Goal: Find specific page/section: Find specific page/section

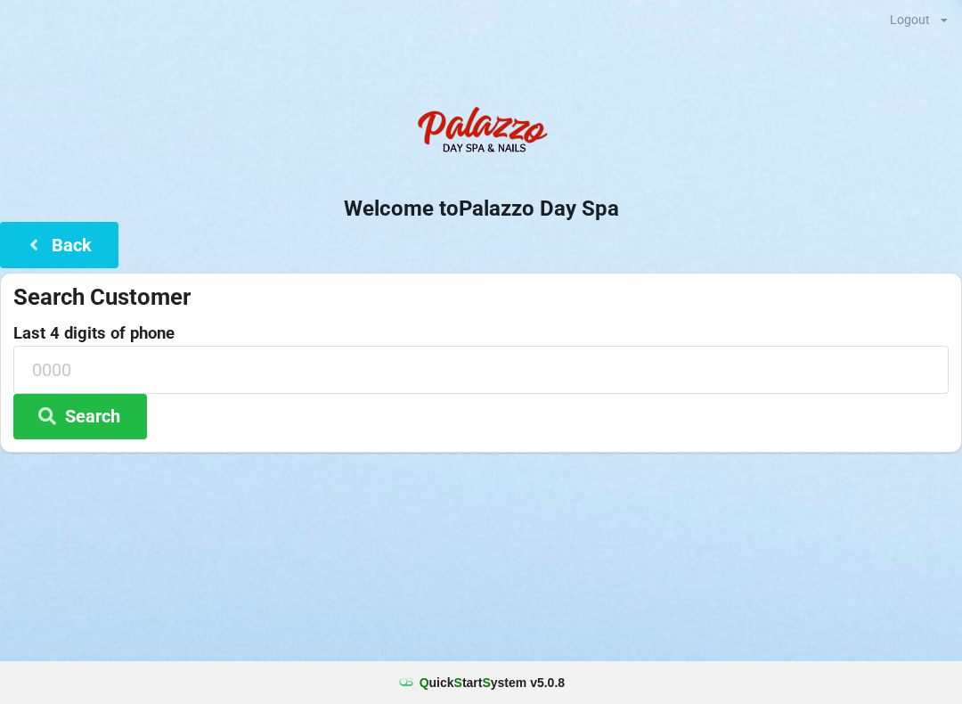
click at [98, 303] on div "Search Customer" at bounding box center [480, 296] width 935 height 29
click at [59, 239] on button "Back" at bounding box center [59, 244] width 118 height 45
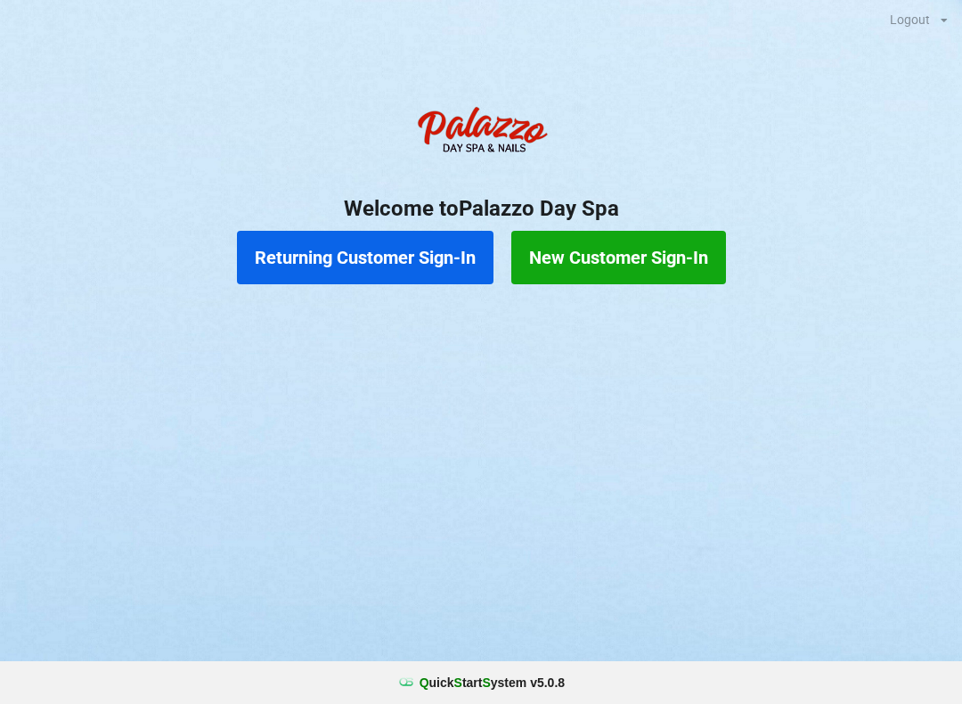
click at [386, 256] on button "Returning Customer Sign-In" at bounding box center [365, 257] width 256 height 53
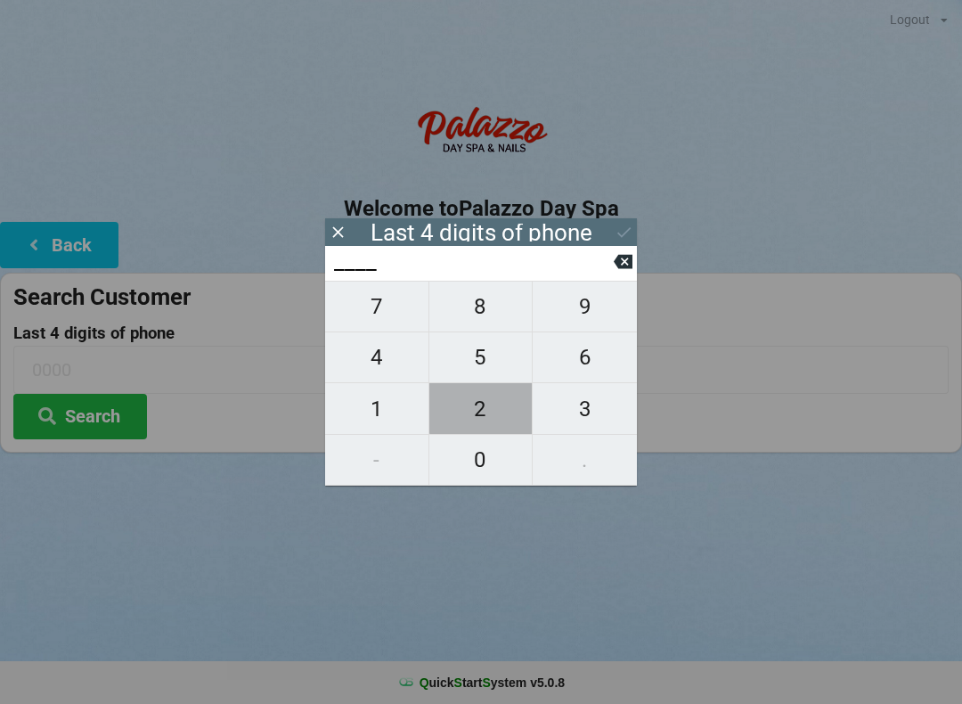
click at [489, 411] on span "2" at bounding box center [480, 408] width 103 height 37
type input "2___"
click at [493, 415] on span "2" at bounding box center [480, 408] width 103 height 37
type input "22__"
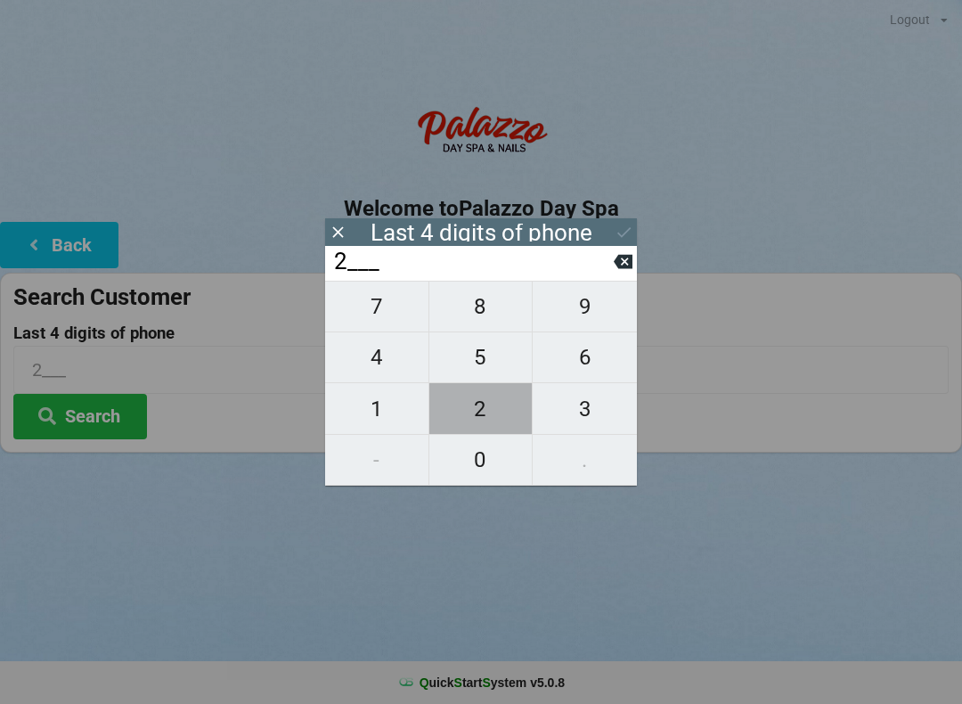
type input "22__"
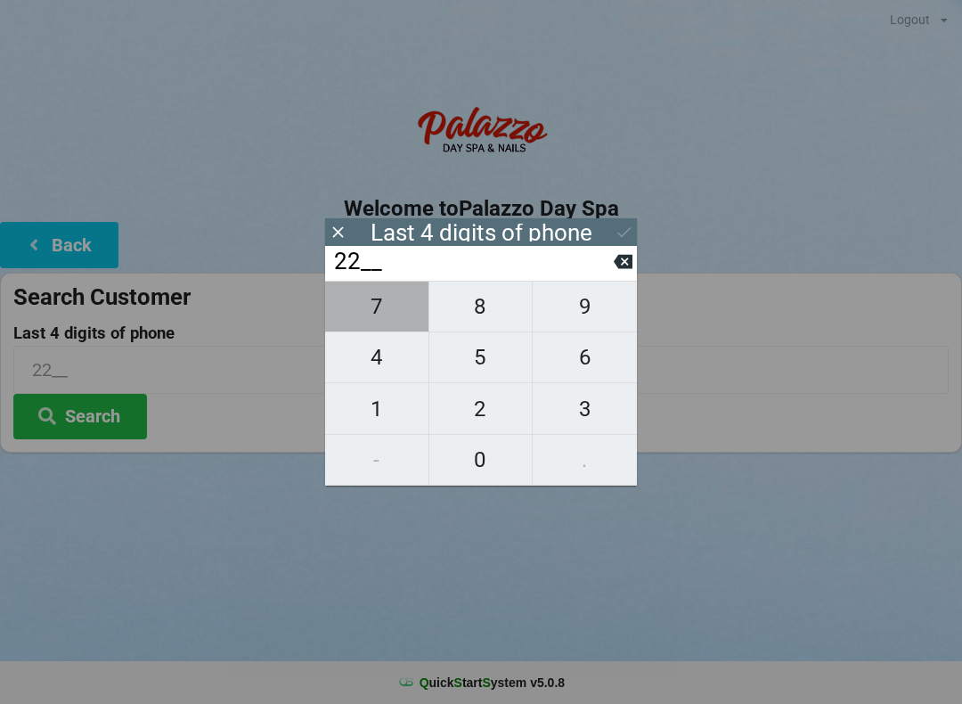
click at [379, 314] on span "7" at bounding box center [376, 306] width 103 height 37
type input "227_"
click at [386, 322] on span "7" at bounding box center [376, 306] width 103 height 37
type input "2277"
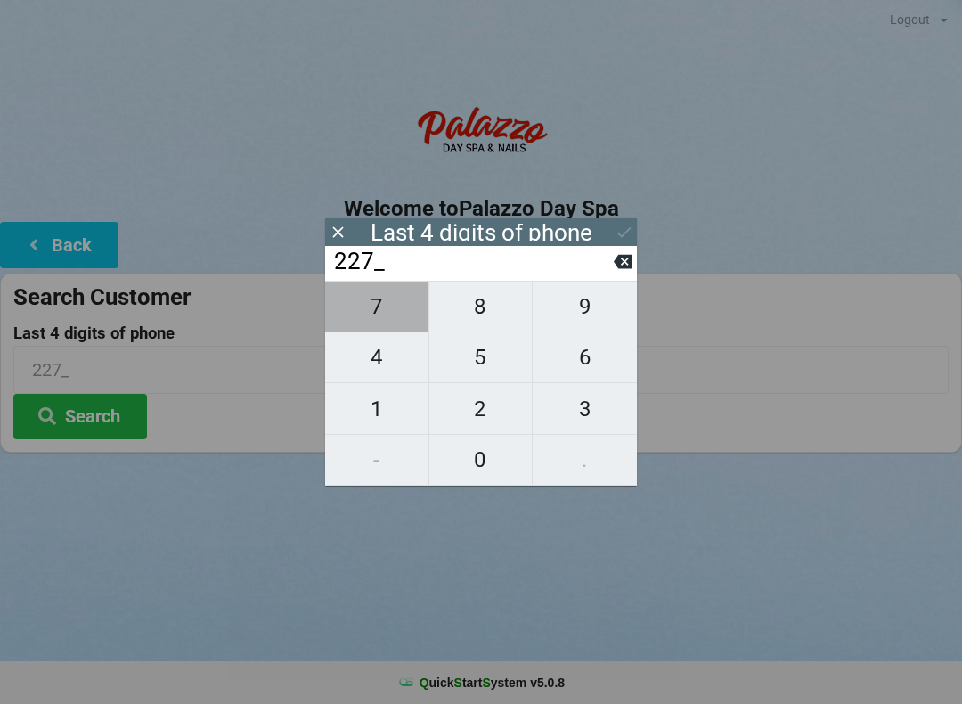
type input "2277"
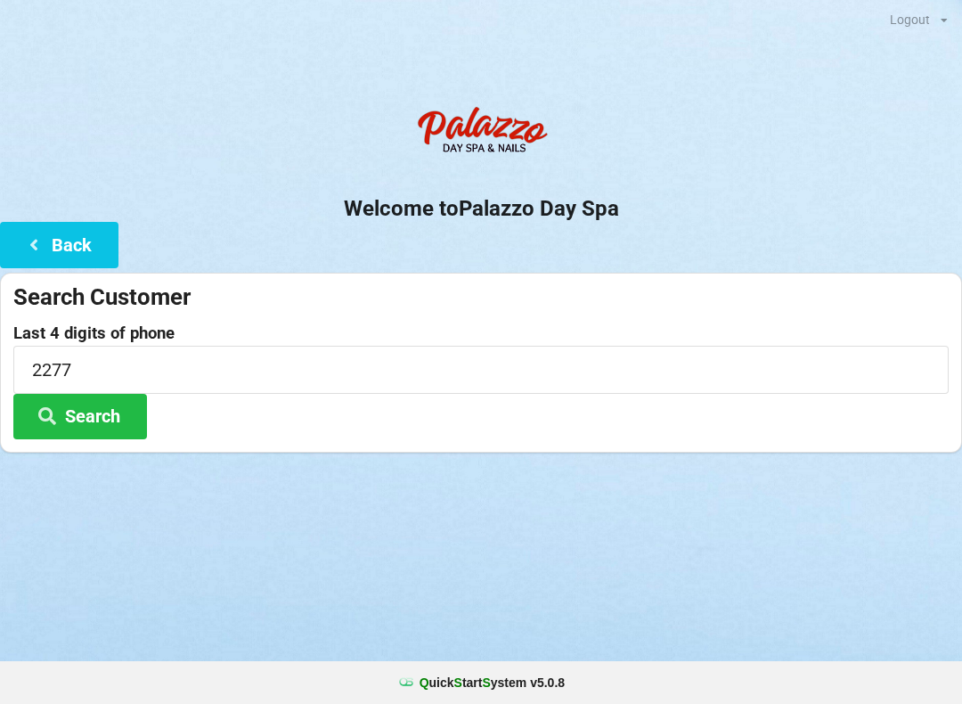
click at [94, 411] on button "Search" at bounding box center [80, 416] width 134 height 45
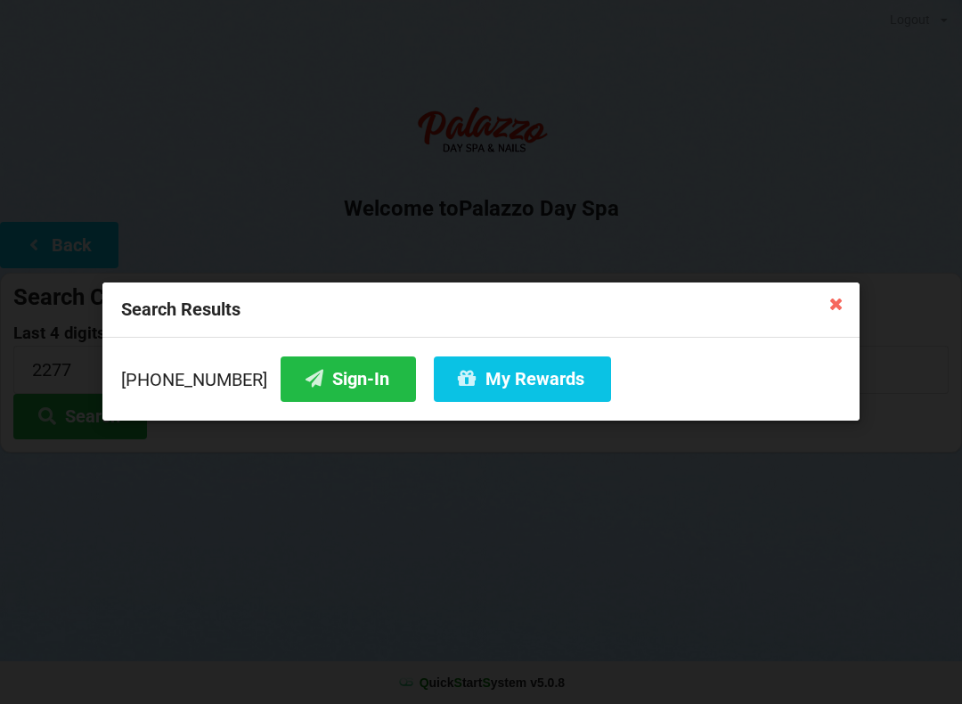
click at [472, 369] on button "My Rewards" at bounding box center [522, 378] width 177 height 45
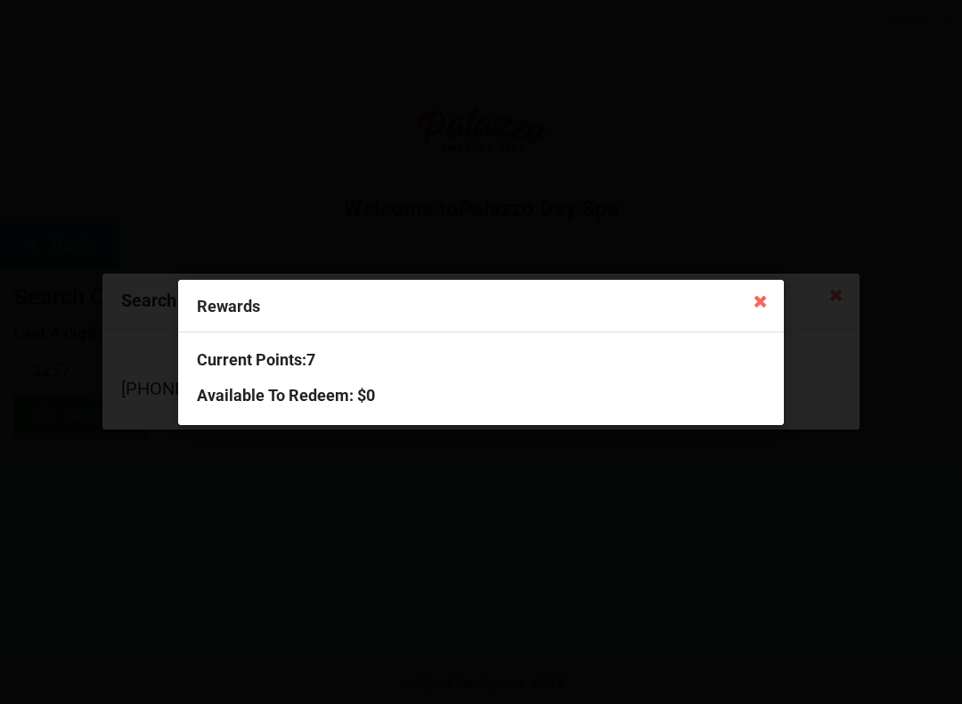
click at [752, 305] on icon at bounding box center [760, 300] width 28 height 28
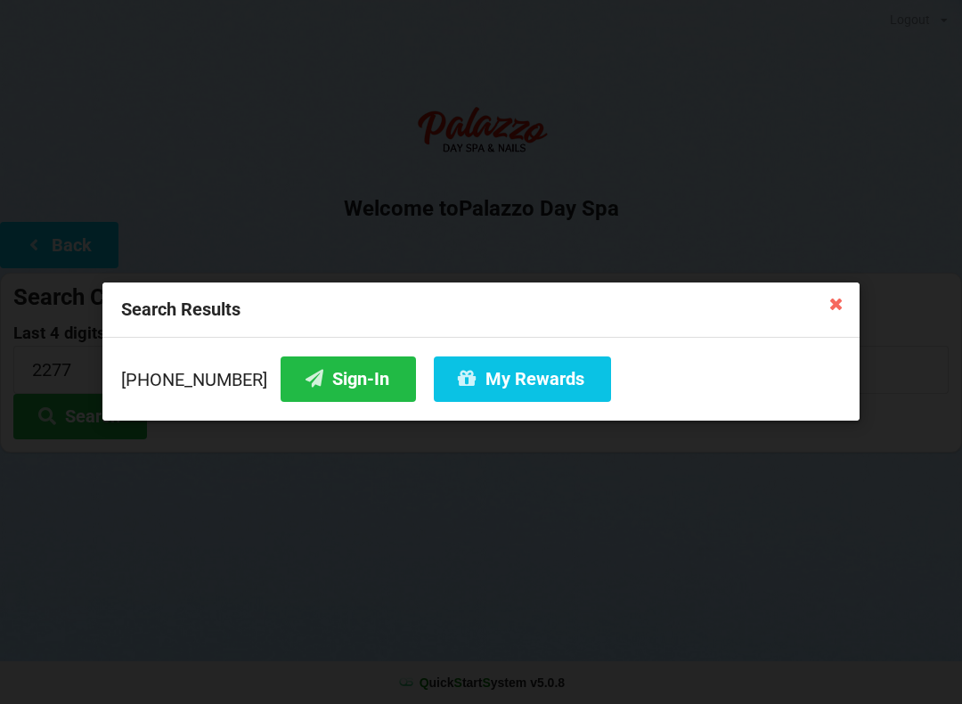
click at [334, 383] on button "Sign-In" at bounding box center [348, 378] width 135 height 45
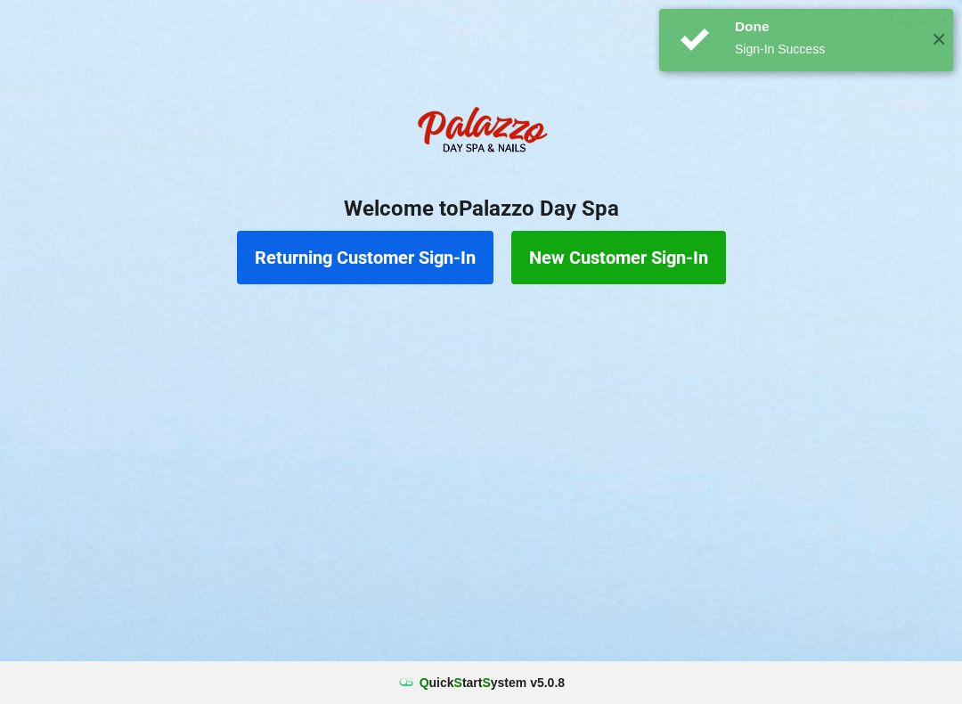
click at [390, 245] on button "Returning Customer Sign-In" at bounding box center [365, 257] width 256 height 53
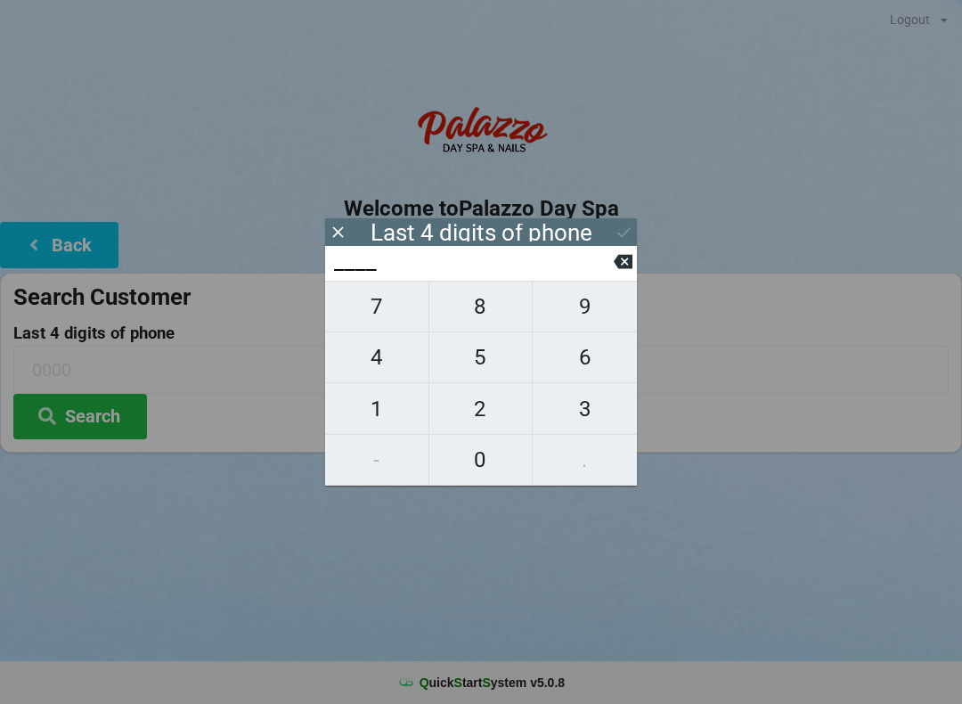
click at [384, 360] on span "4" at bounding box center [376, 356] width 103 height 37
type input "4___"
click at [598, 307] on span "9" at bounding box center [585, 306] width 104 height 37
type input "49__"
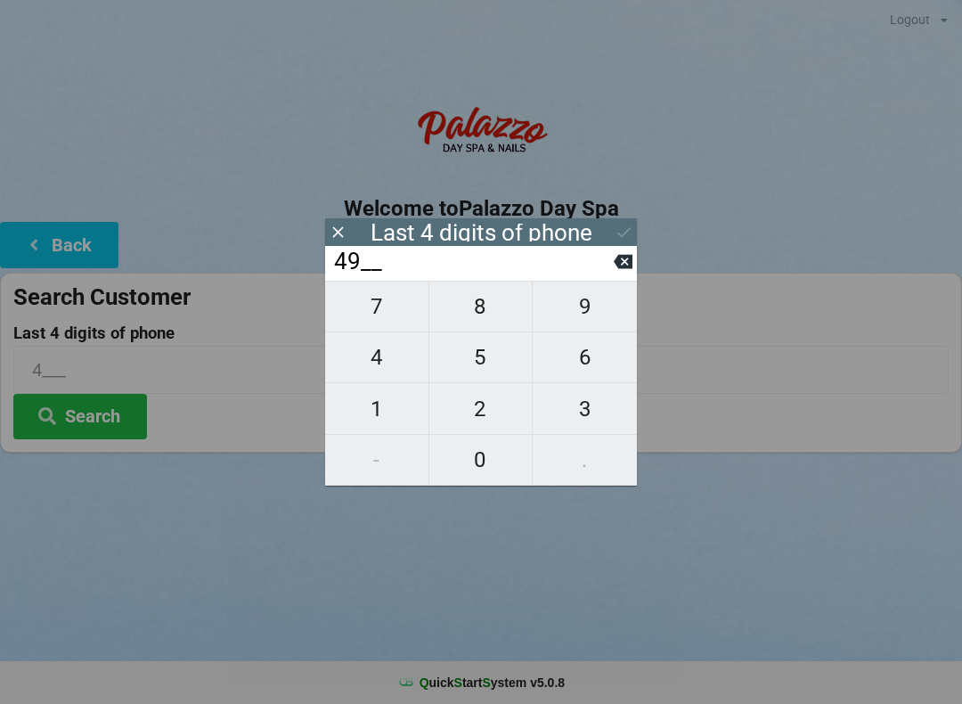
type input "49__"
click at [580, 376] on span "6" at bounding box center [585, 356] width 104 height 37
type input "496_"
click at [488, 411] on span "2" at bounding box center [480, 408] width 103 height 37
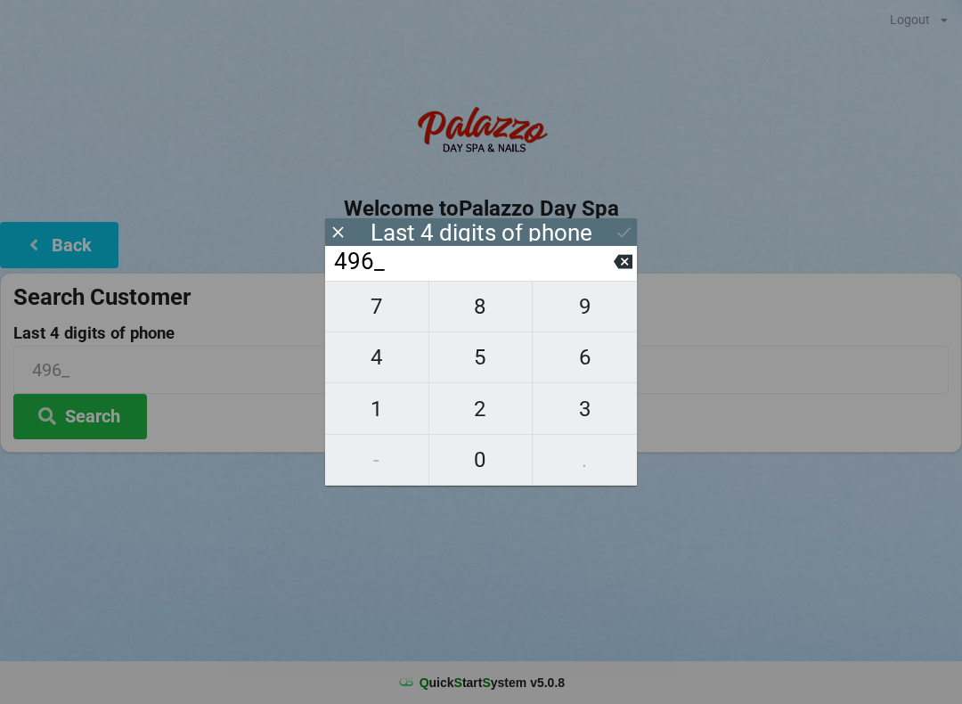
type input "4962"
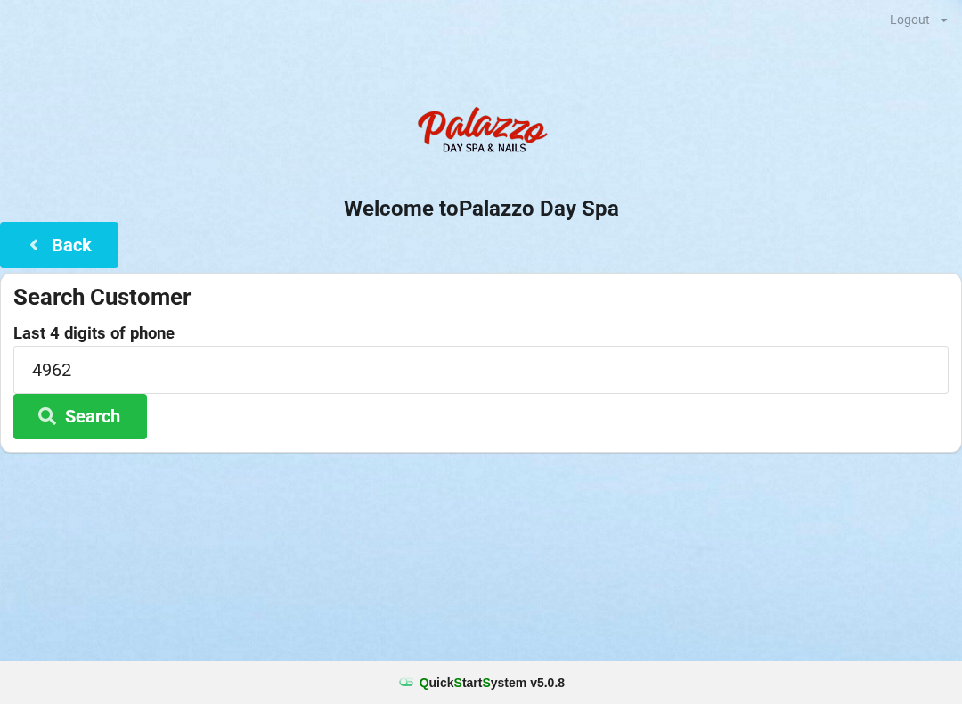
click at [102, 427] on button "Search" at bounding box center [80, 416] width 134 height 45
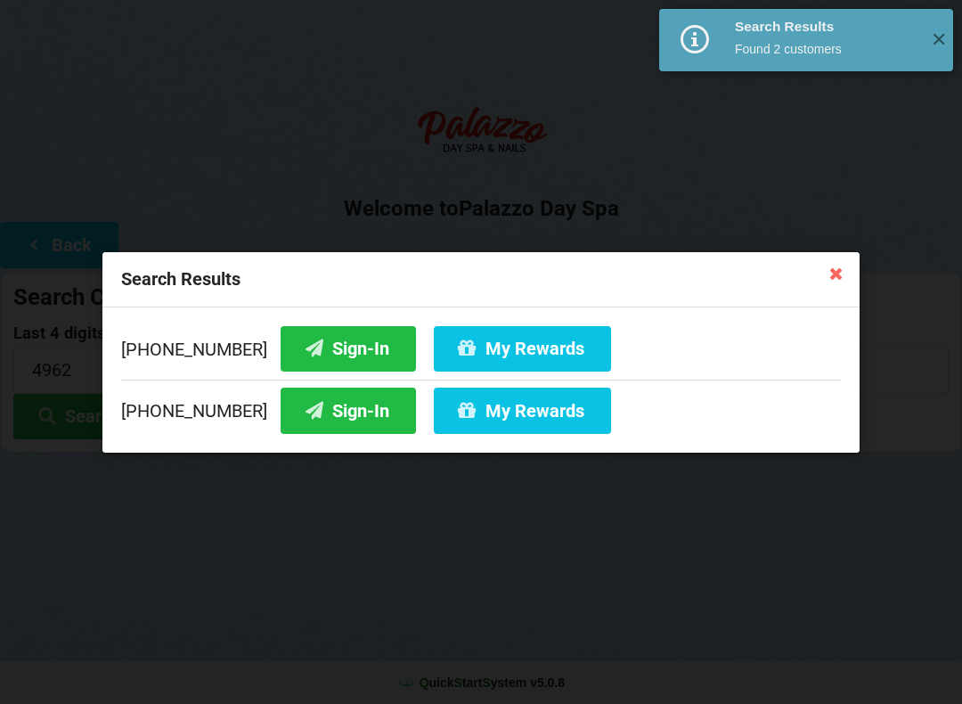
click at [334, 341] on button "Sign-In" at bounding box center [348, 347] width 135 height 45
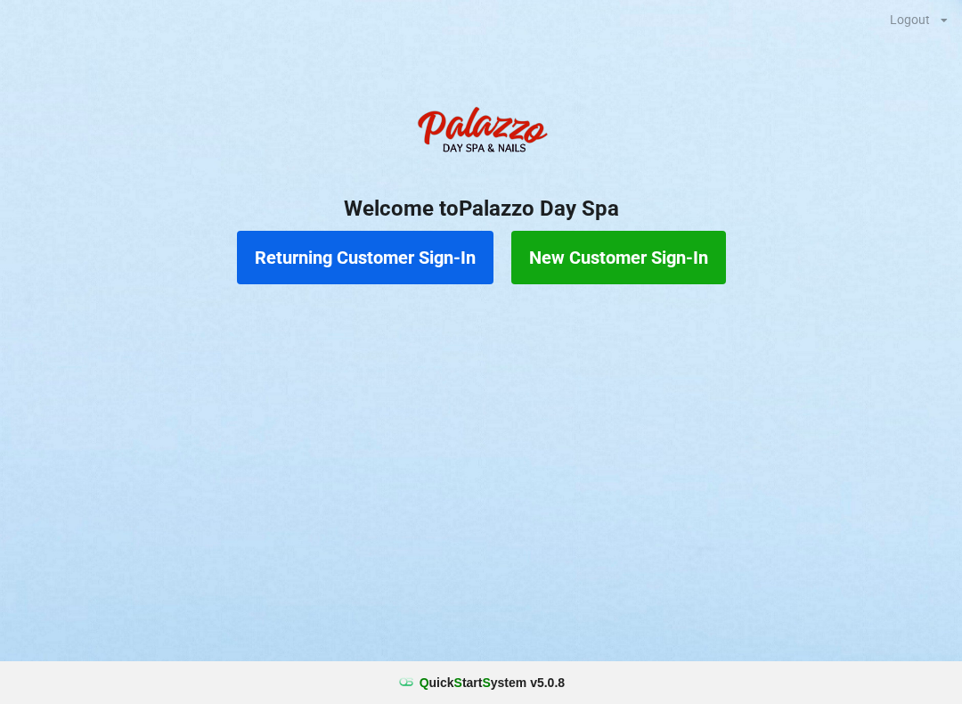
click at [408, 252] on button "Returning Customer Sign-In" at bounding box center [365, 257] width 256 height 53
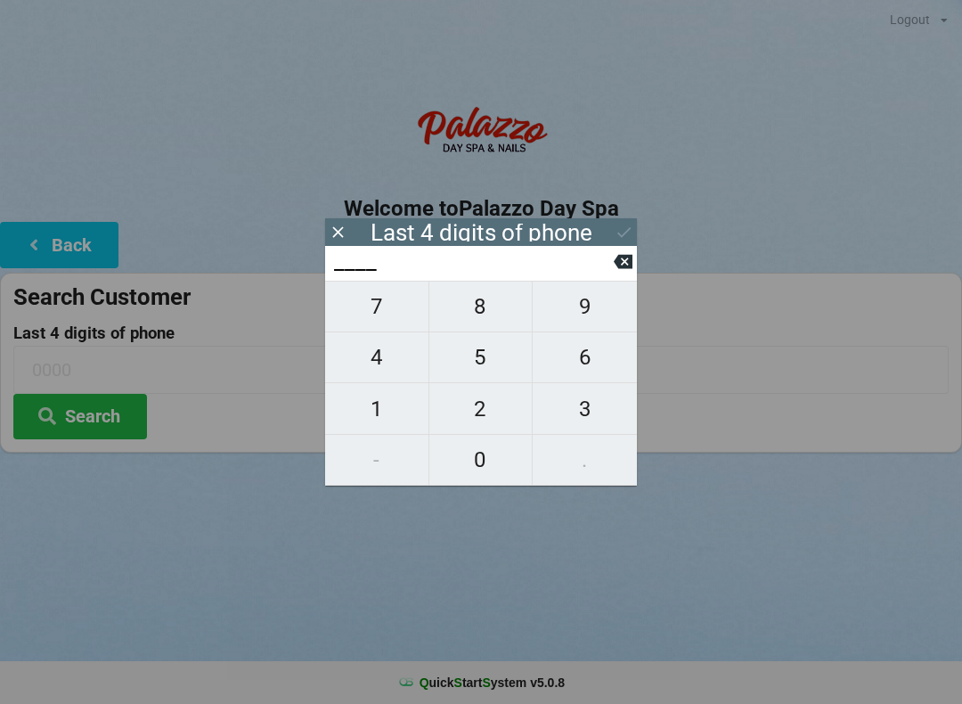
click at [379, 322] on span "7" at bounding box center [376, 306] width 103 height 37
type input "7___"
click at [475, 366] on span "5" at bounding box center [480, 356] width 103 height 37
type input "75__"
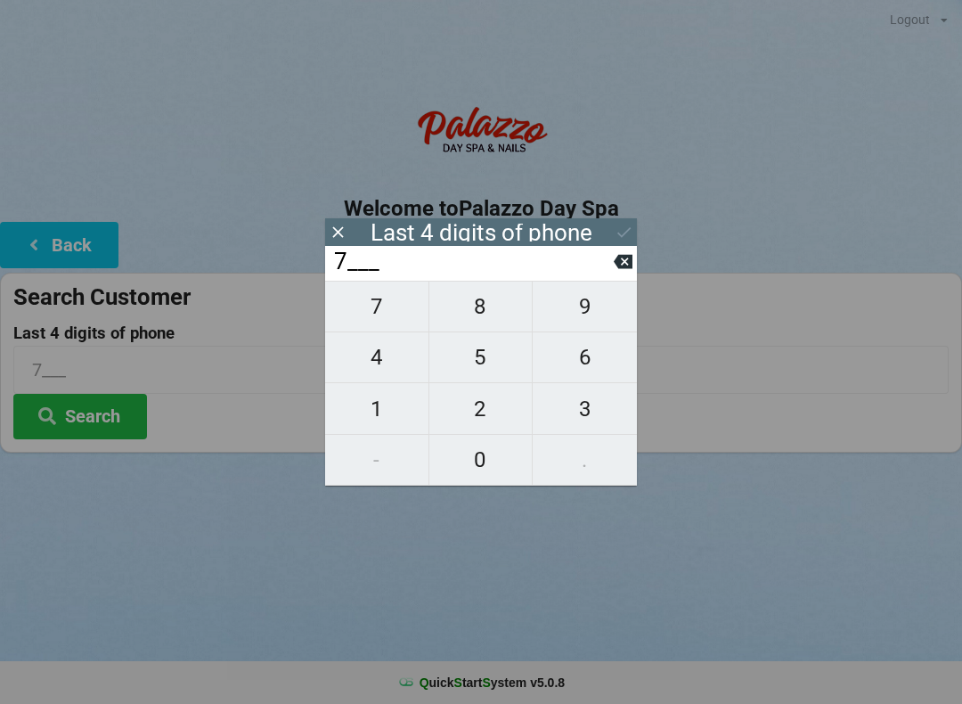
type input "75__"
click at [392, 405] on span "1" at bounding box center [376, 408] width 103 height 37
type input "751_"
click at [474, 365] on span "5" at bounding box center [480, 356] width 103 height 37
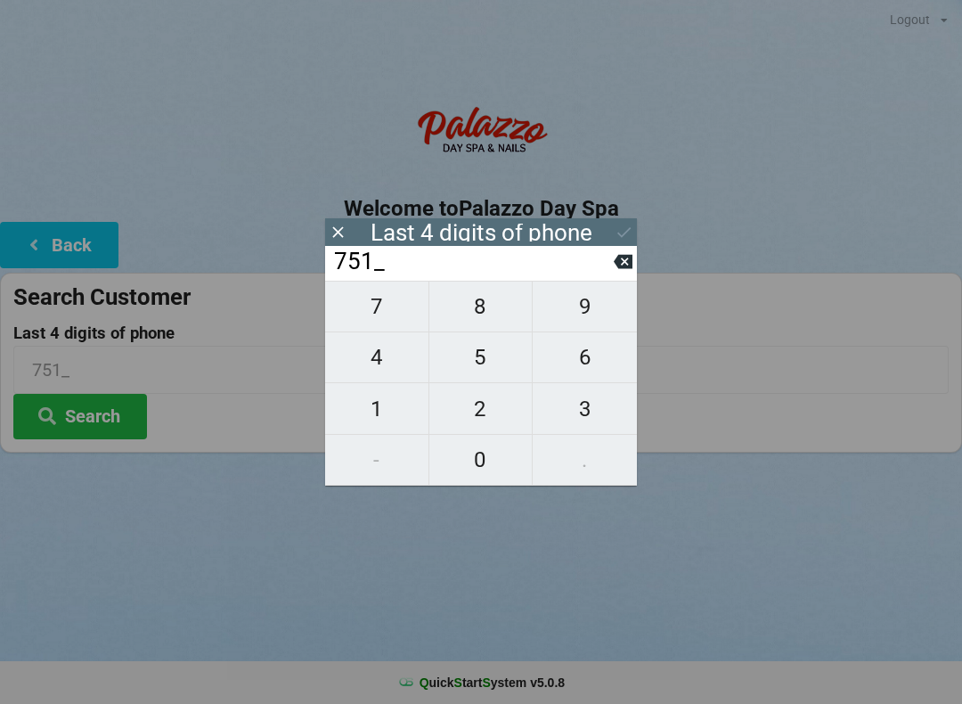
type input "7515"
click at [619, 235] on icon at bounding box center [623, 232] width 19 height 19
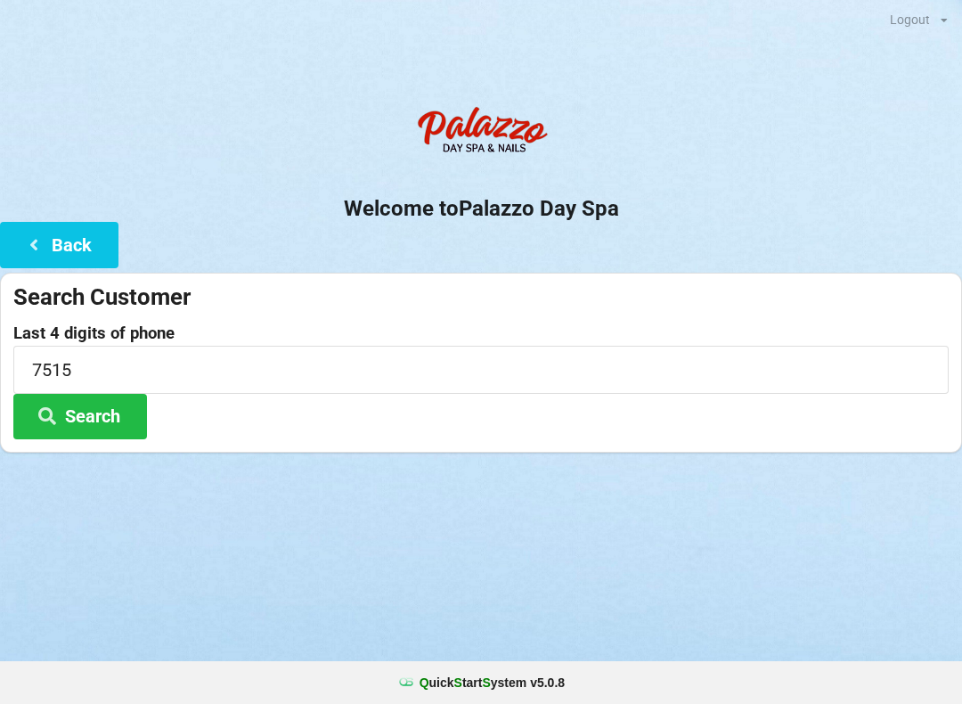
click at [100, 415] on button "Search" at bounding box center [80, 416] width 134 height 45
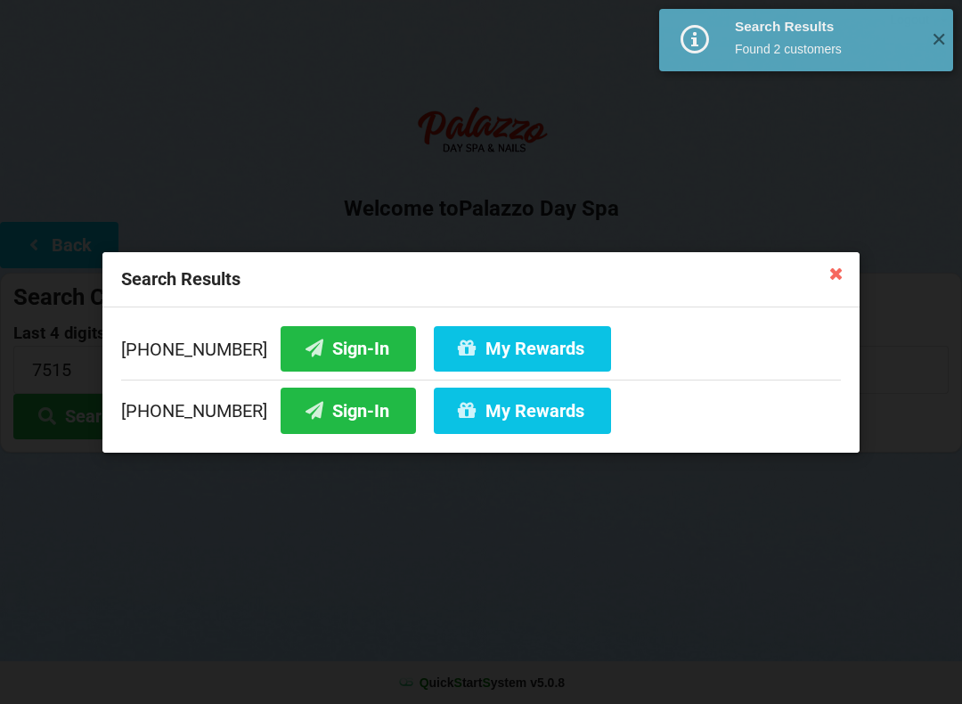
click at [316, 353] on button "Sign-In" at bounding box center [348, 347] width 135 height 45
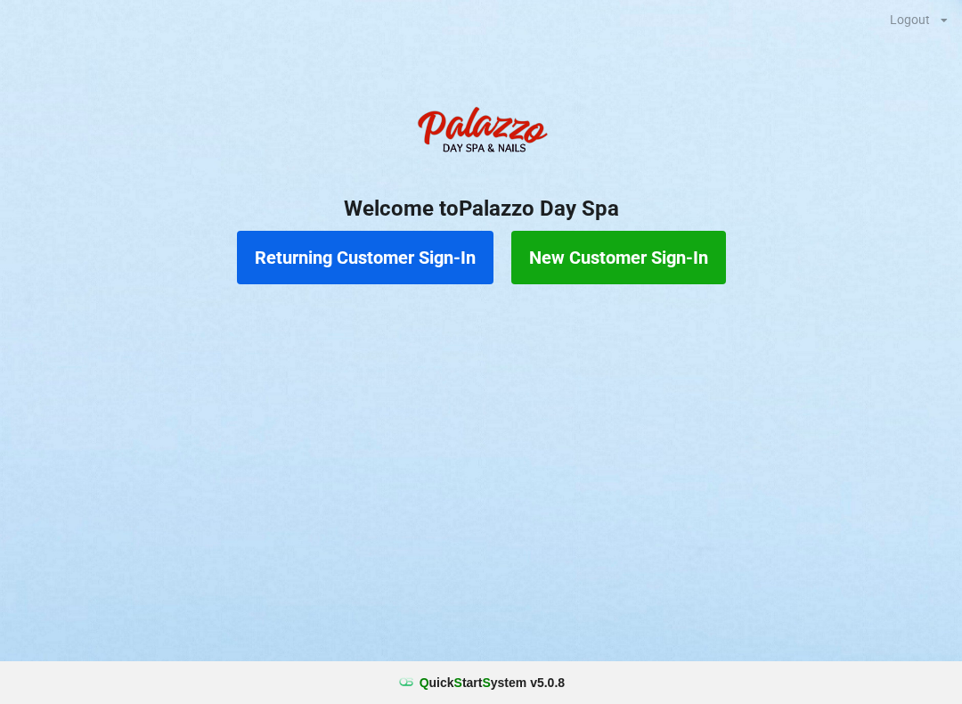
click at [430, 265] on button "Returning Customer Sign-In" at bounding box center [365, 257] width 256 height 53
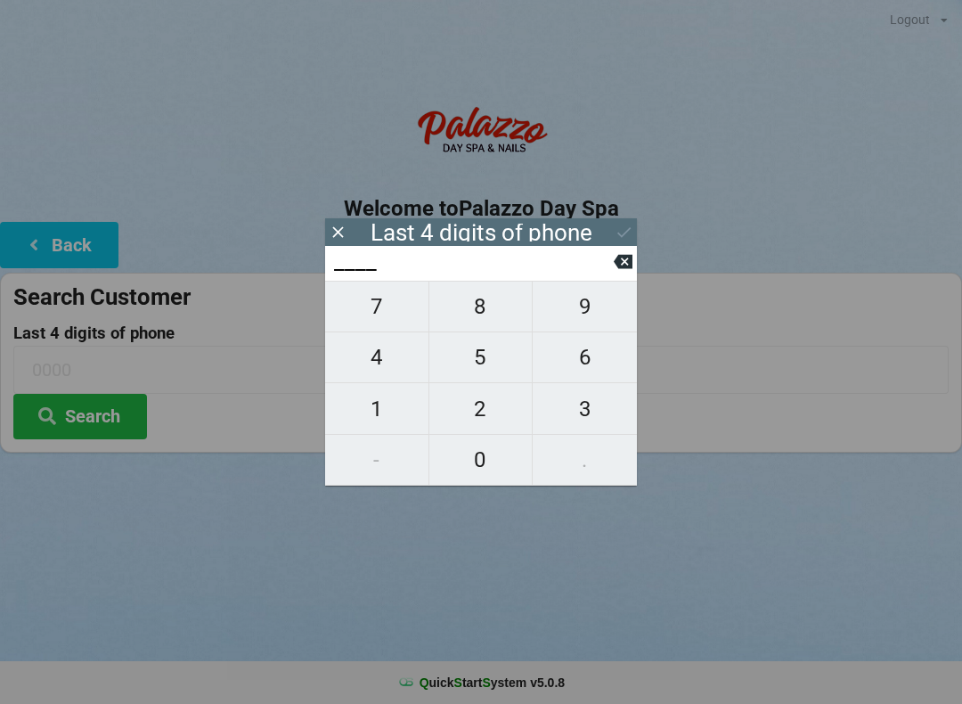
click at [393, 368] on span "4" at bounding box center [376, 356] width 103 height 37
type input "4___"
click at [484, 411] on span "2" at bounding box center [480, 408] width 103 height 37
type input "42__"
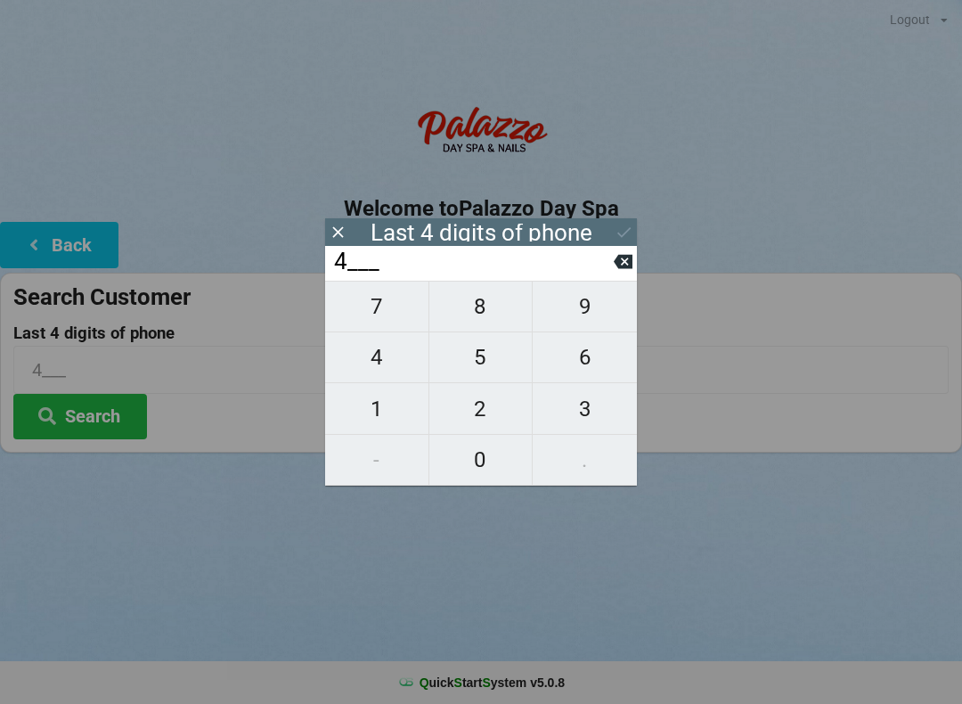
type input "42__"
click at [593, 374] on span "6" at bounding box center [585, 356] width 104 height 37
type input "426_"
click at [598, 315] on span "9" at bounding box center [585, 306] width 104 height 37
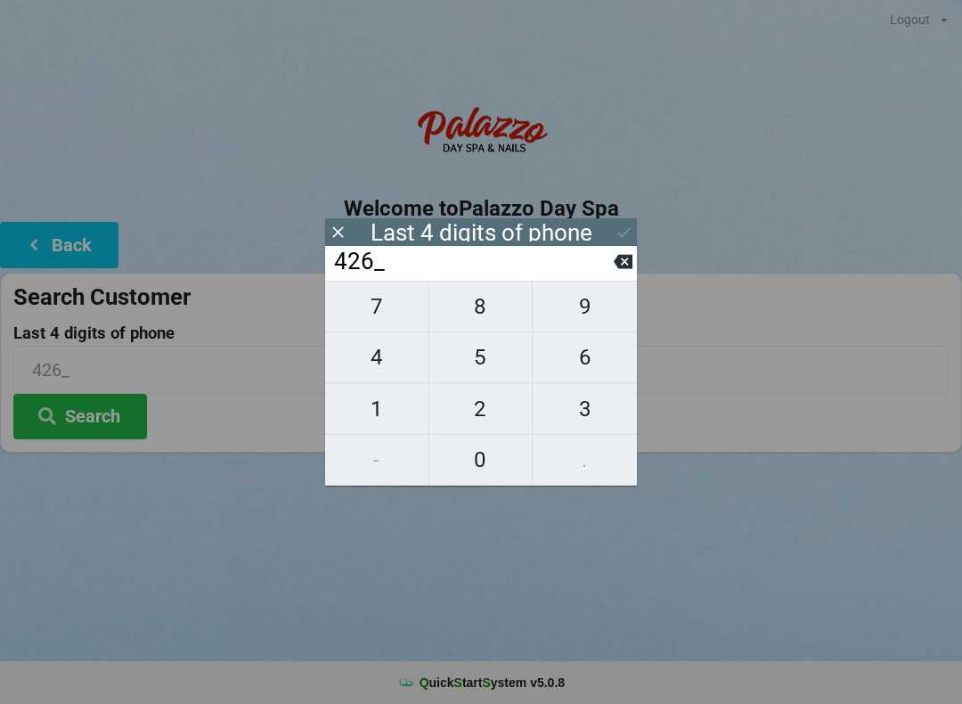
type input "4269"
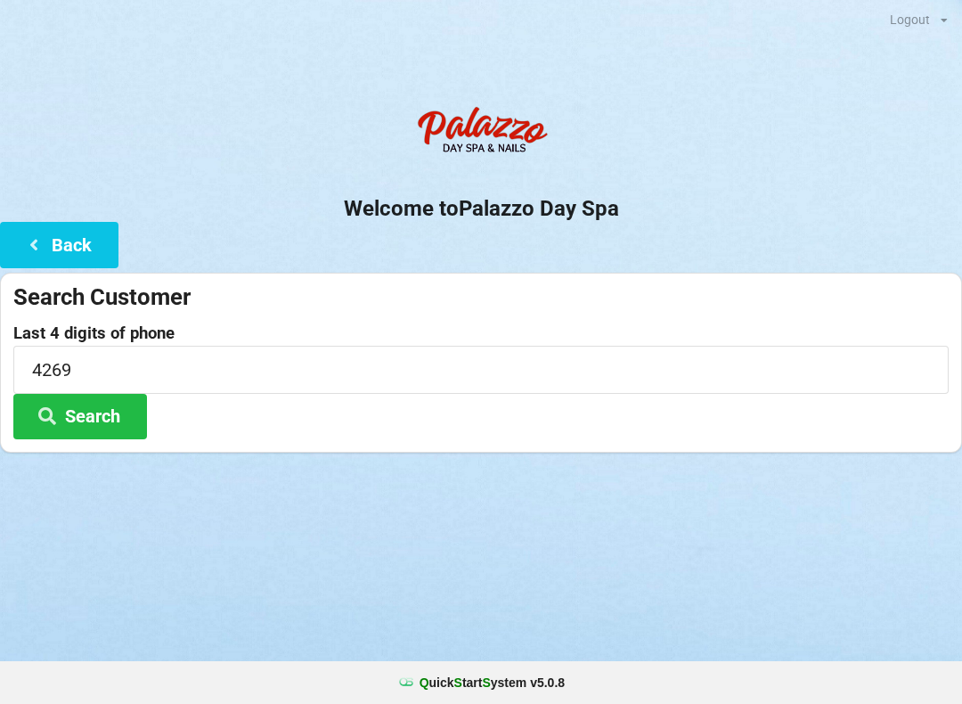
click at [133, 424] on button "Search" at bounding box center [80, 416] width 134 height 45
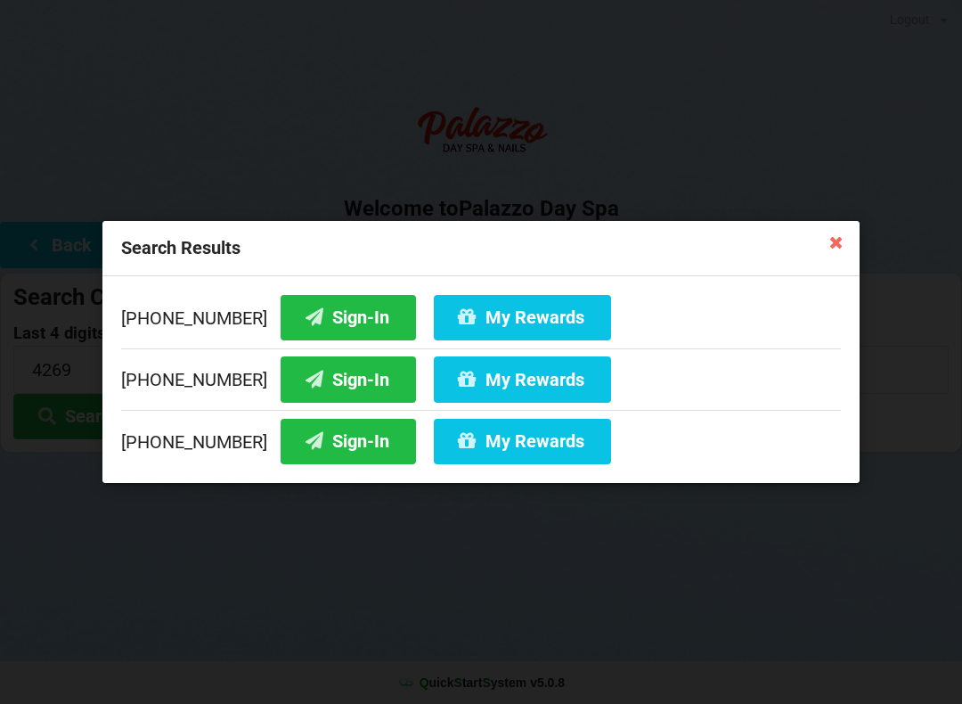
click at [337, 443] on button "Sign-In" at bounding box center [348, 441] width 135 height 45
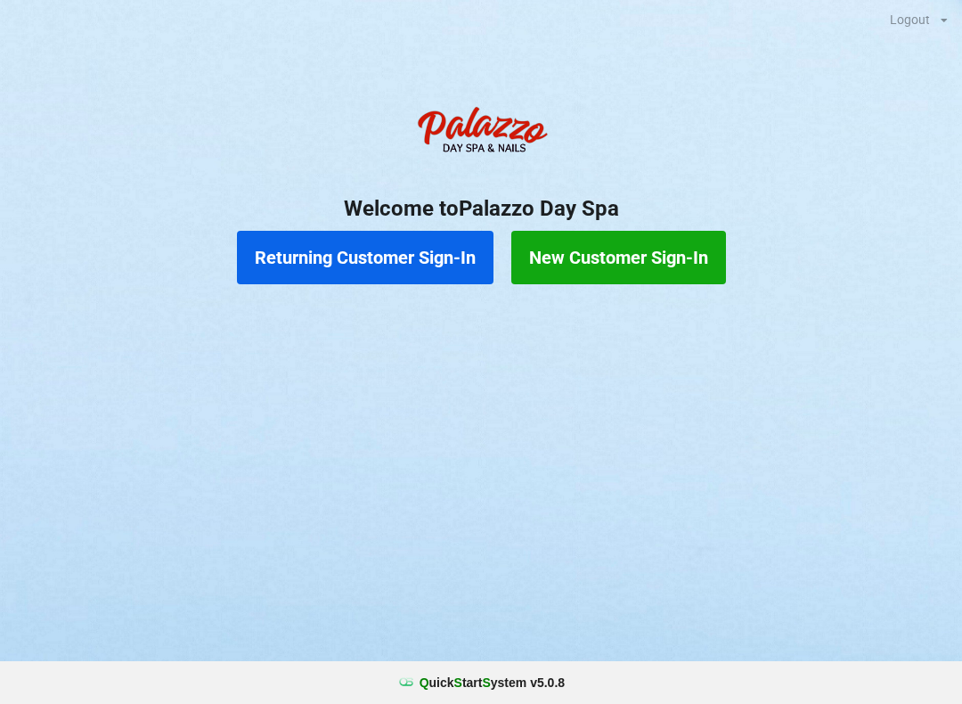
click at [420, 265] on button "Returning Customer Sign-In" at bounding box center [365, 257] width 256 height 53
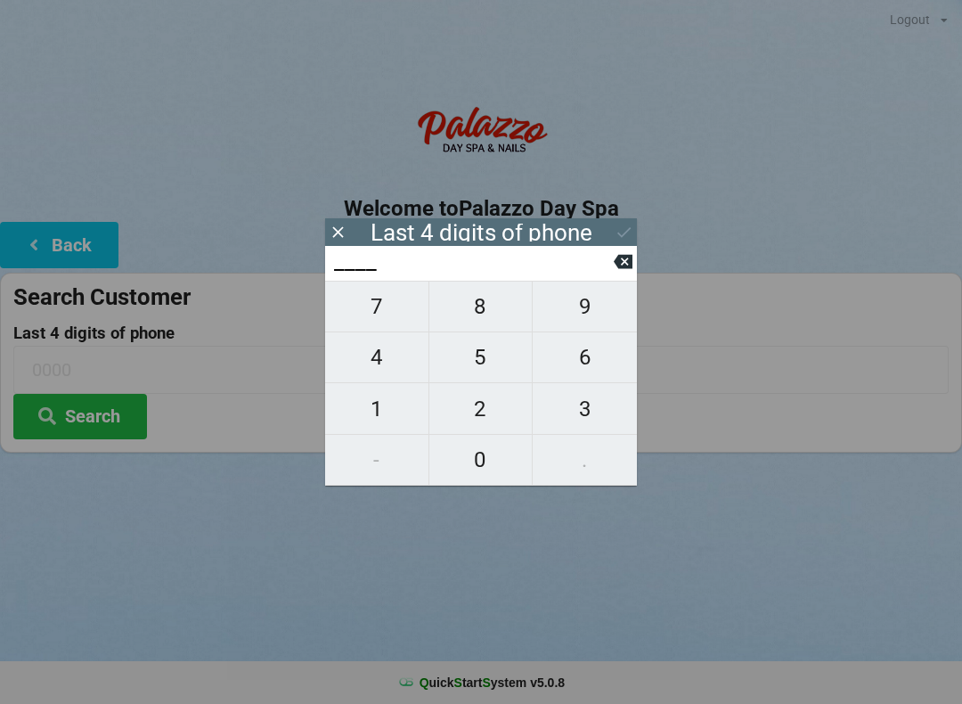
click at [626, 269] on icon at bounding box center [623, 262] width 19 height 14
click at [614, 273] on button at bounding box center [623, 261] width 19 height 24
click at [343, 233] on icon at bounding box center [338, 232] width 19 height 19
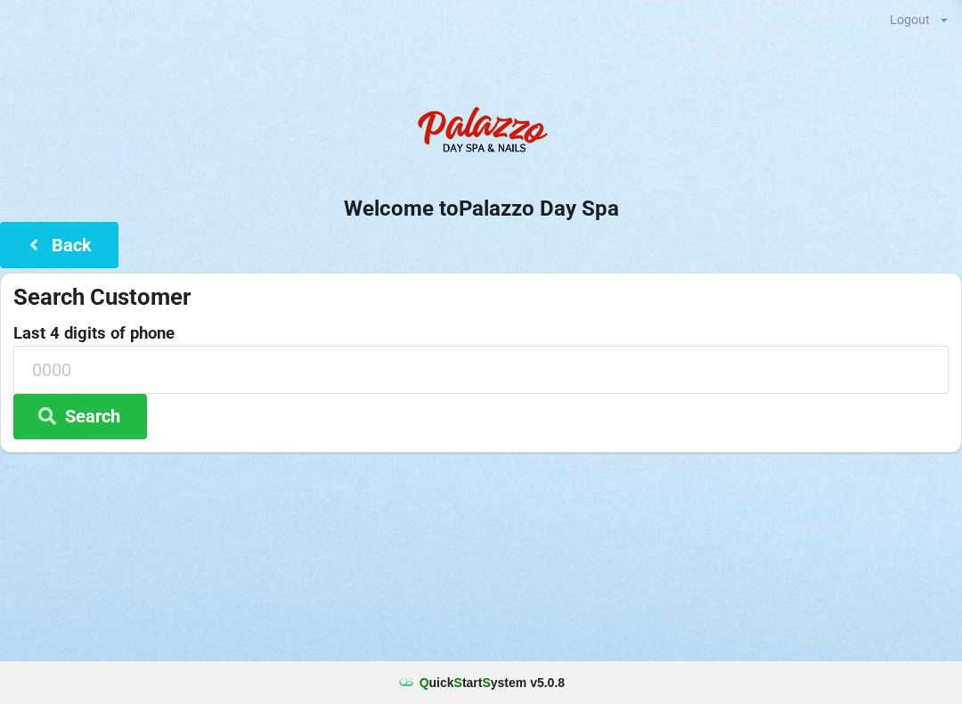
click at [384, 335] on label "Last 4 digits of phone" at bounding box center [480, 333] width 935 height 18
click at [315, 346] on input at bounding box center [480, 369] width 935 height 47
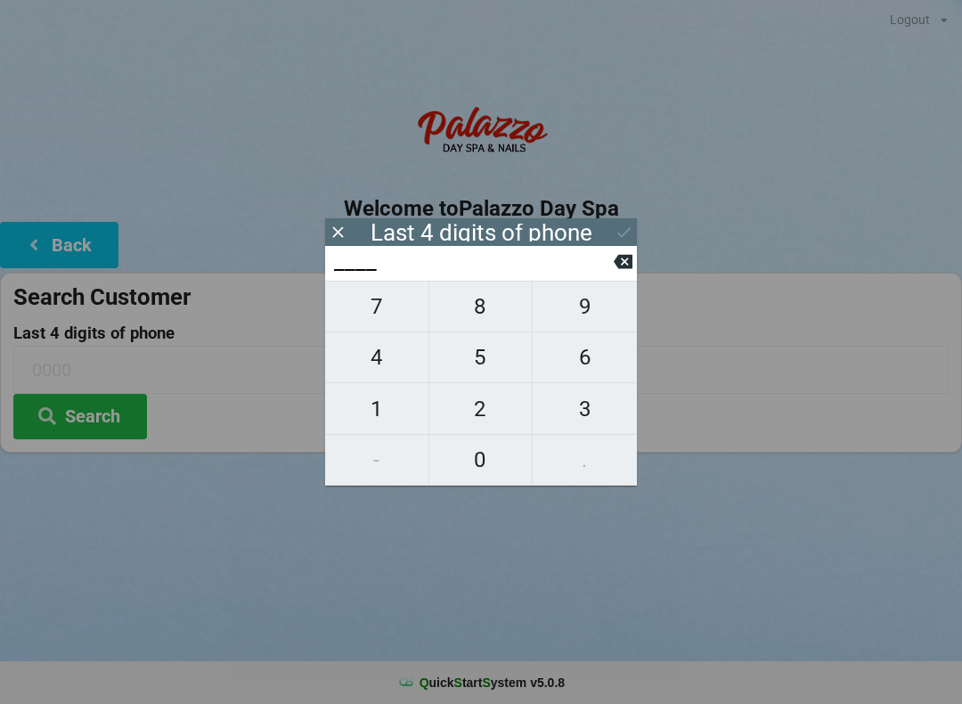
click at [90, 435] on button "Search" at bounding box center [80, 416] width 134 height 45
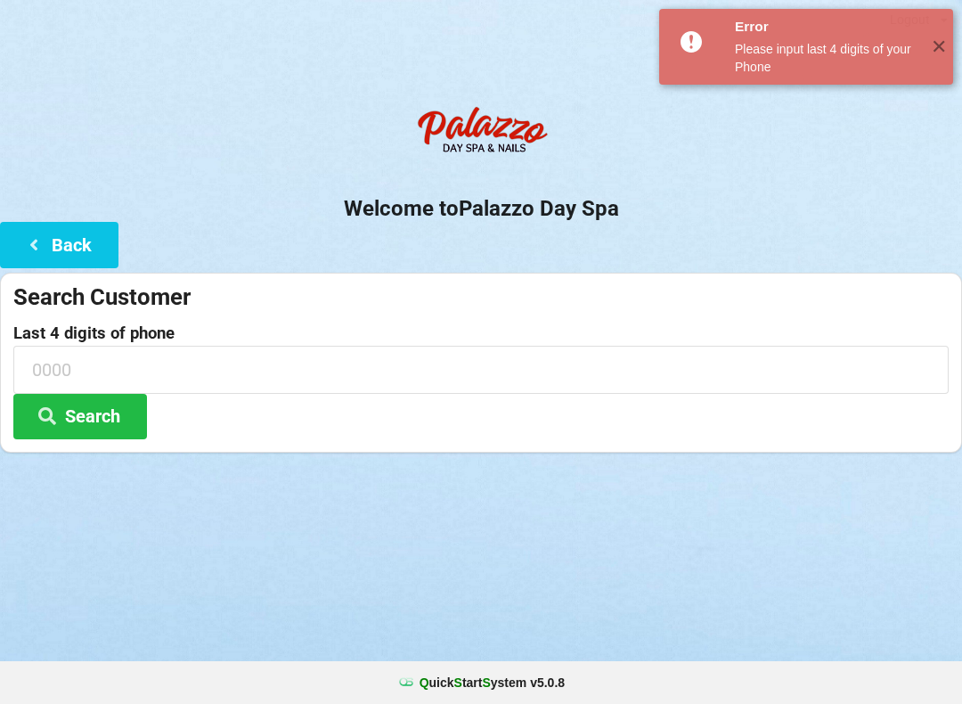
click at [225, 318] on form "Search Customer Last 4 digits of phone Search" at bounding box center [480, 360] width 935 height 157
click at [114, 403] on button "Search" at bounding box center [80, 416] width 134 height 45
click at [74, 246] on button "Back" at bounding box center [59, 244] width 118 height 45
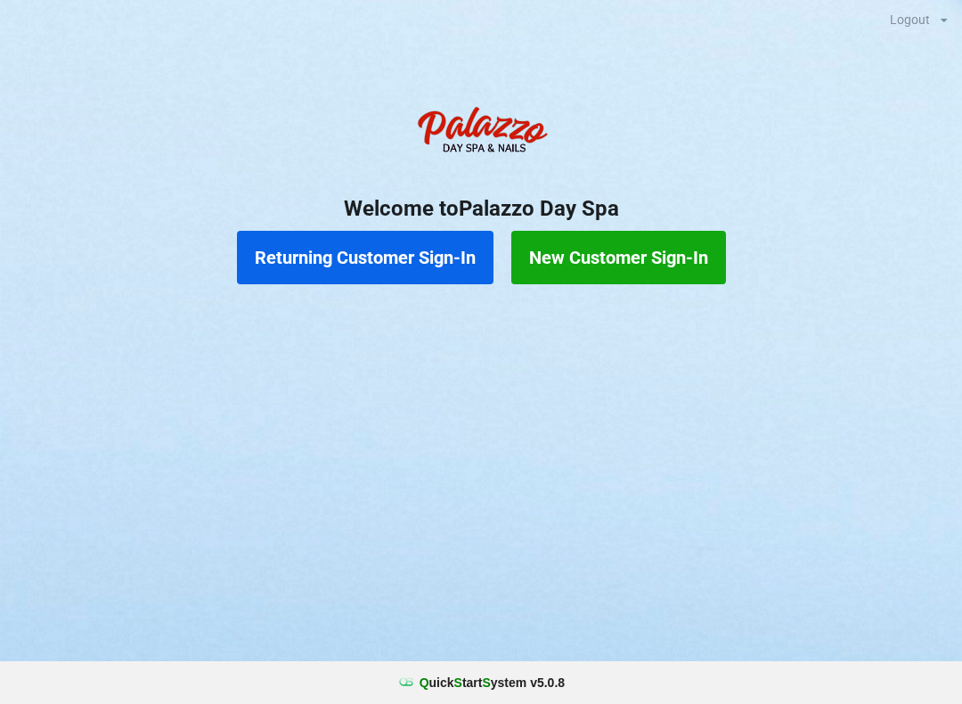
click at [422, 256] on button "Returning Customer Sign-In" at bounding box center [365, 257] width 256 height 53
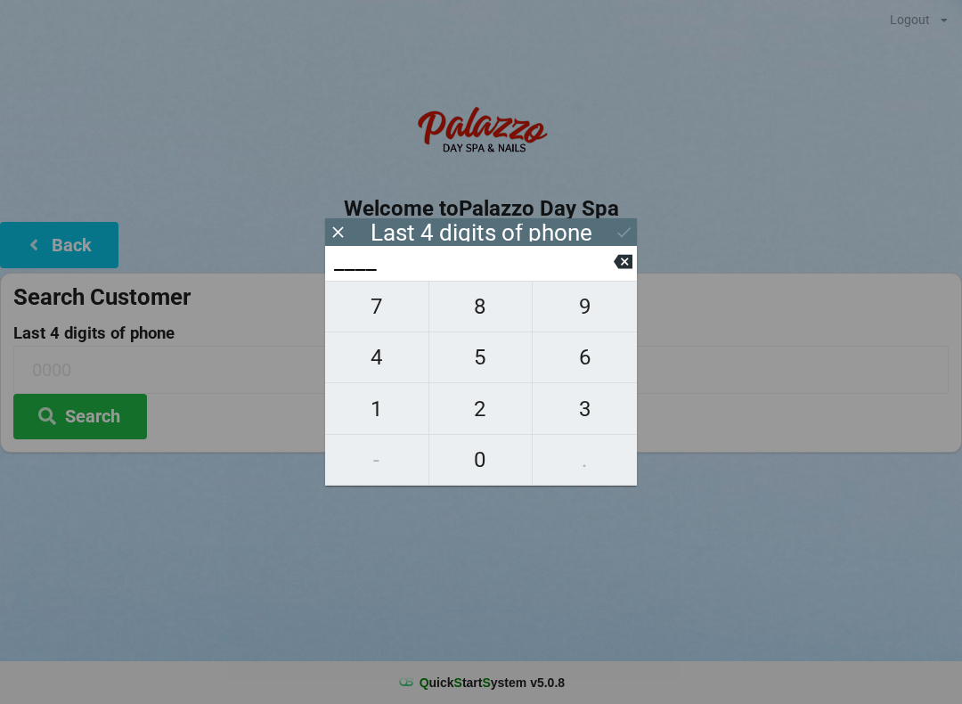
click at [484, 461] on span "0" at bounding box center [480, 459] width 103 height 37
type input "0___"
click at [389, 361] on span "4" at bounding box center [376, 356] width 103 height 37
type input "04__"
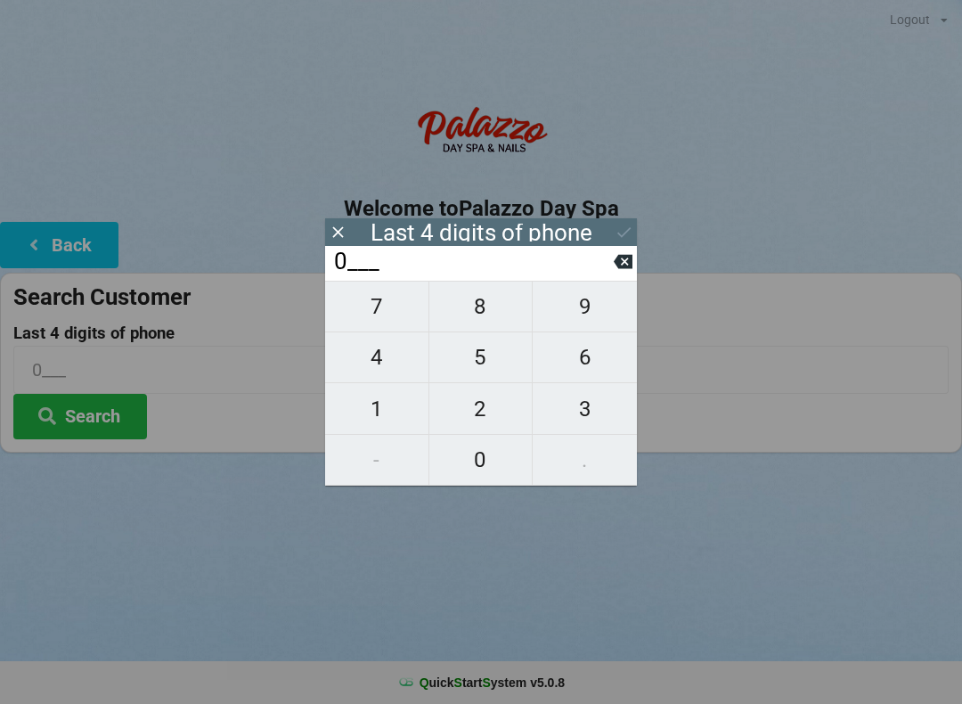
type input "04__"
click at [500, 466] on span "0" at bounding box center [480, 459] width 103 height 37
type input "040_"
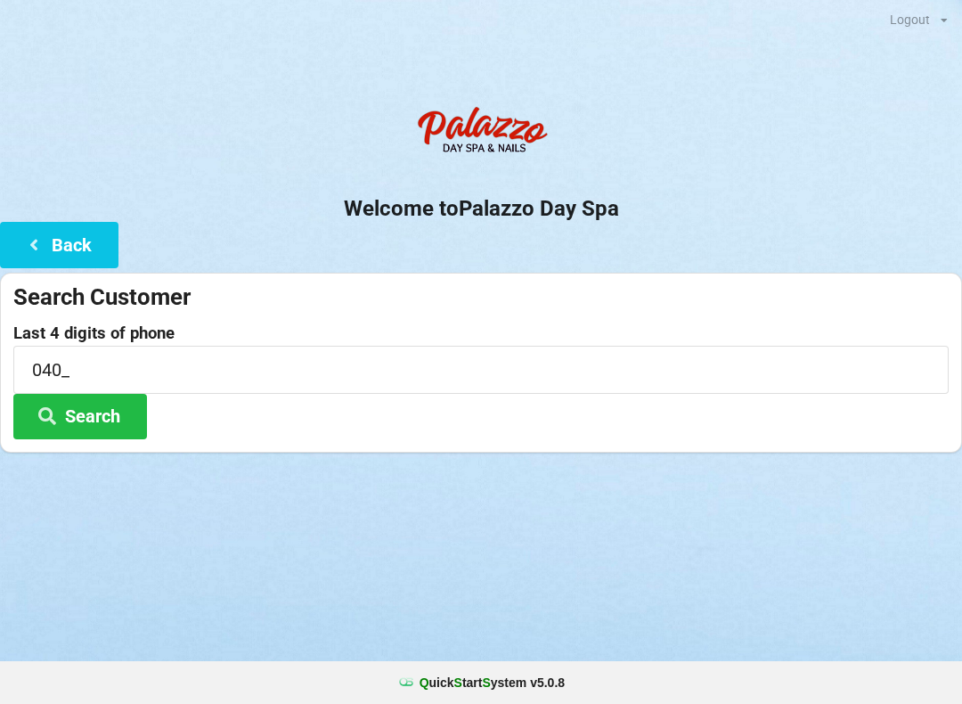
click at [641, 274] on div "Search Customer Last 4 digits of phone 040_ Search" at bounding box center [481, 362] width 962 height 180
click at [73, 240] on button "Back" at bounding box center [59, 244] width 118 height 45
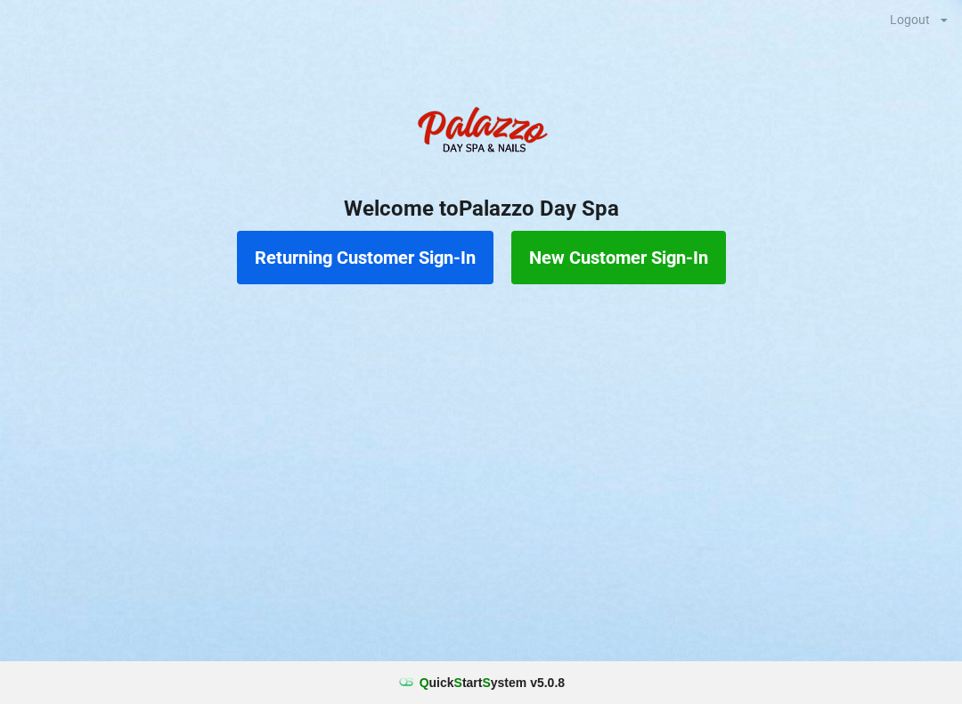
click at [415, 261] on button "Returning Customer Sign-In" at bounding box center [365, 257] width 256 height 53
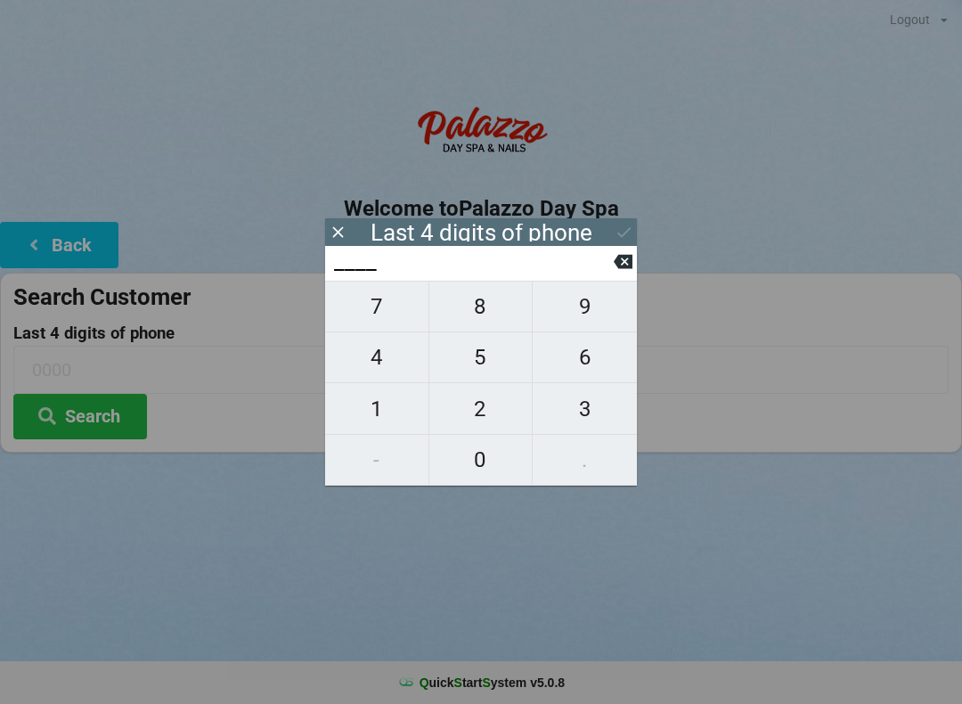
click at [484, 452] on span "0" at bounding box center [480, 459] width 103 height 37
type input "0___"
click at [384, 357] on span "4" at bounding box center [376, 356] width 103 height 37
type input "04__"
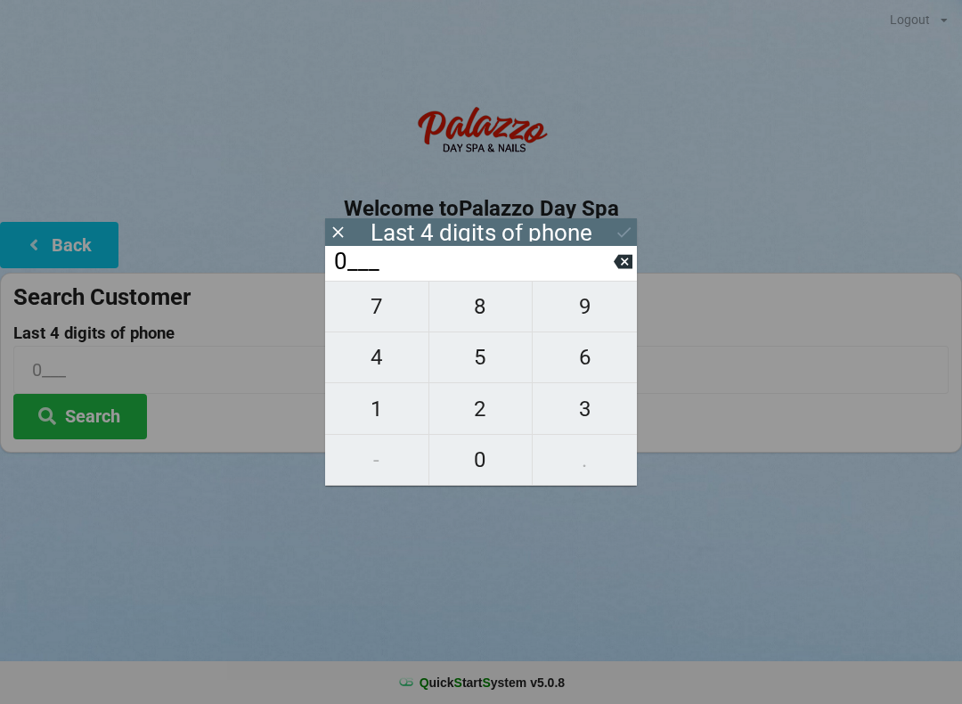
type input "04__"
click at [484, 403] on span "2" at bounding box center [480, 408] width 103 height 37
type input "042_"
click at [383, 354] on span "4" at bounding box center [376, 356] width 103 height 37
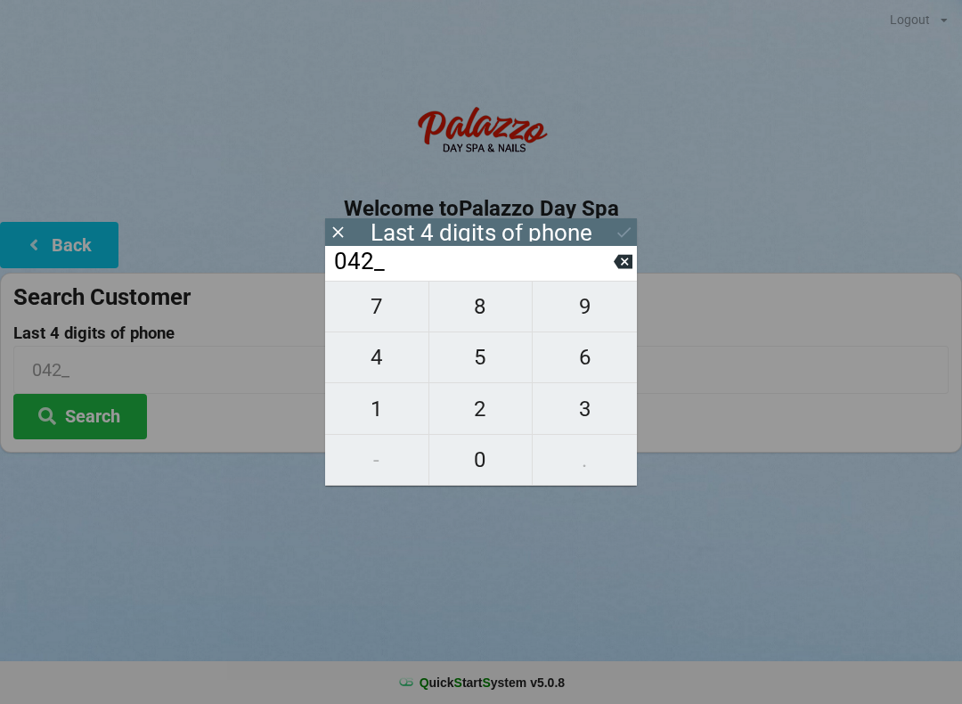
type input "0424"
click at [507, 229] on div "Last 4 digits of phone" at bounding box center [481, 233] width 222 height 18
click at [555, 430] on div "7 8 9 4 5 6 1 2 3 - 0 ." at bounding box center [481, 383] width 312 height 205
click at [92, 416] on button "Search" at bounding box center [80, 416] width 134 height 45
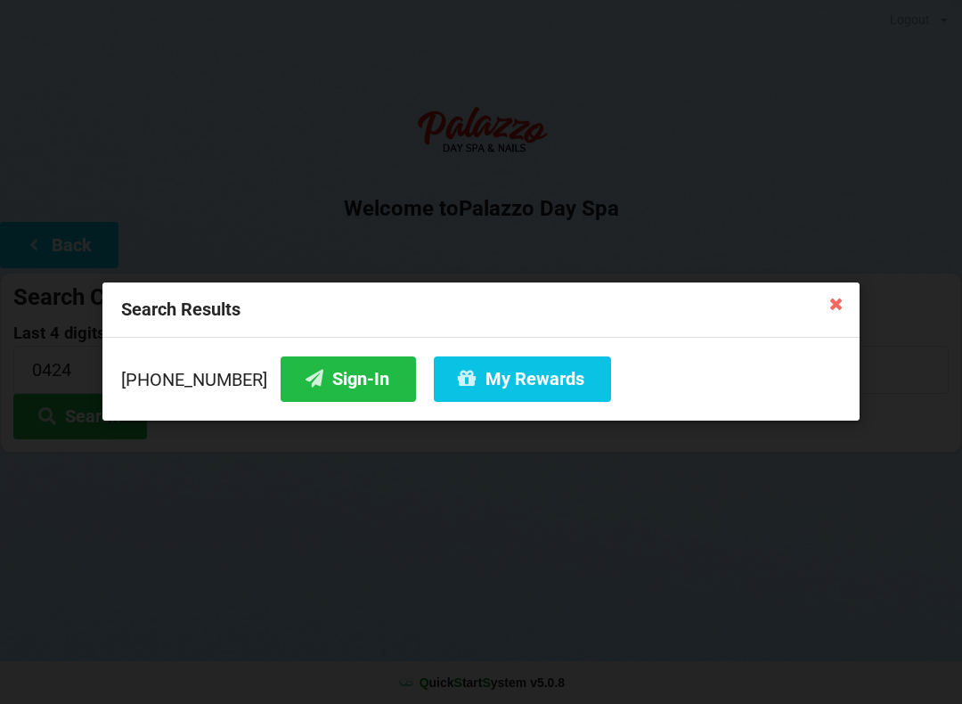
click at [321, 386] on button "Sign-In" at bounding box center [348, 378] width 135 height 45
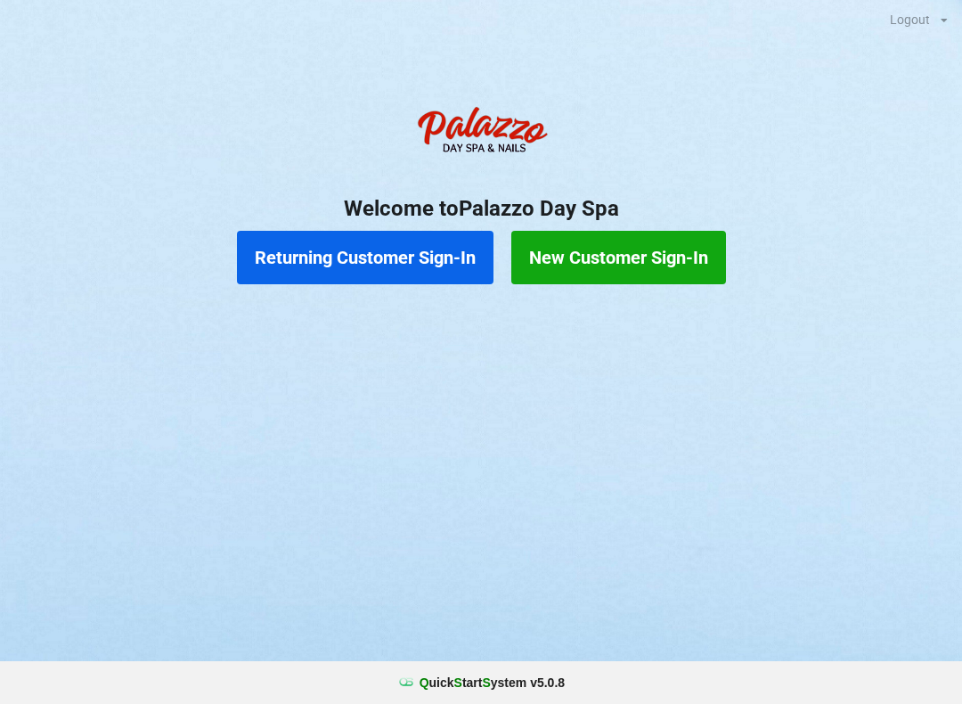
click at [373, 253] on button "Returning Customer Sign-In" at bounding box center [365, 257] width 256 height 53
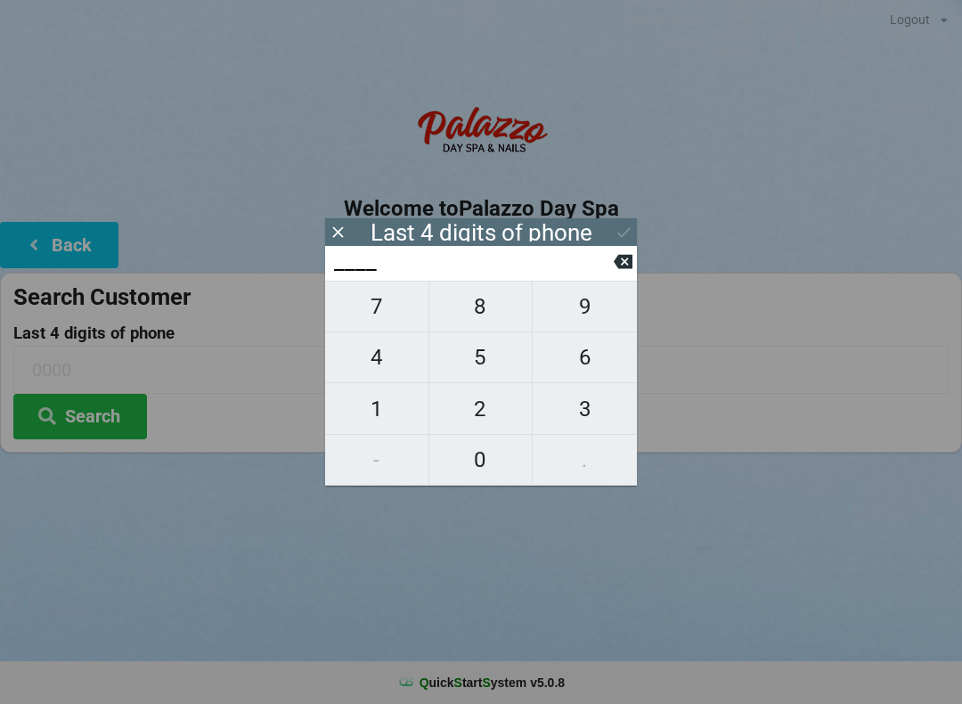
click at [67, 419] on button "Search" at bounding box center [80, 416] width 134 height 45
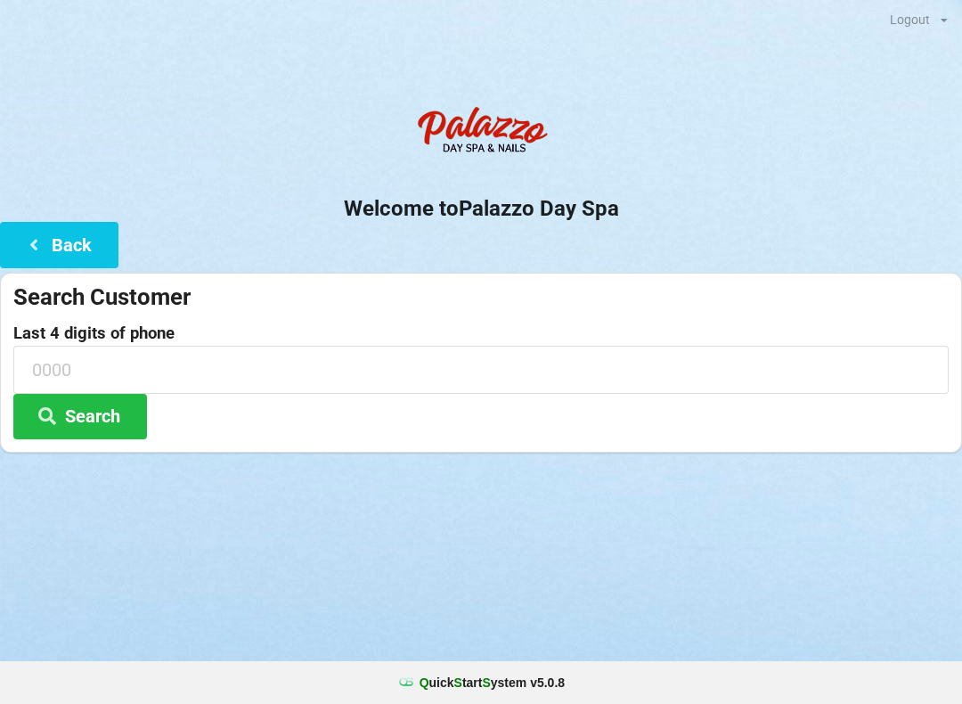
click at [103, 411] on button "Search" at bounding box center [80, 416] width 134 height 45
click at [165, 353] on input at bounding box center [480, 369] width 935 height 47
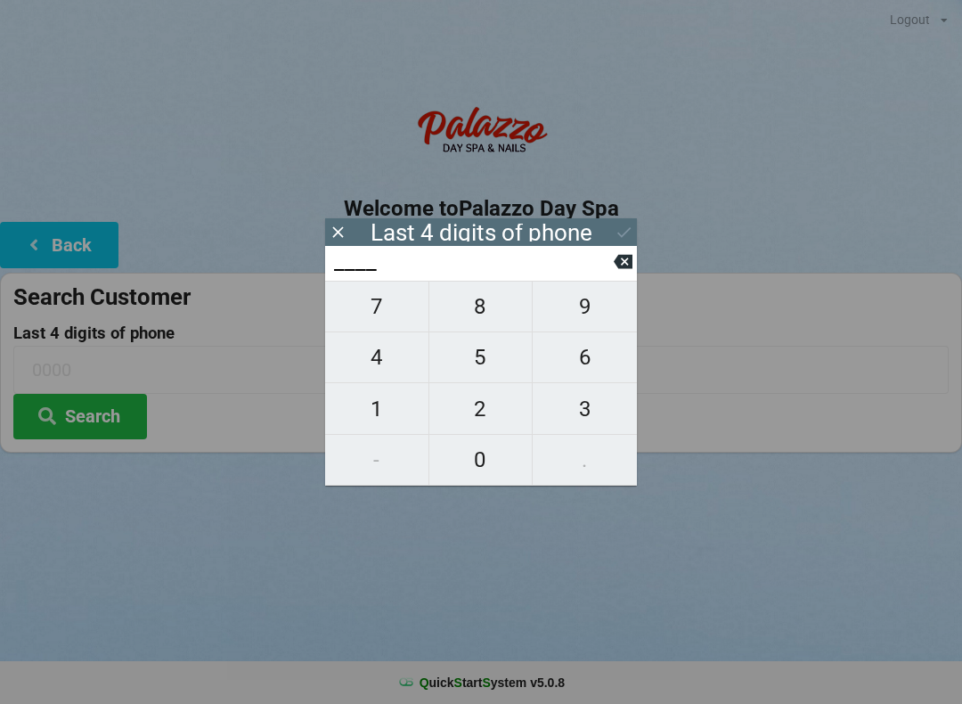
click at [490, 307] on span "8" at bounding box center [480, 306] width 103 height 37
type input "8___"
click at [601, 373] on span "6" at bounding box center [585, 356] width 104 height 37
type input "86__"
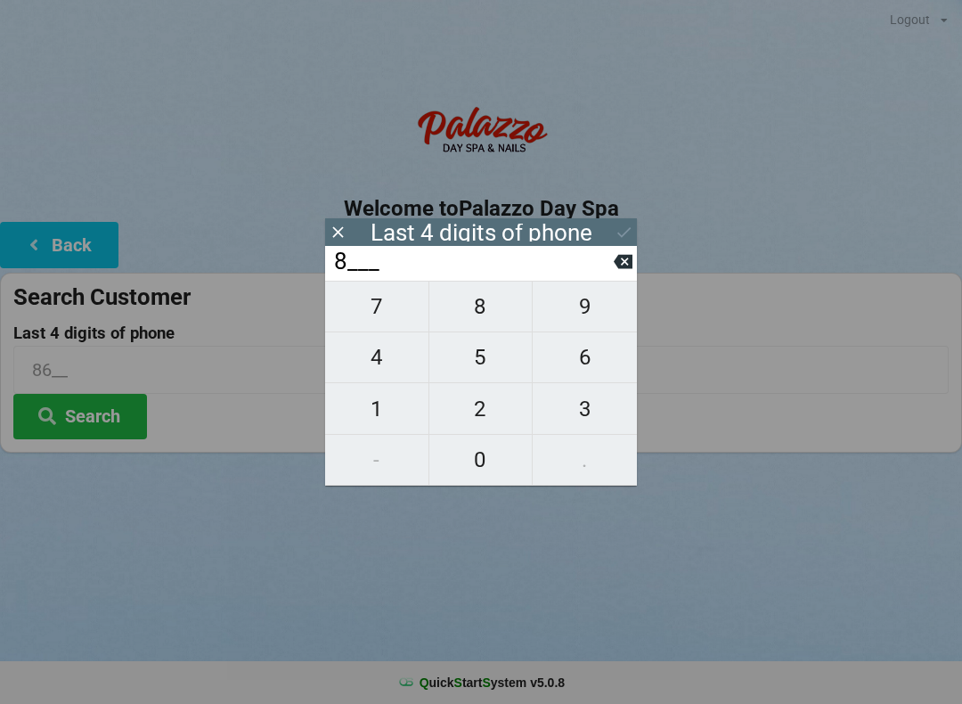
type input "86__"
click at [500, 411] on span "2" at bounding box center [480, 408] width 103 height 37
type input "862_"
click at [592, 321] on span "9" at bounding box center [585, 306] width 104 height 37
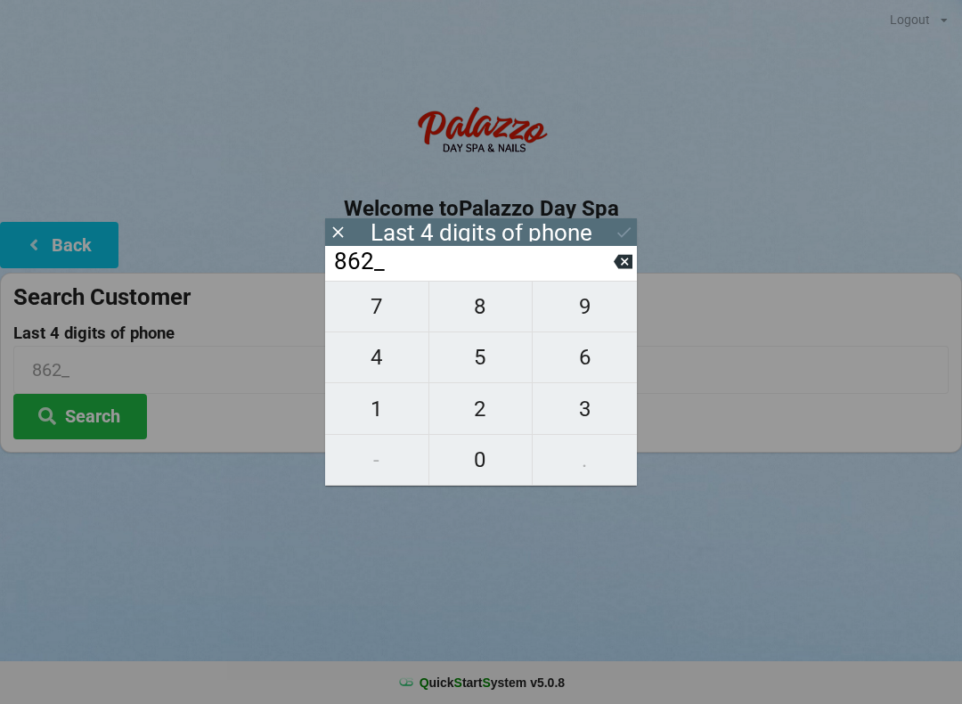
type input "8629"
click at [134, 433] on button "Search" at bounding box center [80, 416] width 134 height 45
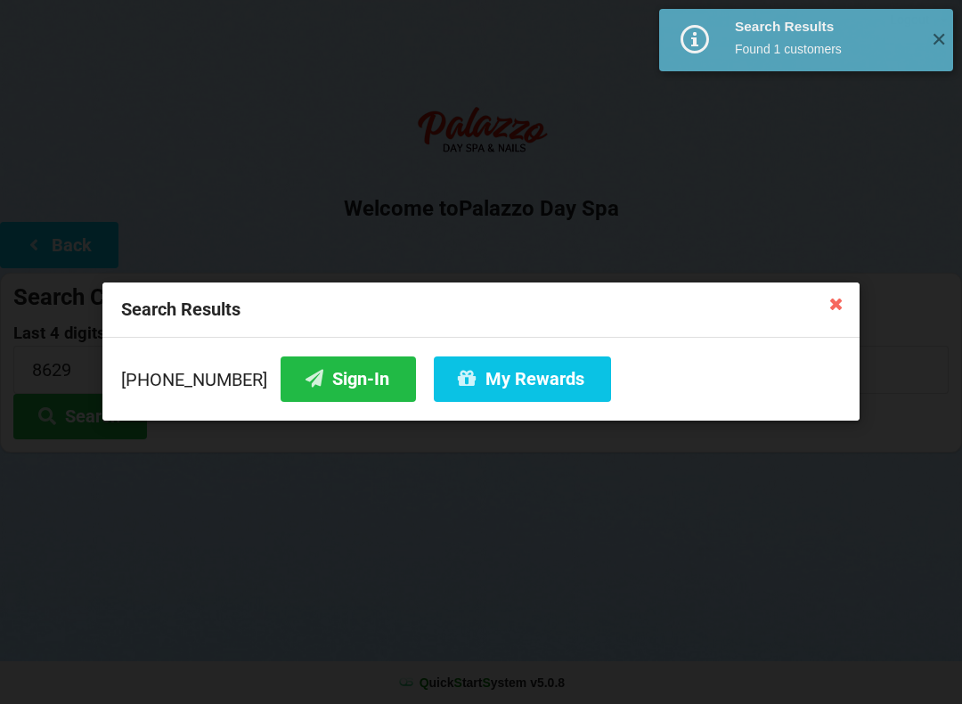
click at [516, 377] on button "My Rewards" at bounding box center [522, 378] width 177 height 45
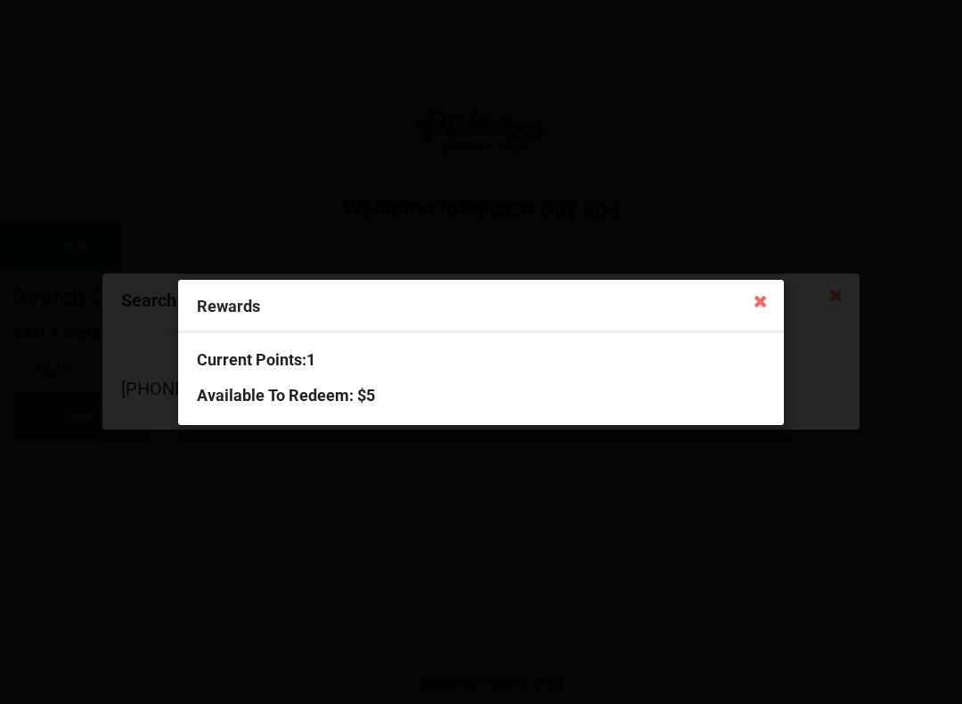
click at [760, 311] on icon at bounding box center [760, 300] width 28 height 28
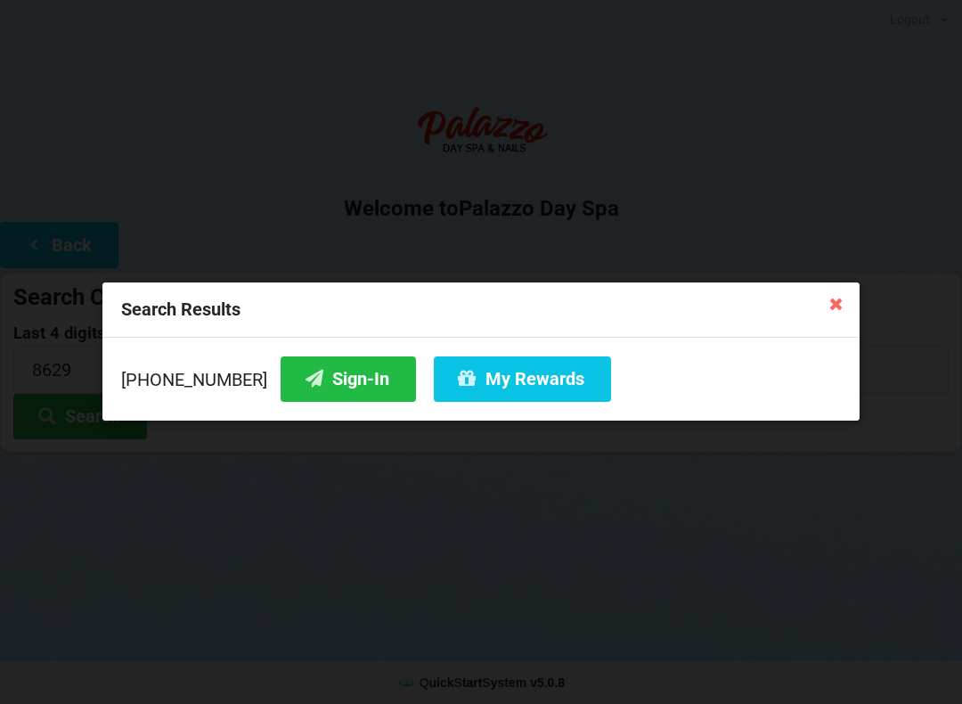
click at [338, 359] on button "Sign-In" at bounding box center [348, 378] width 135 height 45
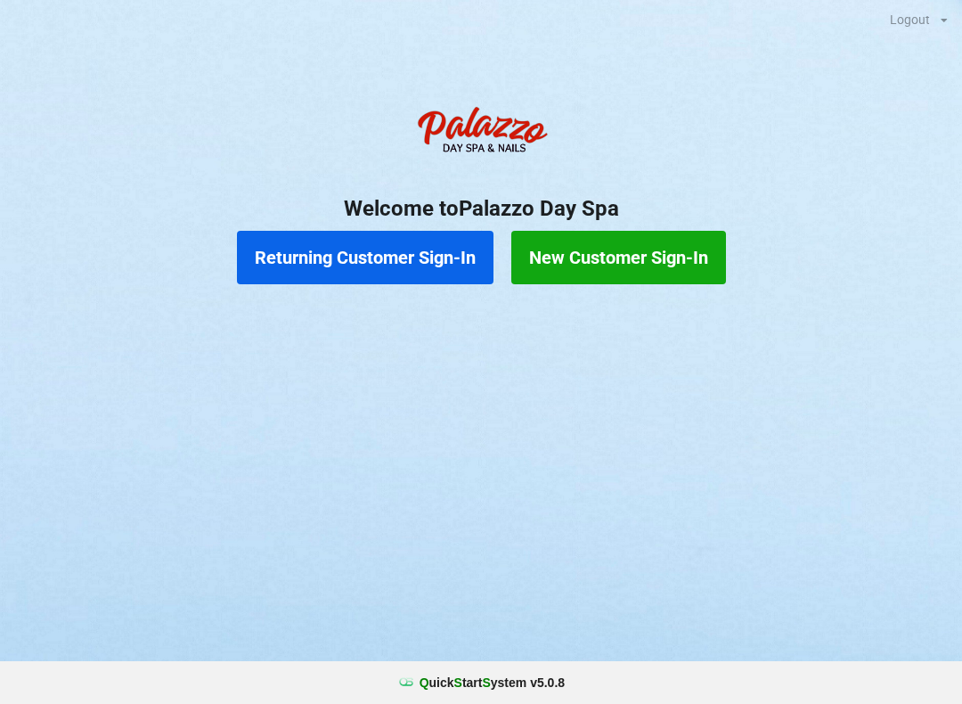
click at [329, 253] on button "Returning Customer Sign-In" at bounding box center [365, 257] width 256 height 53
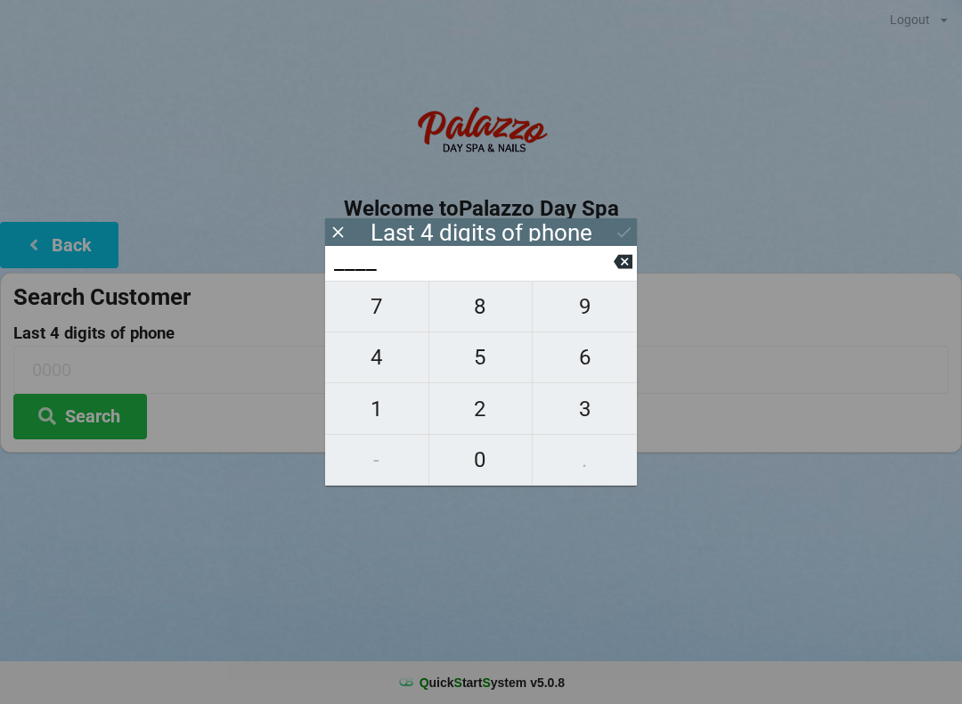
click at [419, 365] on span "4" at bounding box center [376, 356] width 103 height 37
type input "4___"
click at [501, 411] on span "2" at bounding box center [480, 408] width 103 height 37
type input "42__"
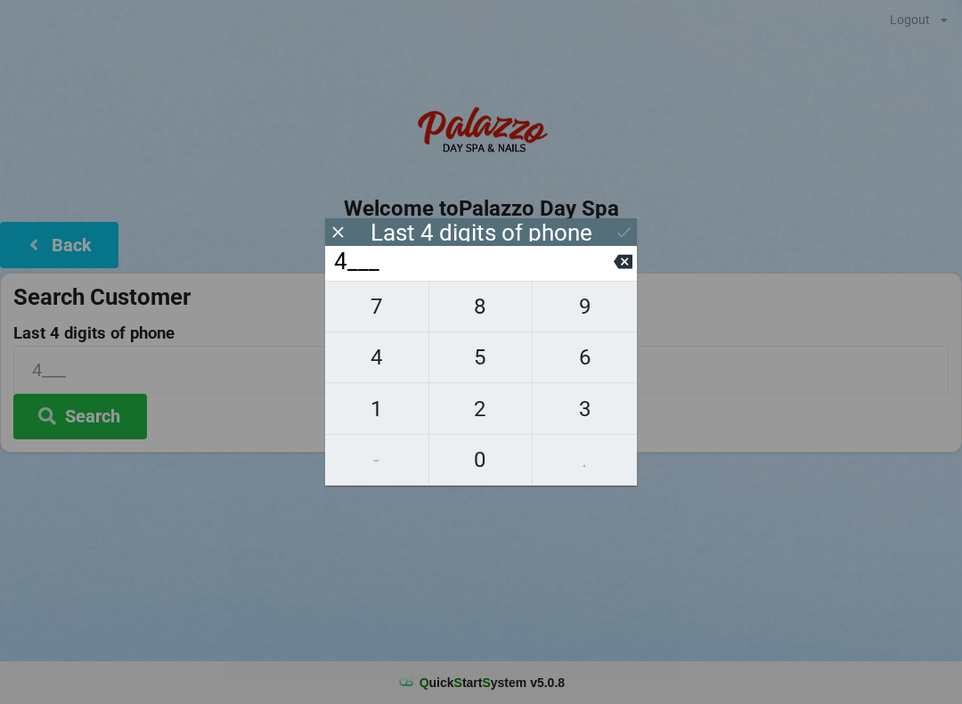
type input "42__"
click at [599, 362] on span "6" at bounding box center [585, 356] width 104 height 37
type input "426_"
click at [622, 306] on span "9" at bounding box center [585, 306] width 104 height 37
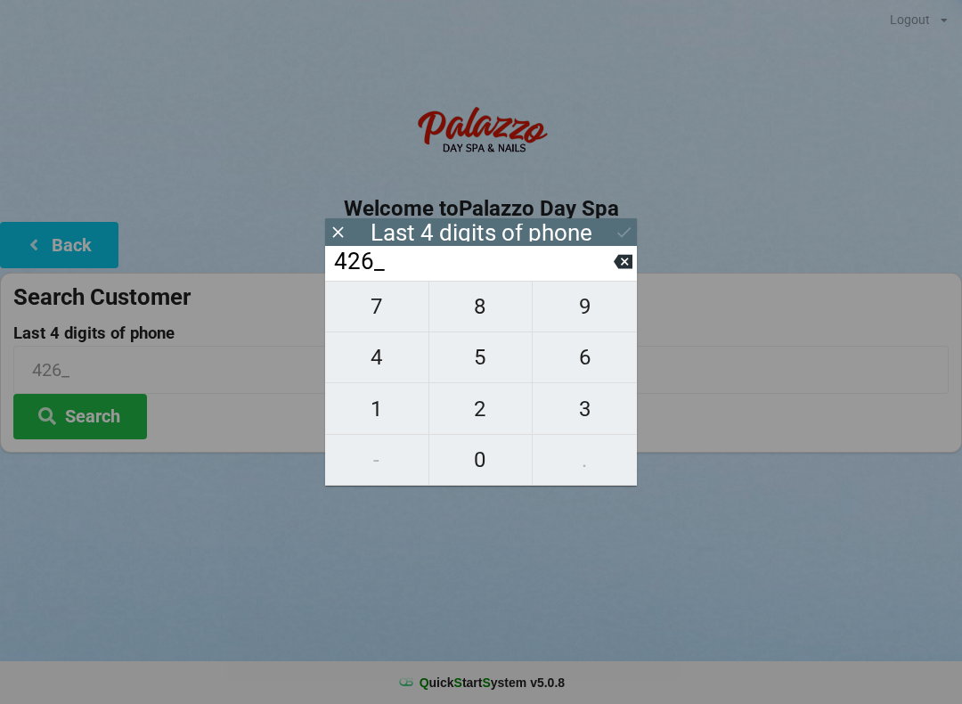
type input "4269"
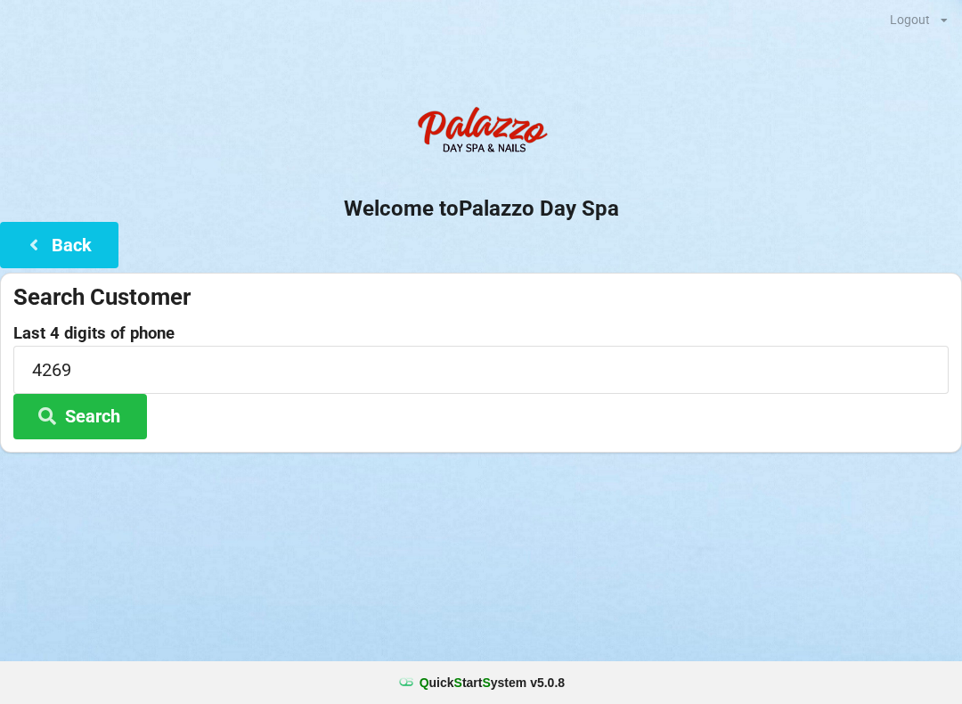
click at [45, 415] on icon at bounding box center [47, 414] width 21 height 15
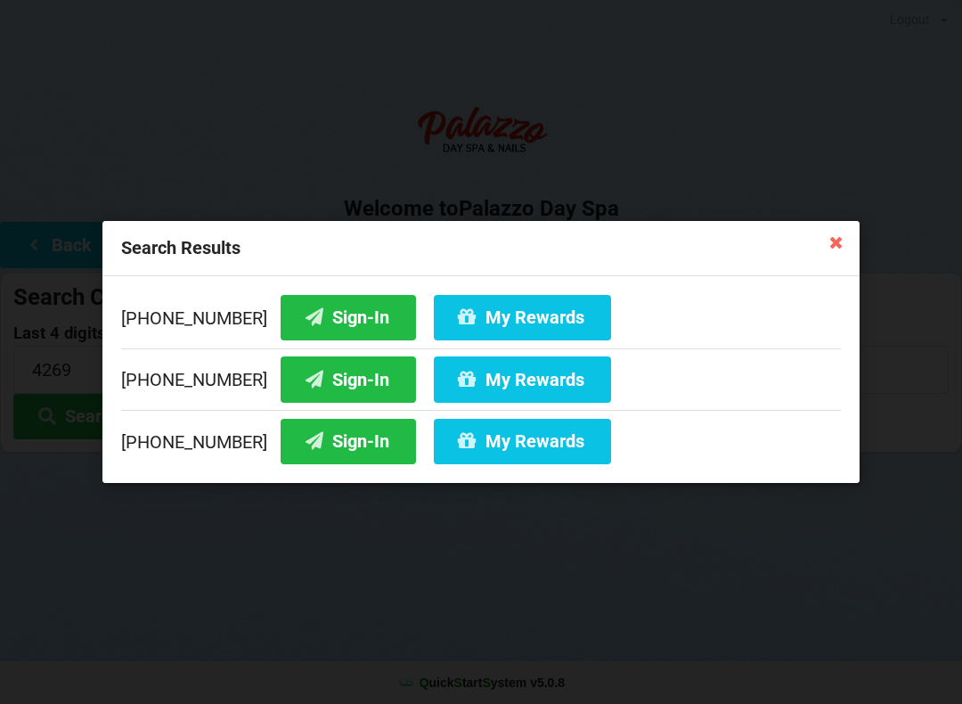
click at [485, 451] on button "My Rewards" at bounding box center [522, 441] width 177 height 45
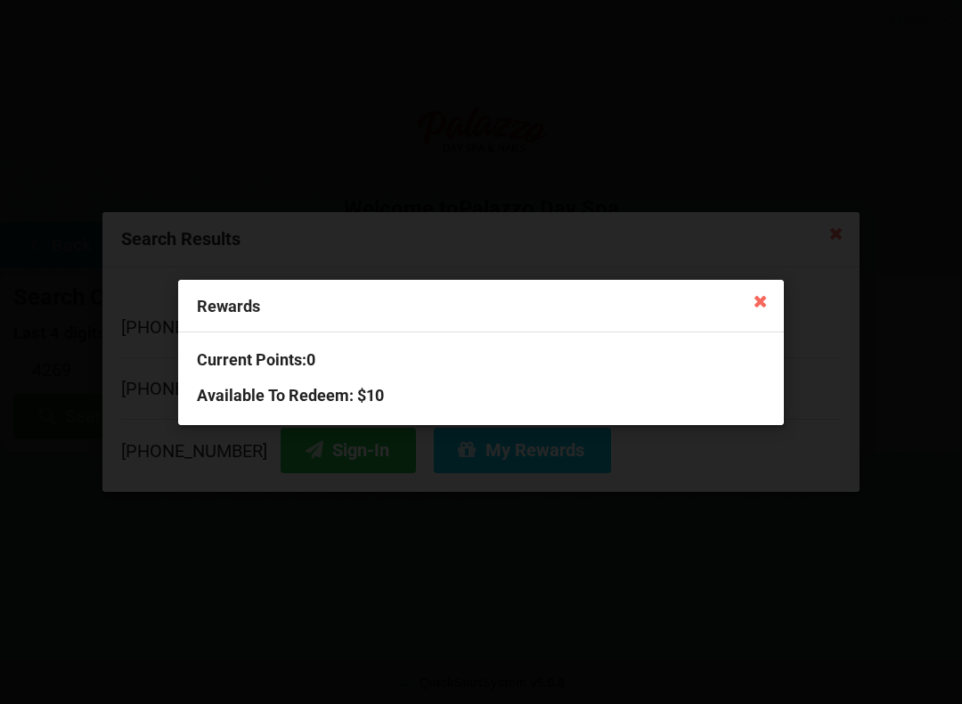
click at [765, 309] on icon at bounding box center [760, 300] width 28 height 28
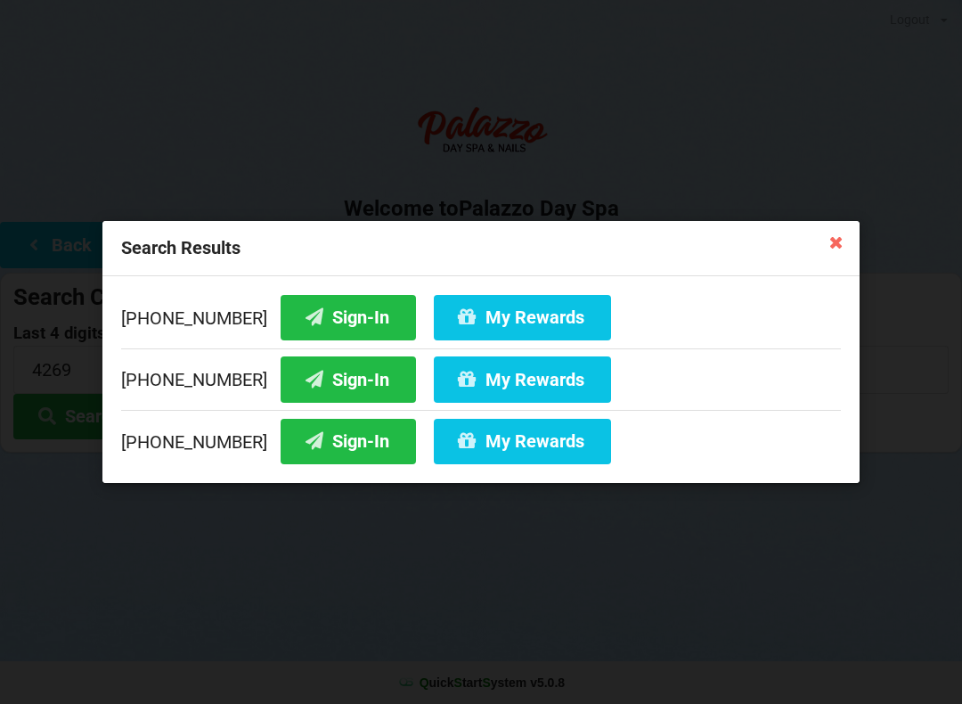
click at [843, 244] on icon at bounding box center [836, 241] width 28 height 28
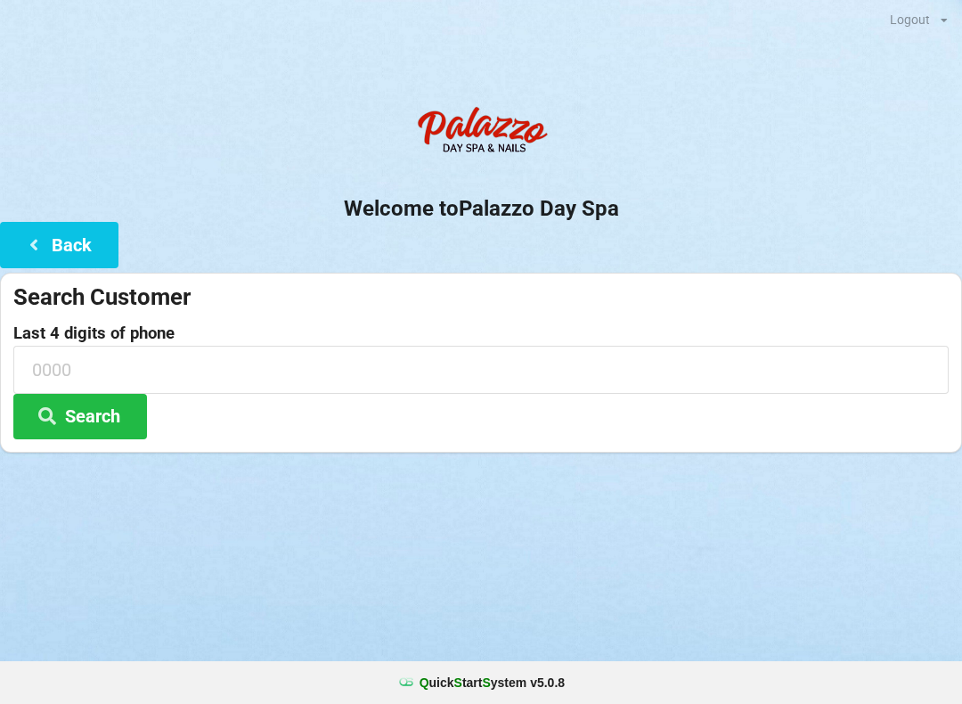
click at [29, 250] on icon at bounding box center [33, 243] width 21 height 15
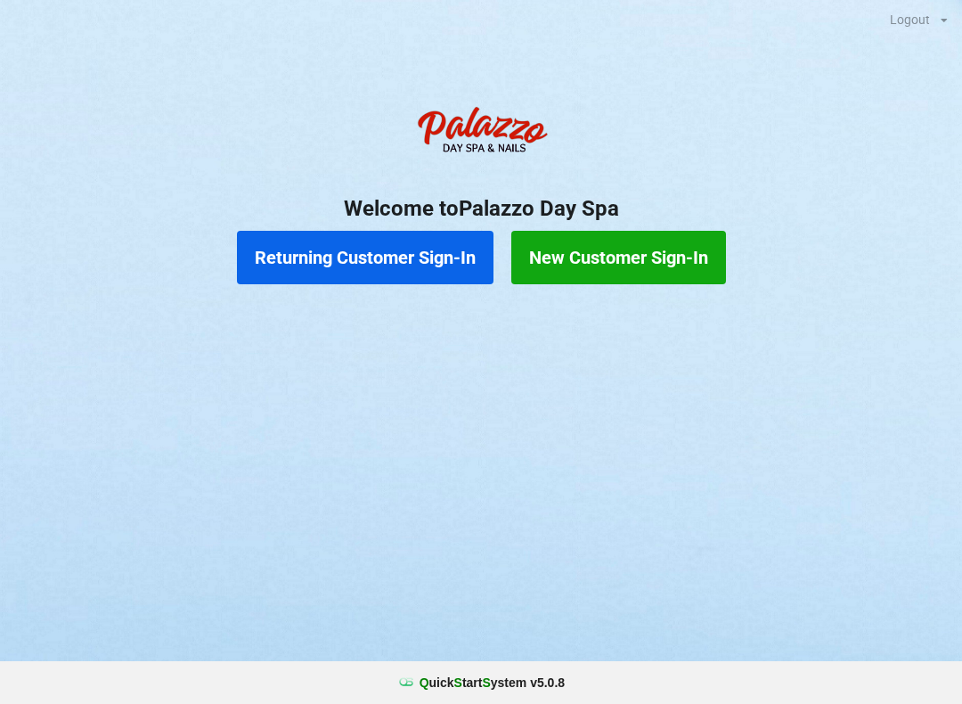
click at [394, 250] on button "Returning Customer Sign-In" at bounding box center [365, 257] width 256 height 53
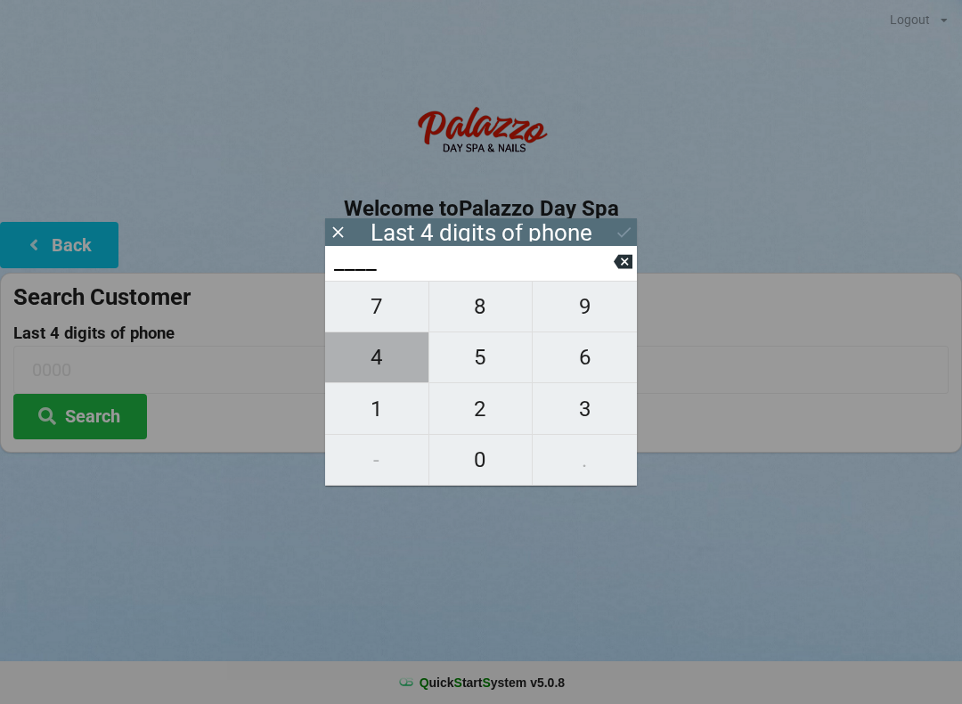
click at [377, 363] on span "4" at bounding box center [376, 356] width 103 height 37
type input "4___"
click at [474, 468] on span "0" at bounding box center [480, 459] width 103 height 37
type input "40__"
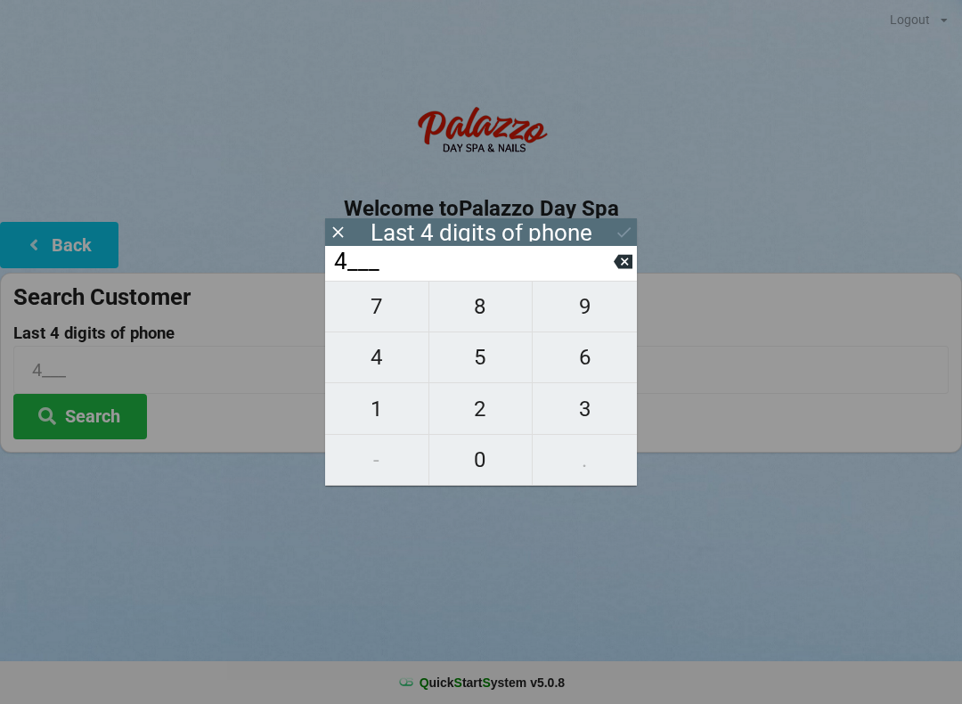
type input "40__"
click at [369, 316] on span "7" at bounding box center [376, 306] width 103 height 37
type input "407_"
click at [377, 321] on span "7" at bounding box center [376, 306] width 103 height 37
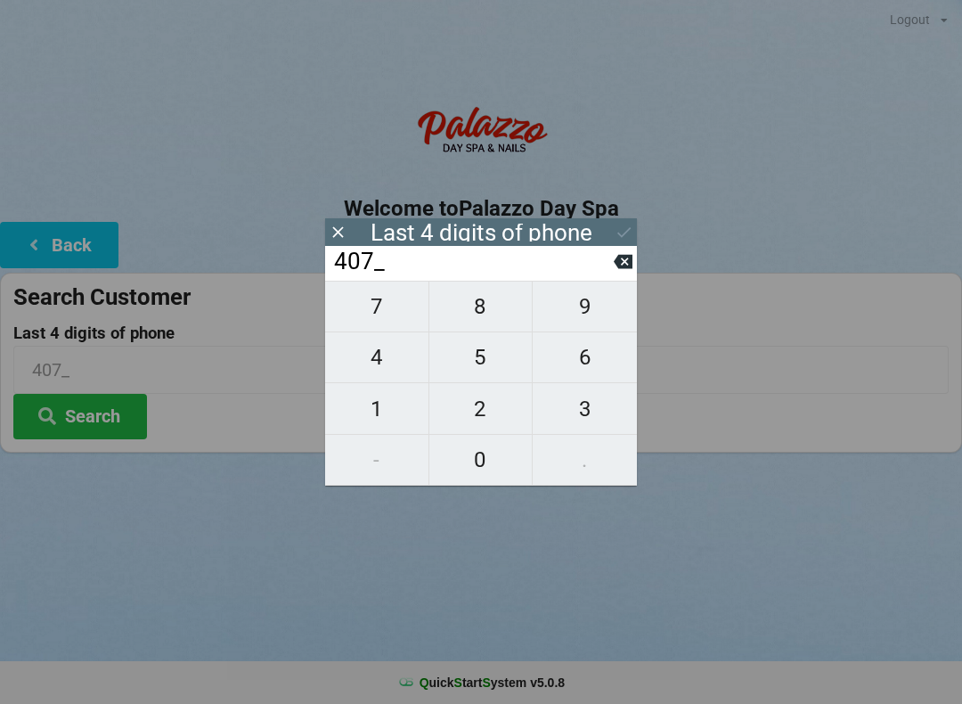
type input "4077"
click at [577, 375] on div "7 8 9 4 5 6 1 2 3 - 0 ." at bounding box center [481, 383] width 312 height 205
click at [622, 273] on button at bounding box center [623, 261] width 19 height 24
click at [389, 316] on span "7" at bounding box center [376, 306] width 103 height 37
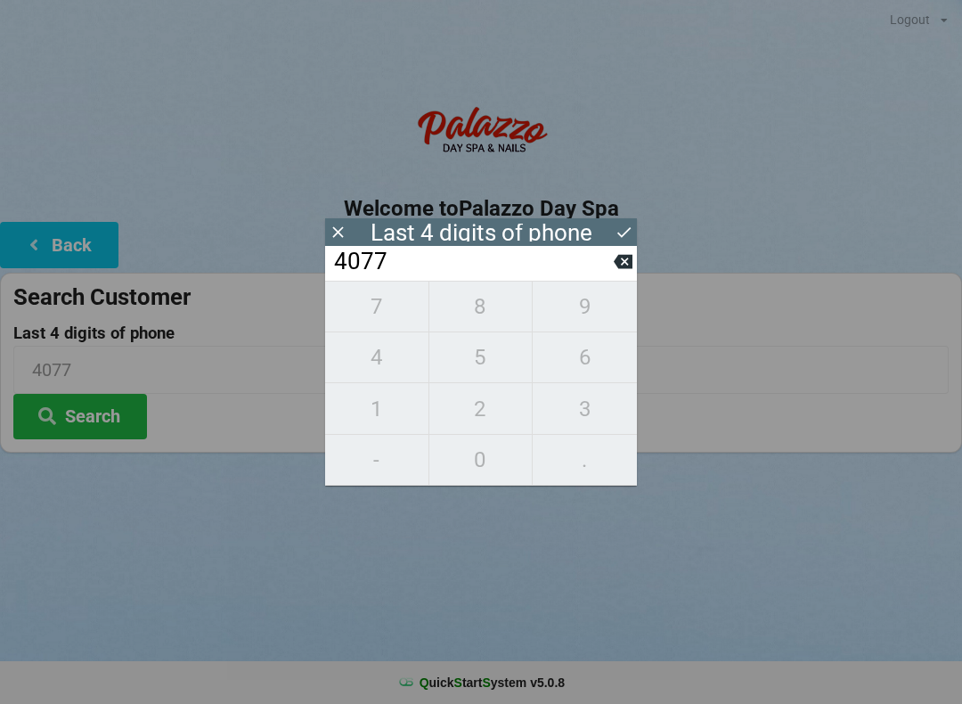
click at [376, 425] on div "7 8 9 4 5 6 1 2 3 - 0 ." at bounding box center [481, 383] width 312 height 205
click at [631, 269] on icon at bounding box center [623, 262] width 19 height 14
click at [626, 273] on button at bounding box center [623, 261] width 19 height 24
click at [630, 273] on button at bounding box center [623, 261] width 19 height 24
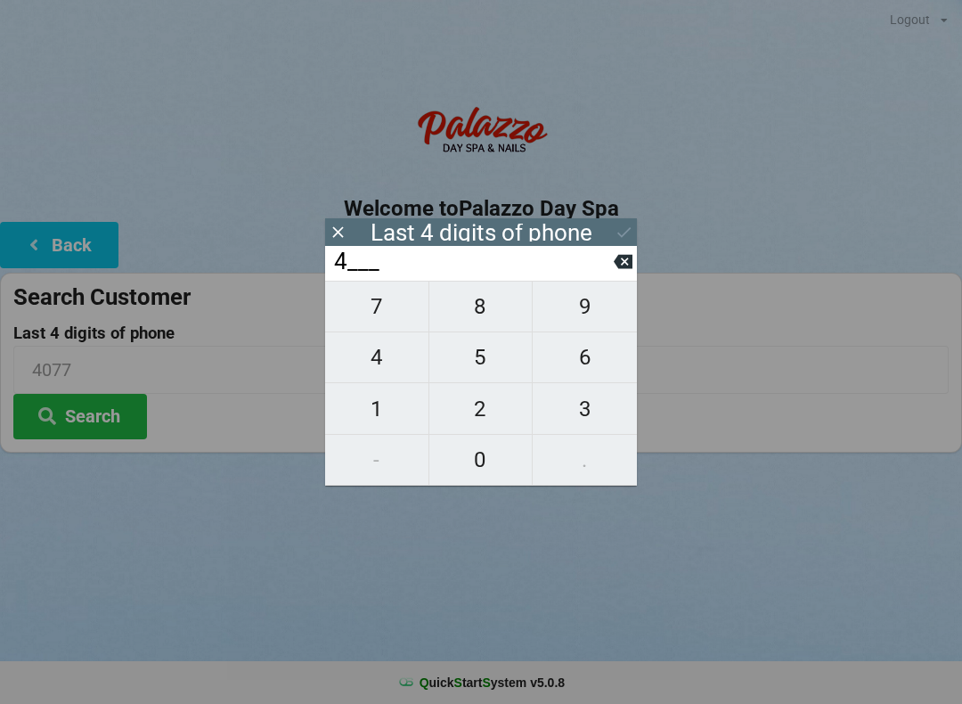
type input "____"
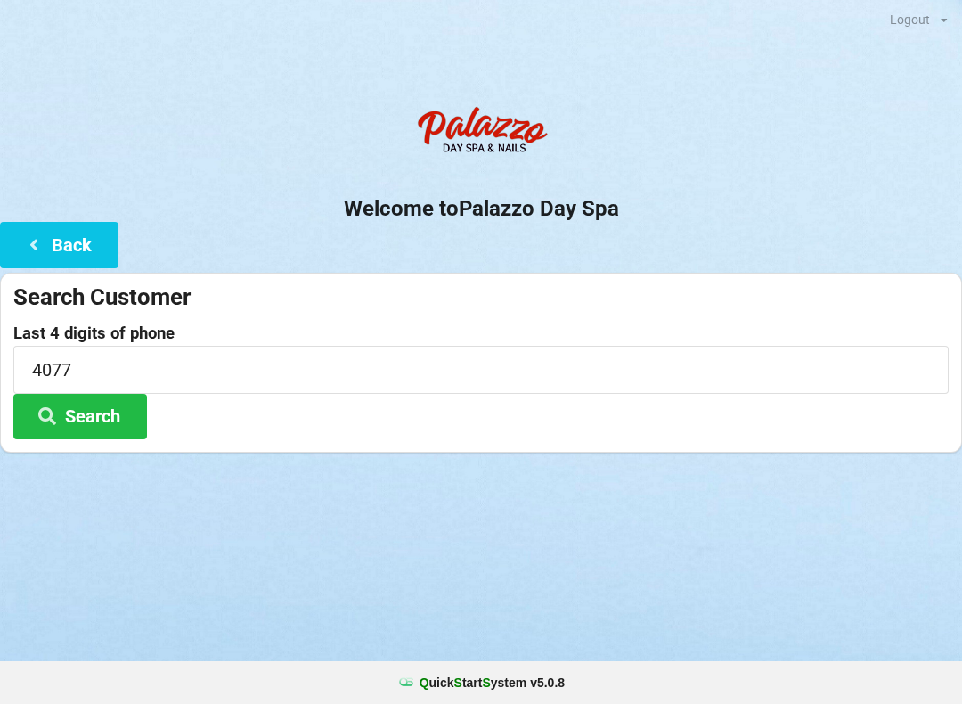
click at [640, 283] on div "Search Customer" at bounding box center [480, 296] width 935 height 29
click at [91, 419] on button "Search" at bounding box center [80, 416] width 134 height 45
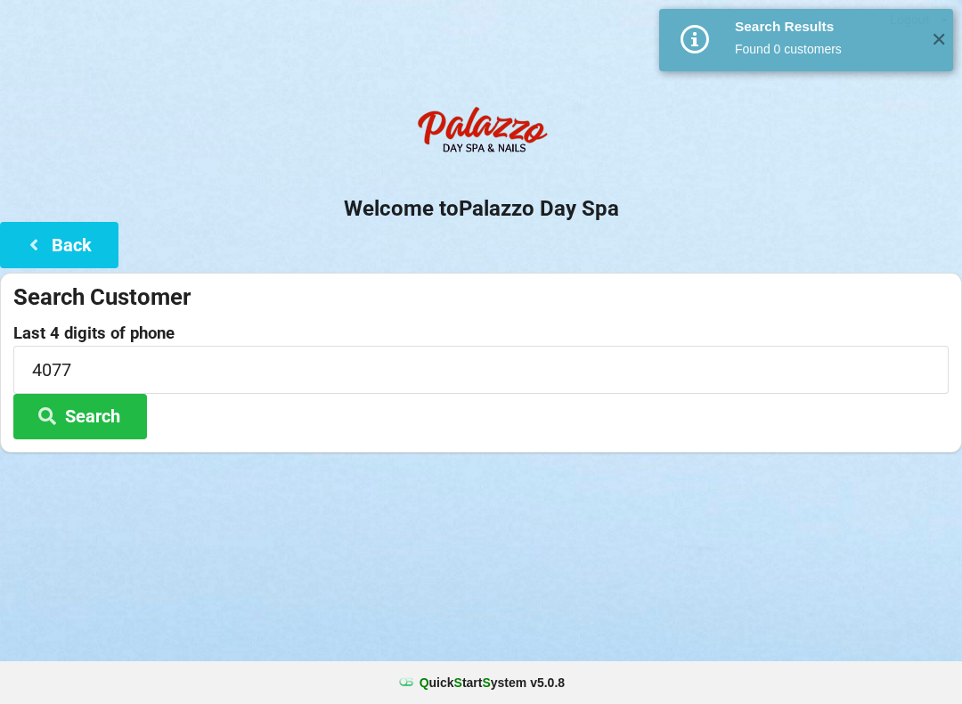
click at [59, 261] on button "Back" at bounding box center [59, 244] width 118 height 45
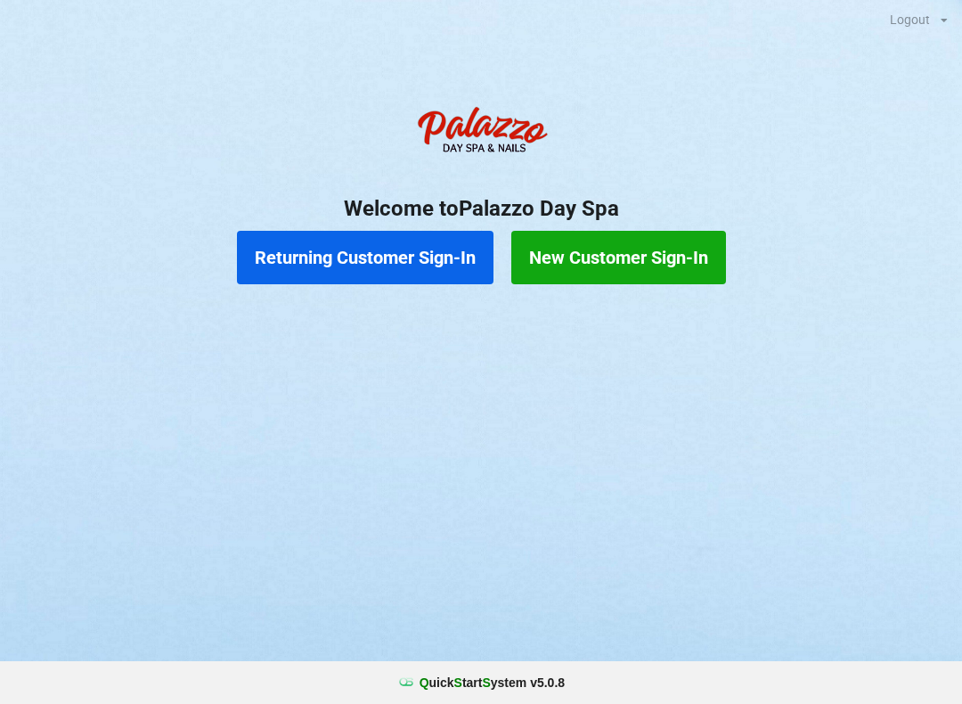
click at [381, 265] on button "Returning Customer Sign-In" at bounding box center [365, 257] width 256 height 53
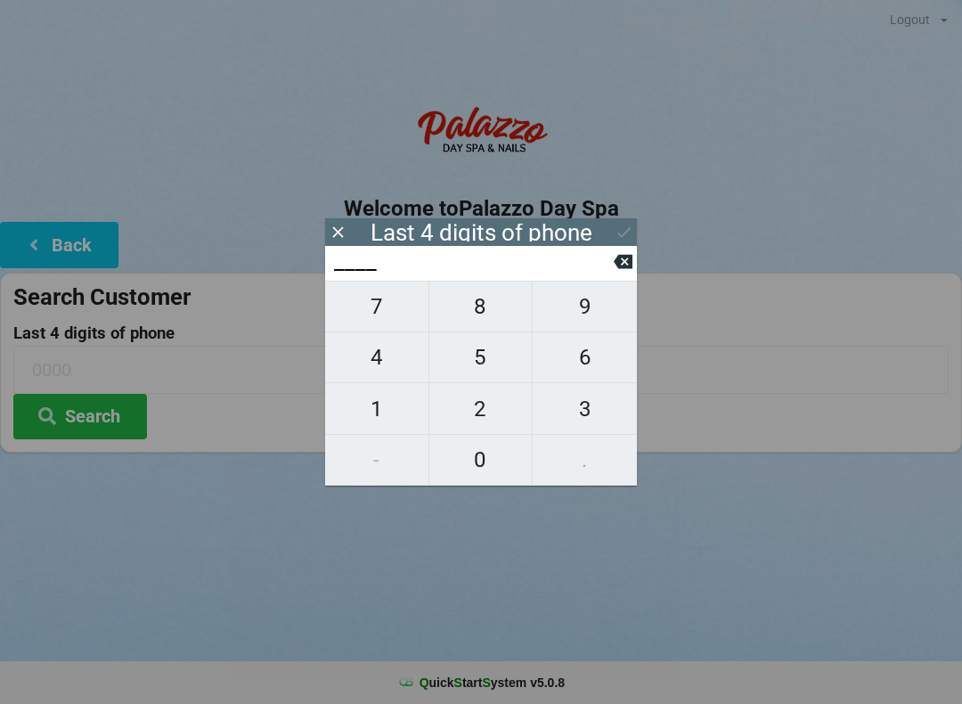
click at [379, 419] on span "1" at bounding box center [376, 408] width 103 height 37
type input "1___"
click at [583, 325] on span "9" at bounding box center [585, 306] width 104 height 37
type input "19__"
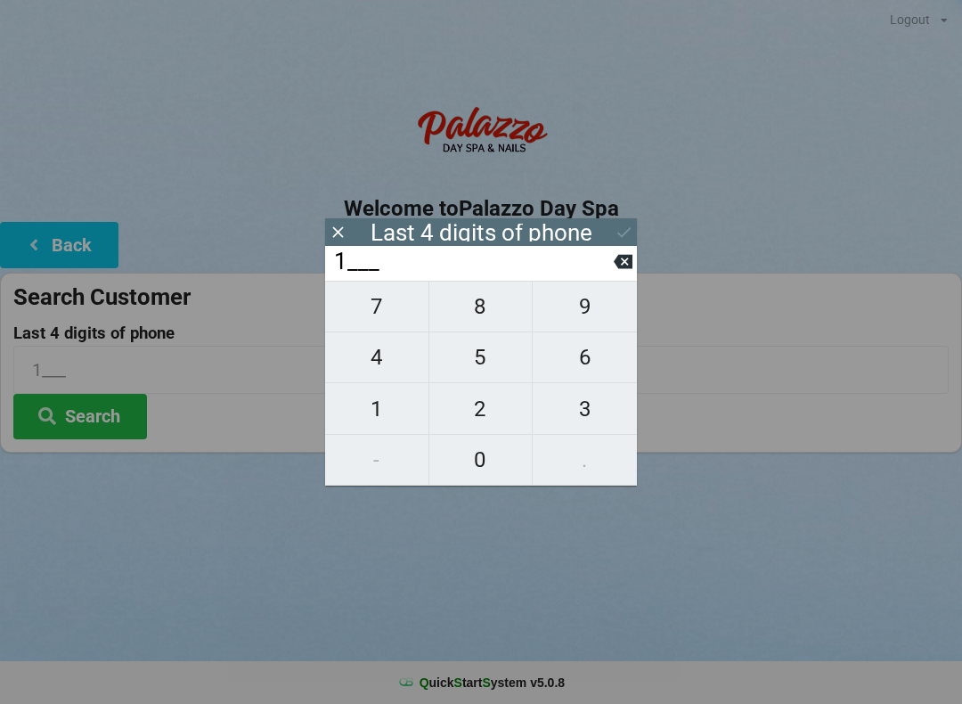
type input "19__"
click at [588, 365] on span "6" at bounding box center [585, 356] width 104 height 37
type input "196_"
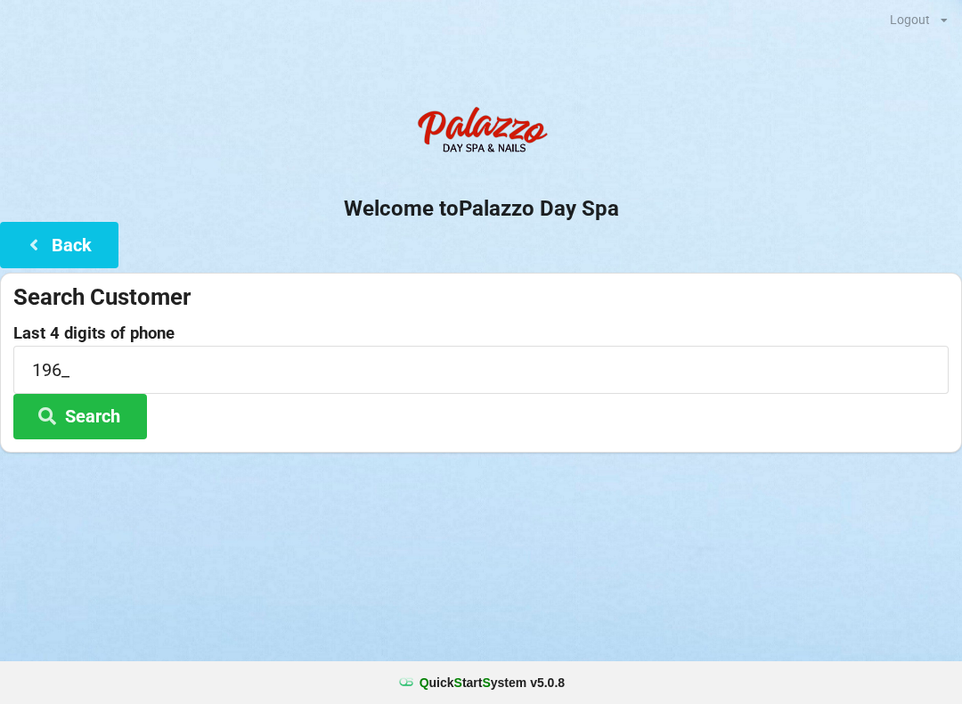
click at [23, 246] on icon at bounding box center [33, 243] width 21 height 15
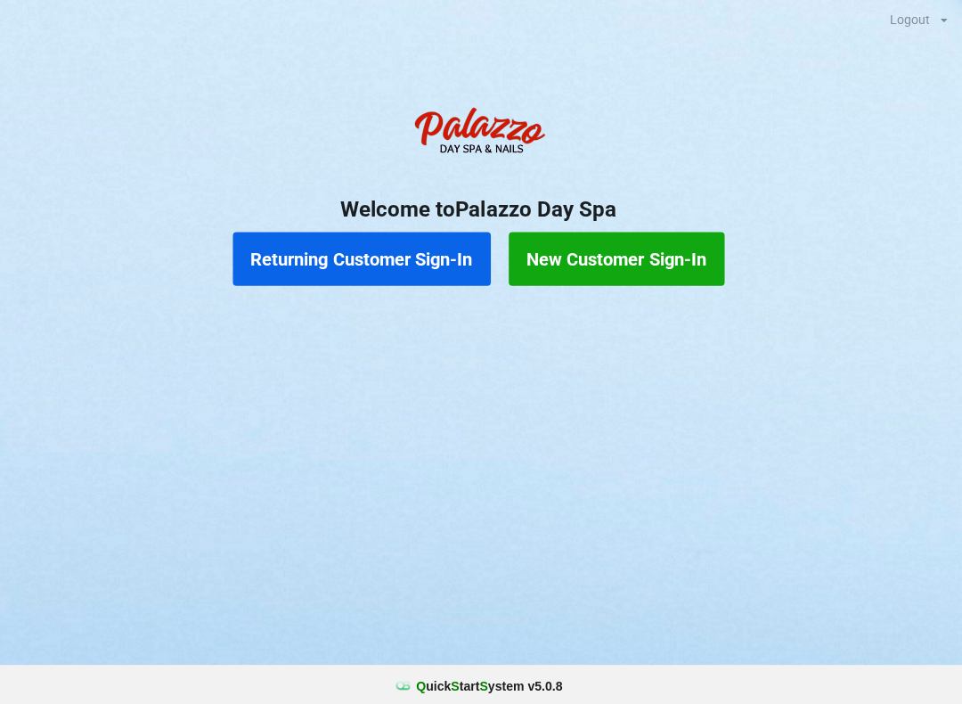
click at [395, 248] on button "Returning Customer Sign-In" at bounding box center [365, 257] width 256 height 53
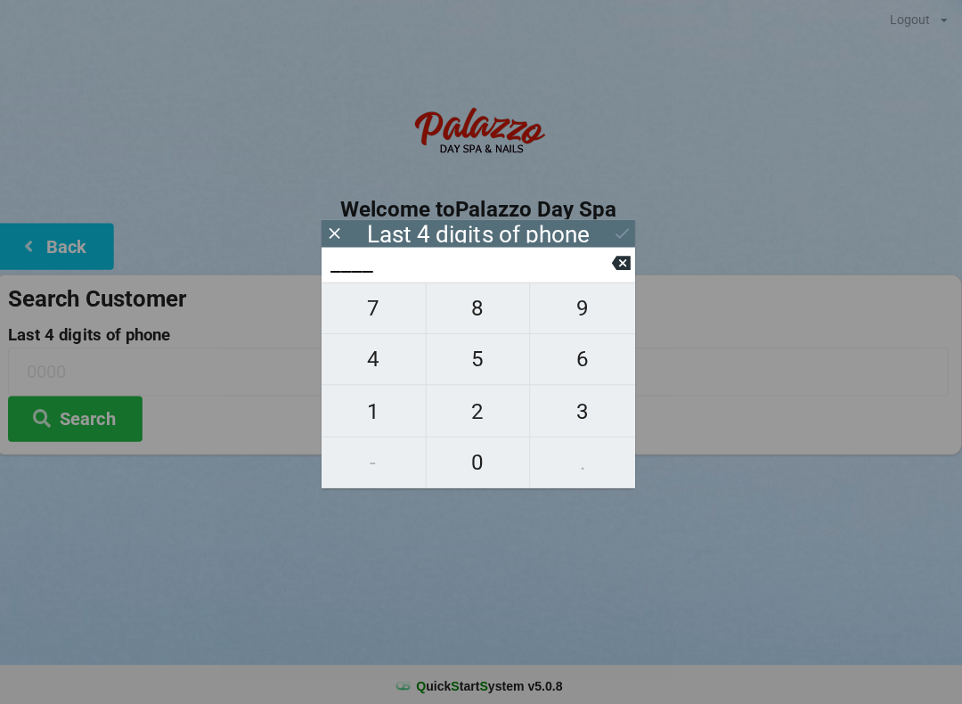
click at [476, 411] on span "2" at bounding box center [480, 408] width 103 height 37
type input "2___"
click at [590, 408] on span "3" at bounding box center [585, 408] width 104 height 37
type input "23__"
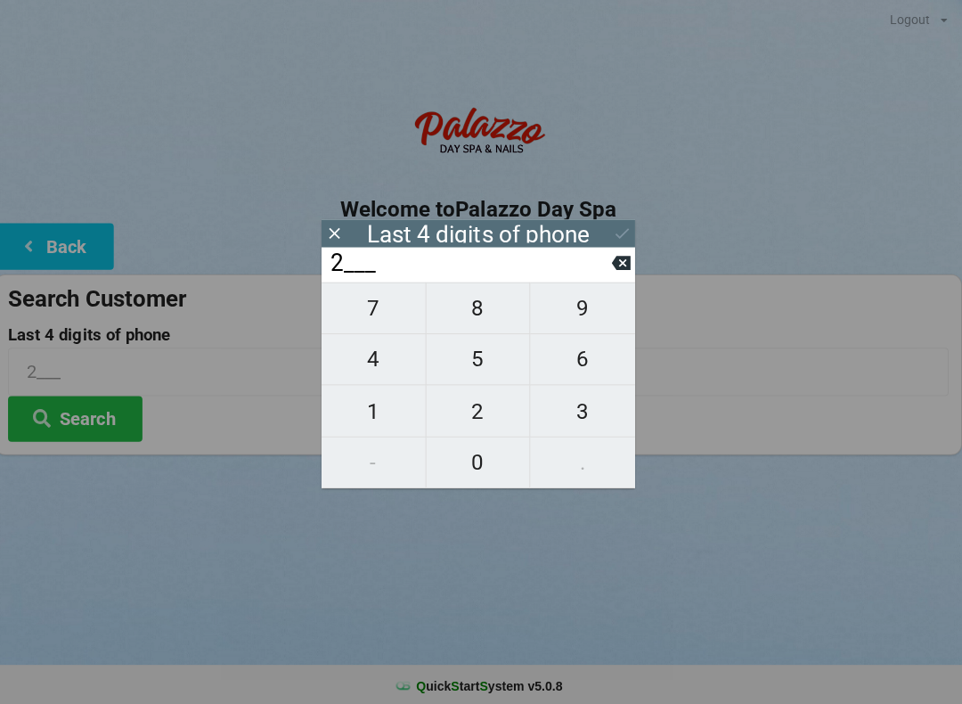
type input "23__"
click at [580, 353] on span "6" at bounding box center [585, 356] width 104 height 37
type input "236_"
click at [614, 269] on icon at bounding box center [623, 262] width 19 height 14
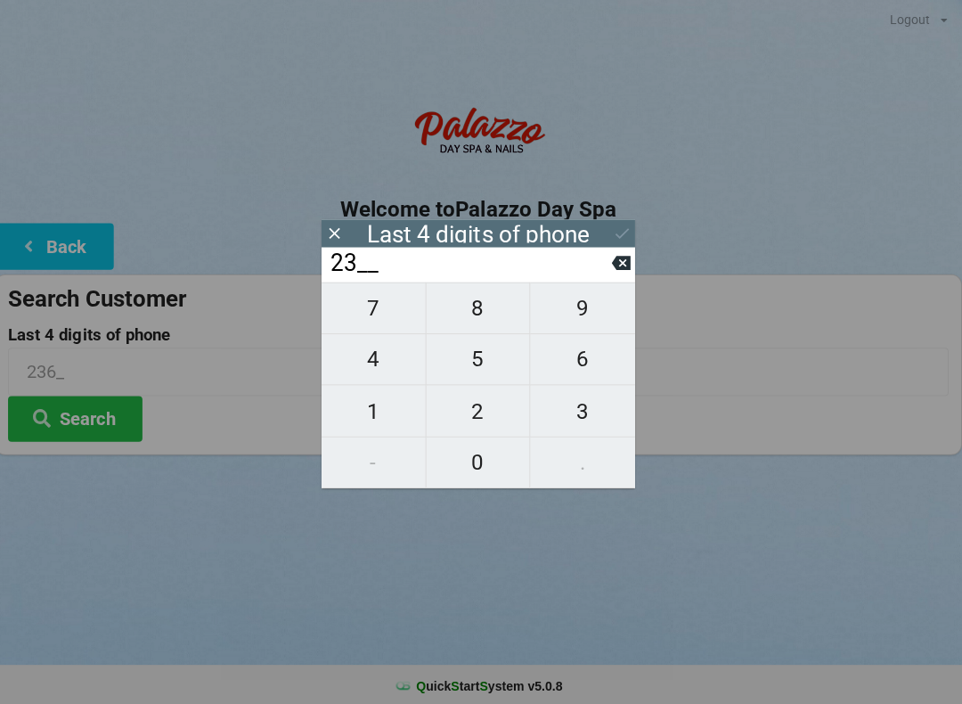
click at [575, 432] on button "3" at bounding box center [585, 408] width 104 height 51
type input "233_"
click at [573, 368] on span "6" at bounding box center [585, 356] width 104 height 37
type input "2336"
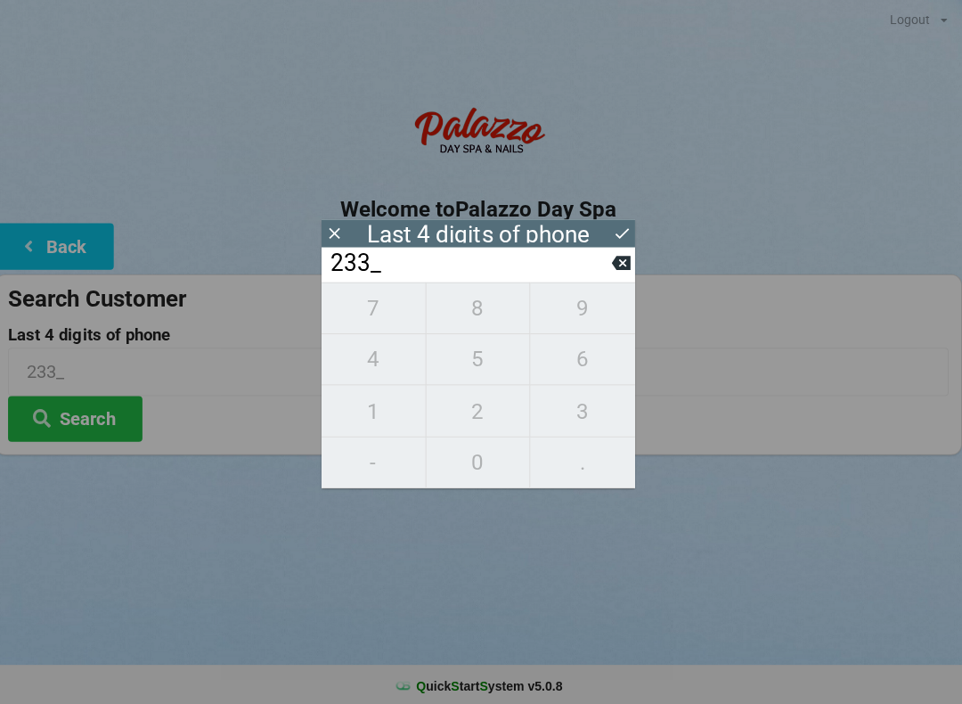
type input "2336"
click at [91, 420] on button "Search" at bounding box center [80, 416] width 134 height 45
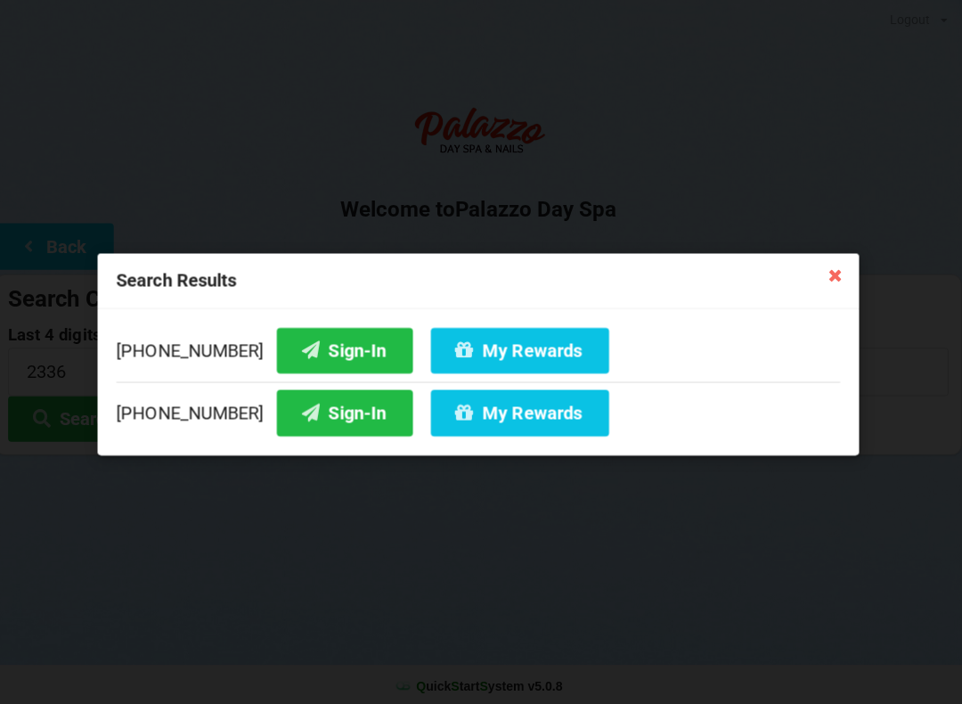
click at [308, 346] on button "Sign-In" at bounding box center [348, 347] width 135 height 45
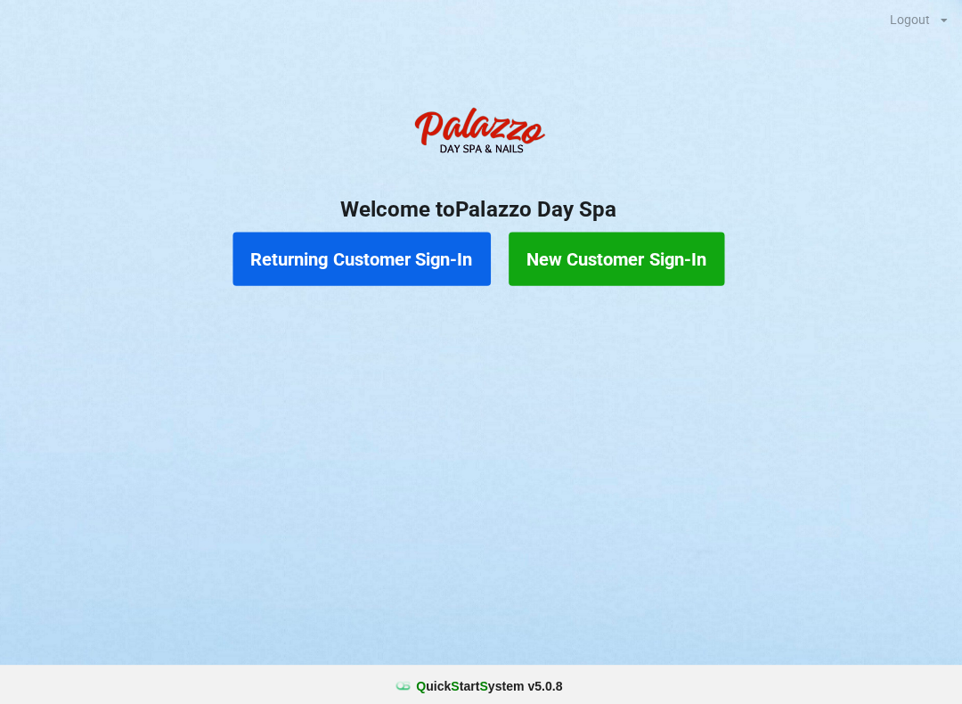
click at [354, 265] on button "Returning Customer Sign-In" at bounding box center [365, 257] width 256 height 53
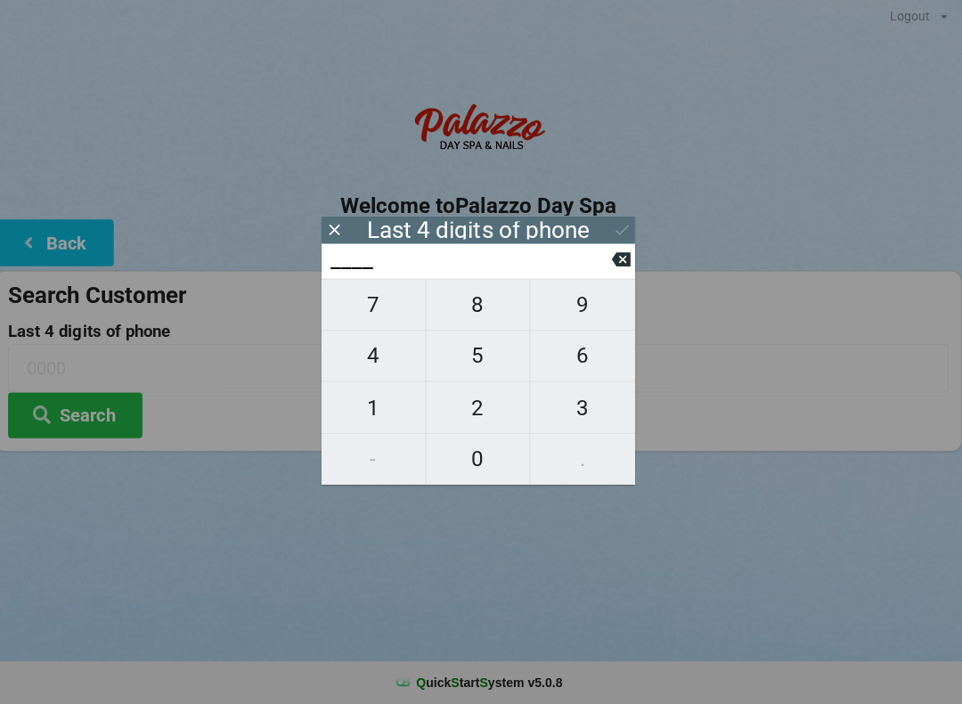
click at [465, 413] on span "2" at bounding box center [480, 408] width 103 height 37
type input "2___"
click at [384, 403] on span "1" at bounding box center [376, 408] width 103 height 37
type input "21__"
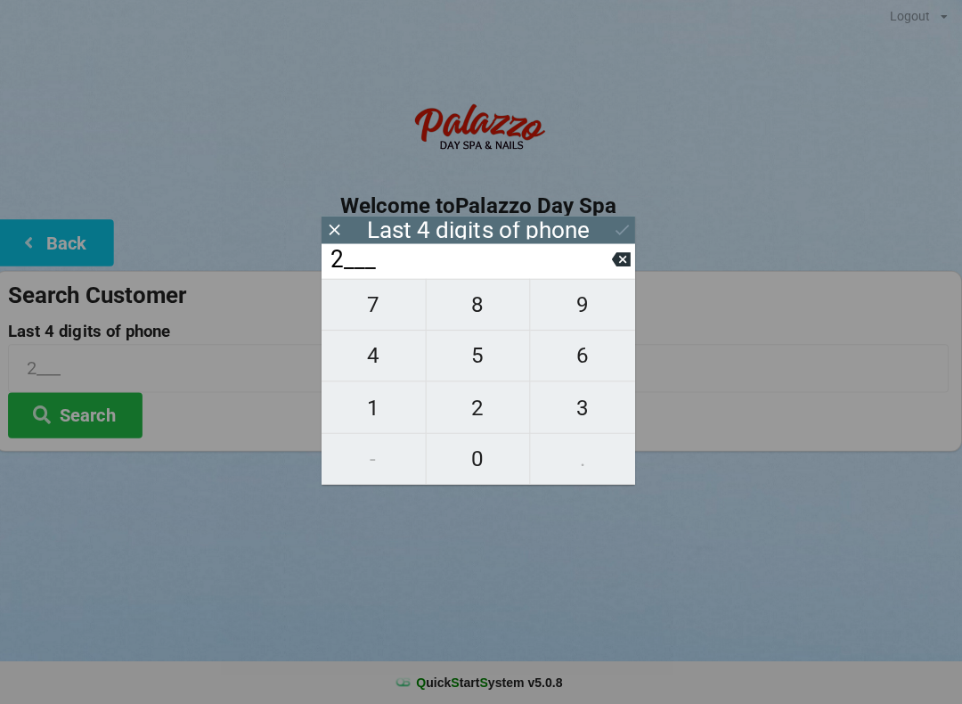
type input "21__"
click at [377, 297] on span "7" at bounding box center [376, 306] width 103 height 37
type input "217_"
click at [470, 310] on span "8" at bounding box center [480, 306] width 103 height 37
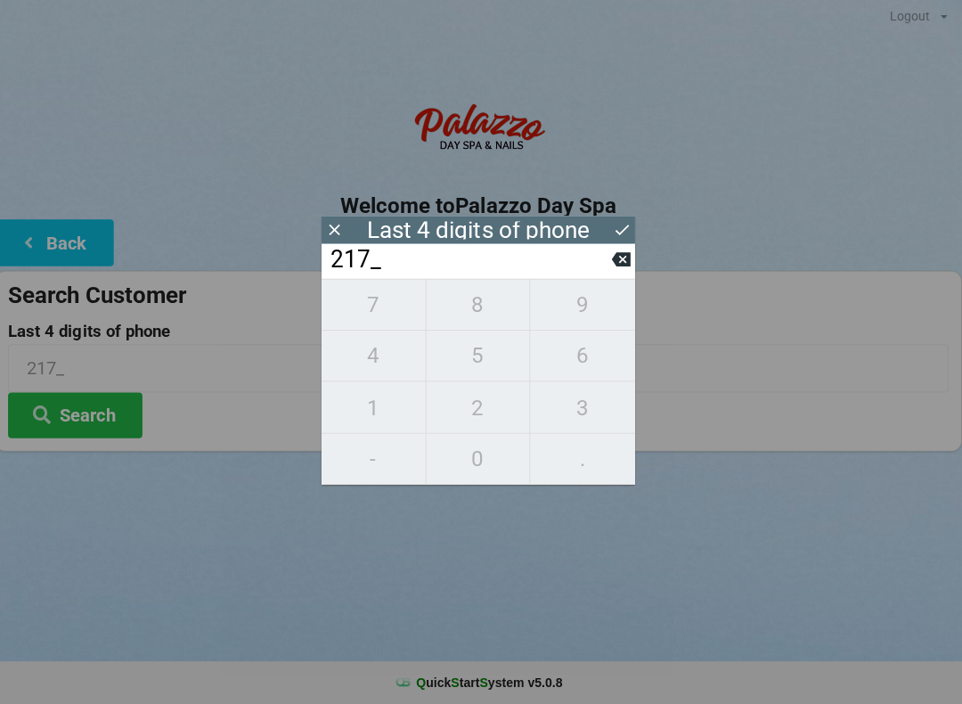
type input "2178"
click at [614, 232] on icon at bounding box center [623, 232] width 19 height 19
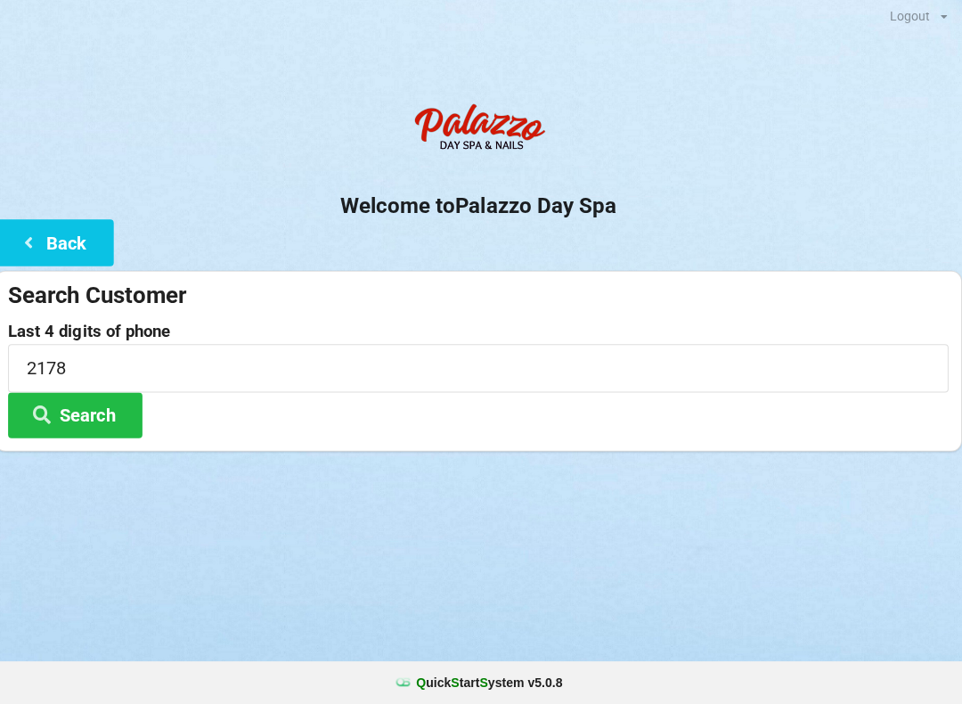
click at [85, 416] on button "Search" at bounding box center [80, 416] width 134 height 45
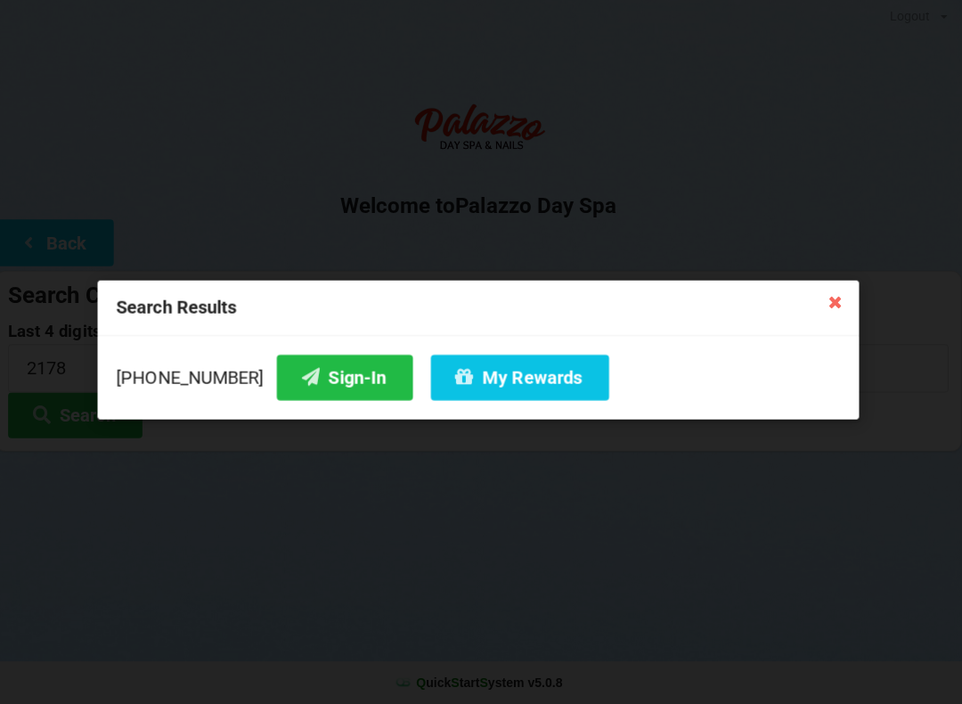
click at [821, 52] on div "Search Results [PHONE_NUMBER] Sign-In My Rewards" at bounding box center [481, 352] width 962 height 704
click at [513, 370] on button "My Rewards" at bounding box center [522, 378] width 177 height 45
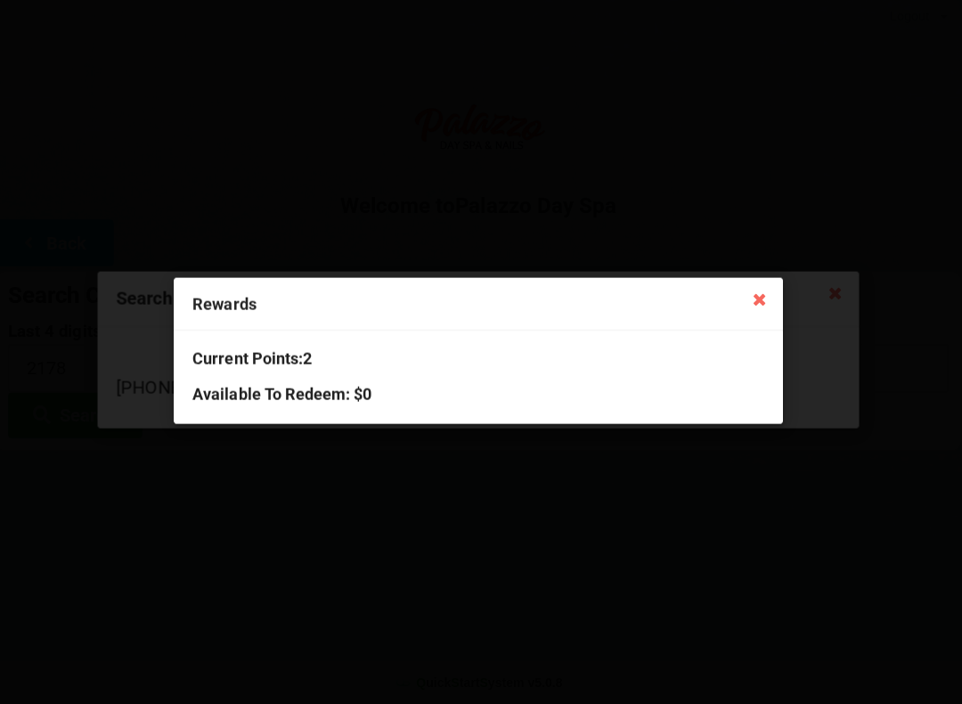
click at [785, 194] on div "Rewards Current Points: 2 Available To Redeem : $0" at bounding box center [481, 352] width 962 height 704
click at [753, 299] on icon at bounding box center [760, 300] width 28 height 28
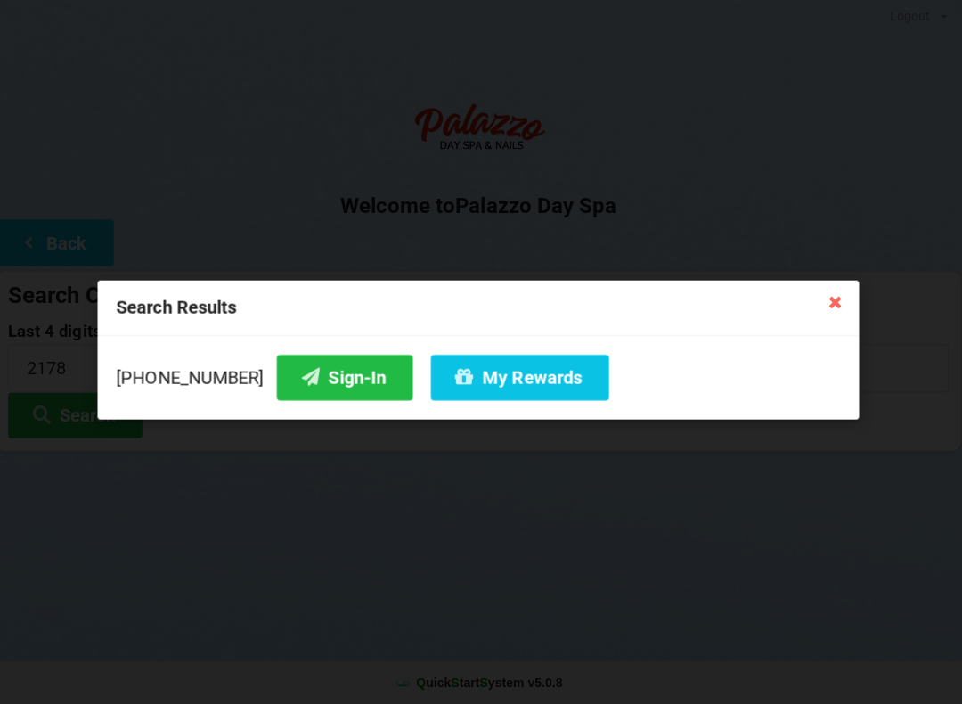
click at [223, 383] on div "[PHONE_NUMBER] Sign-In My Rewards" at bounding box center [481, 378] width 720 height 45
click at [299, 375] on button "Sign-In" at bounding box center [348, 378] width 135 height 45
click at [290, 372] on button "Sign-In" at bounding box center [348, 378] width 135 height 45
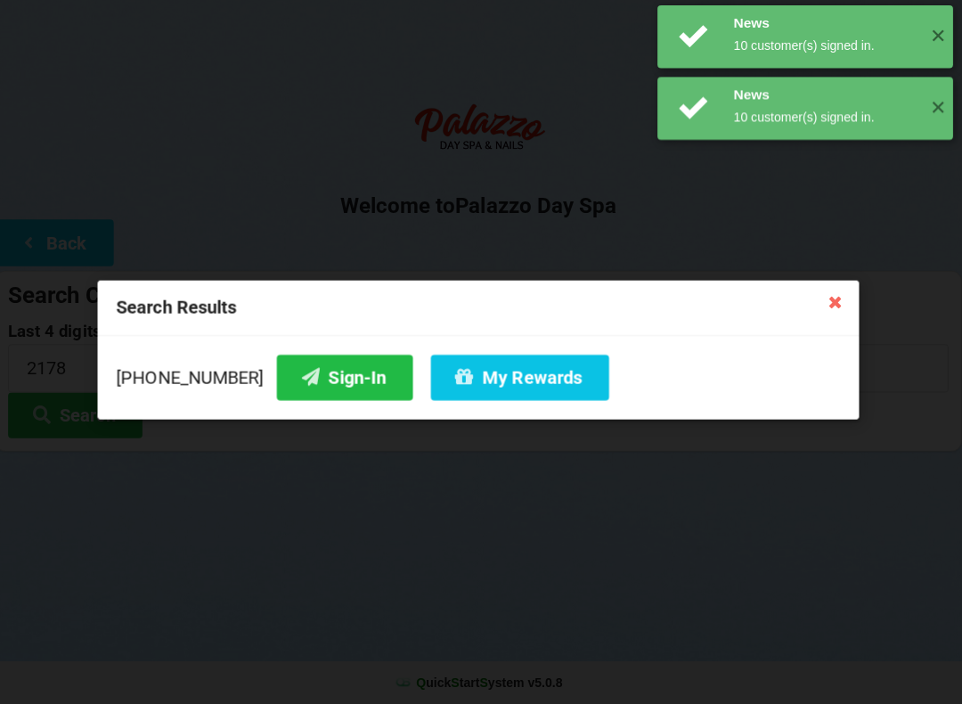
click at [289, 369] on button "Sign-In" at bounding box center [348, 378] width 135 height 45
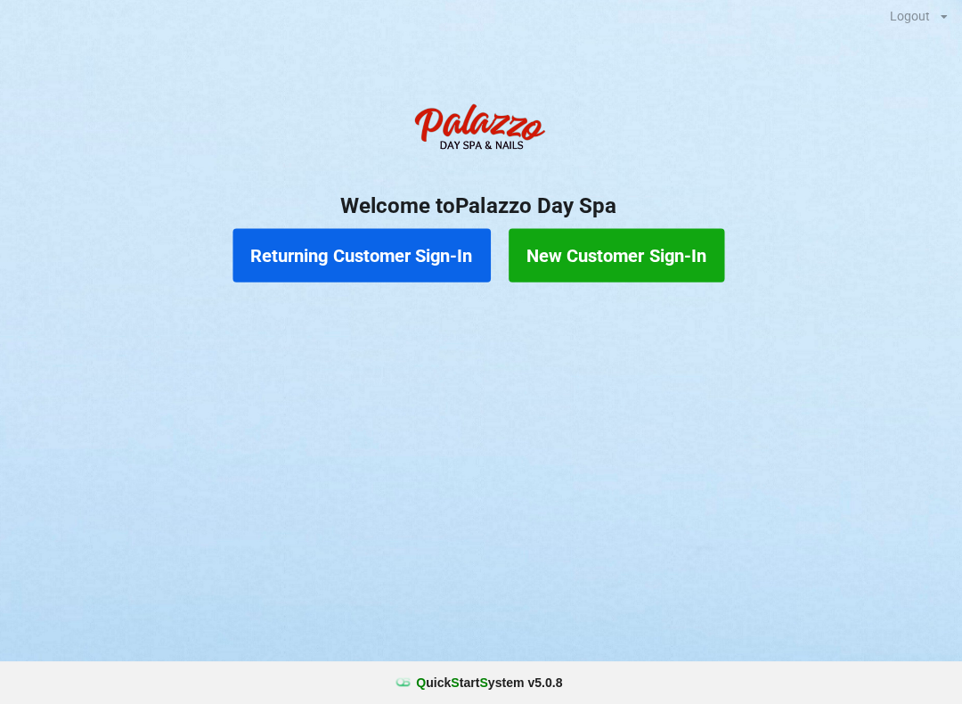
click at [364, 250] on button "Returning Customer Sign-In" at bounding box center [365, 257] width 256 height 53
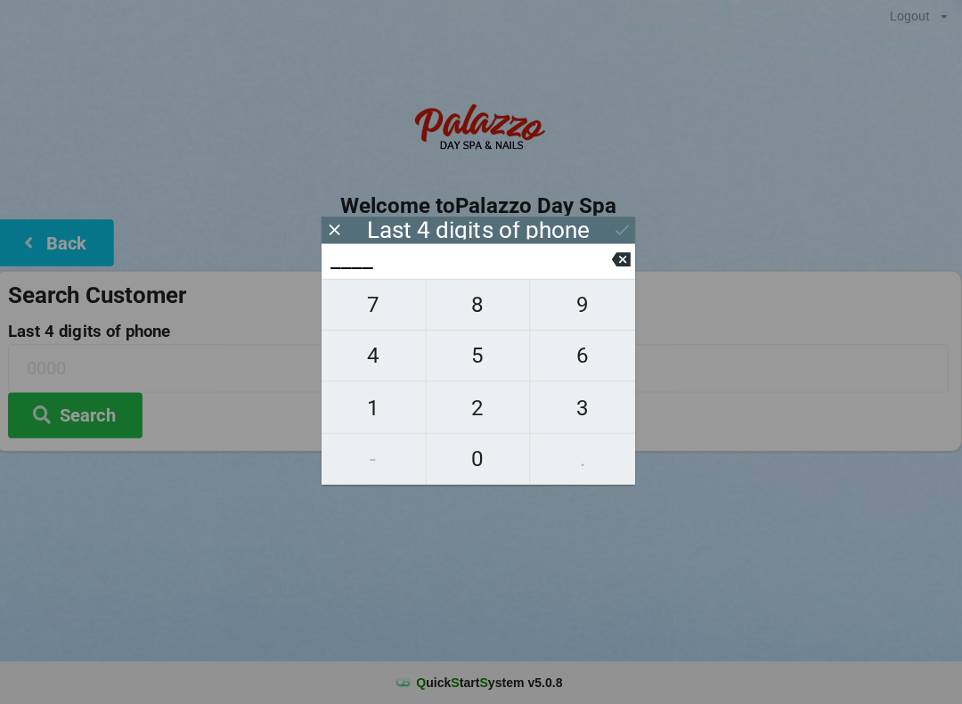
click at [476, 465] on span "0" at bounding box center [480, 459] width 103 height 37
type input "0___"
click at [369, 366] on span "4" at bounding box center [376, 356] width 103 height 37
type input "04__"
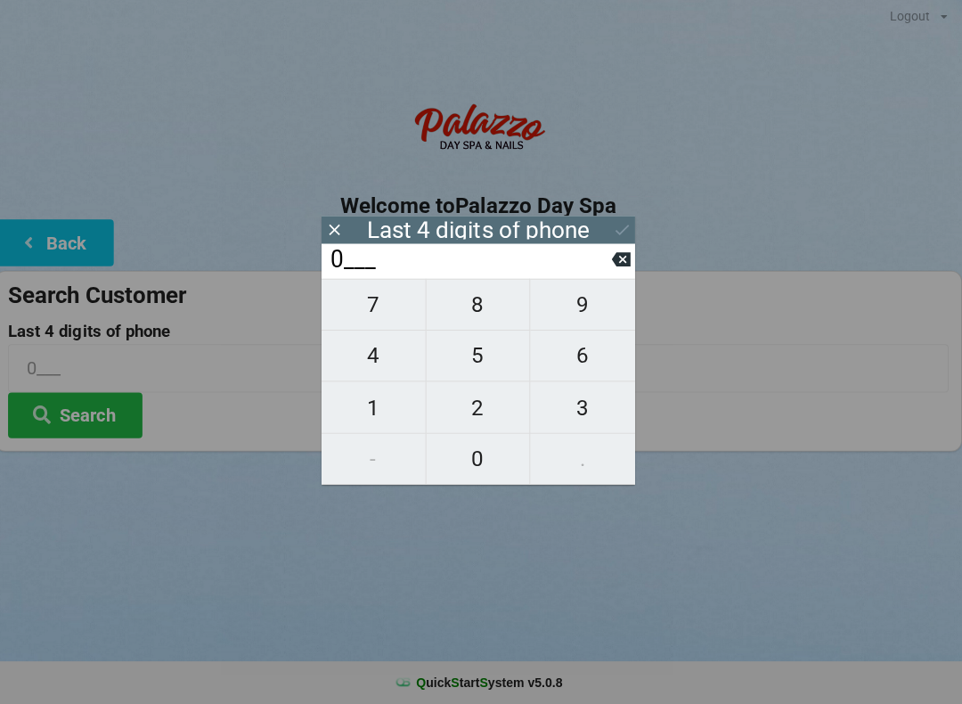
type input "04__"
click at [453, 430] on button "2" at bounding box center [481, 408] width 104 height 51
type input "042_"
click at [364, 368] on span "4" at bounding box center [376, 356] width 103 height 37
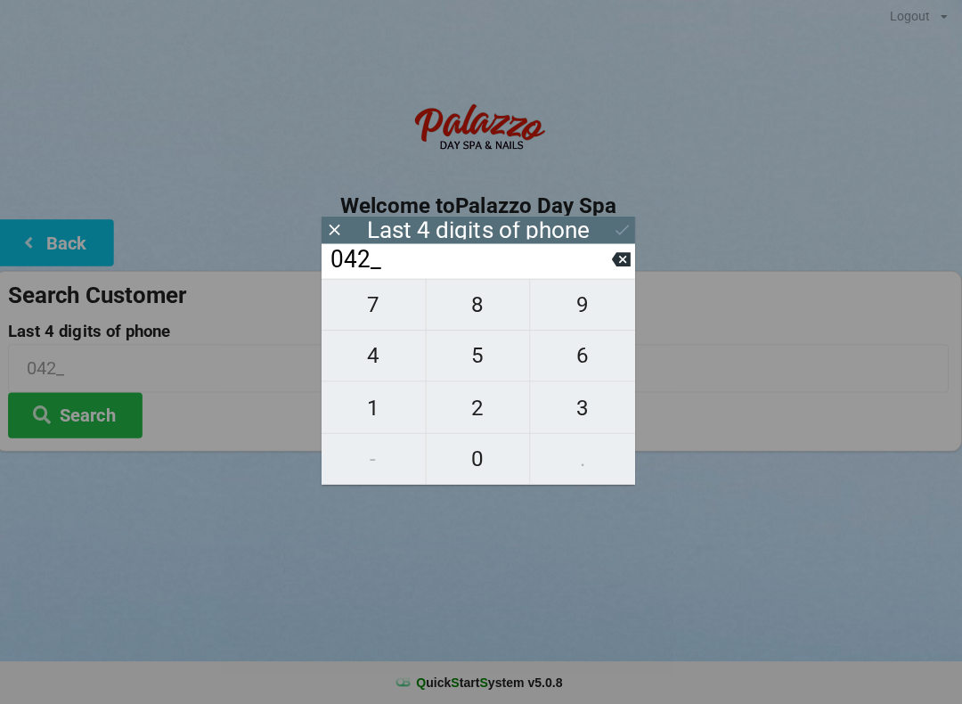
type input "0424"
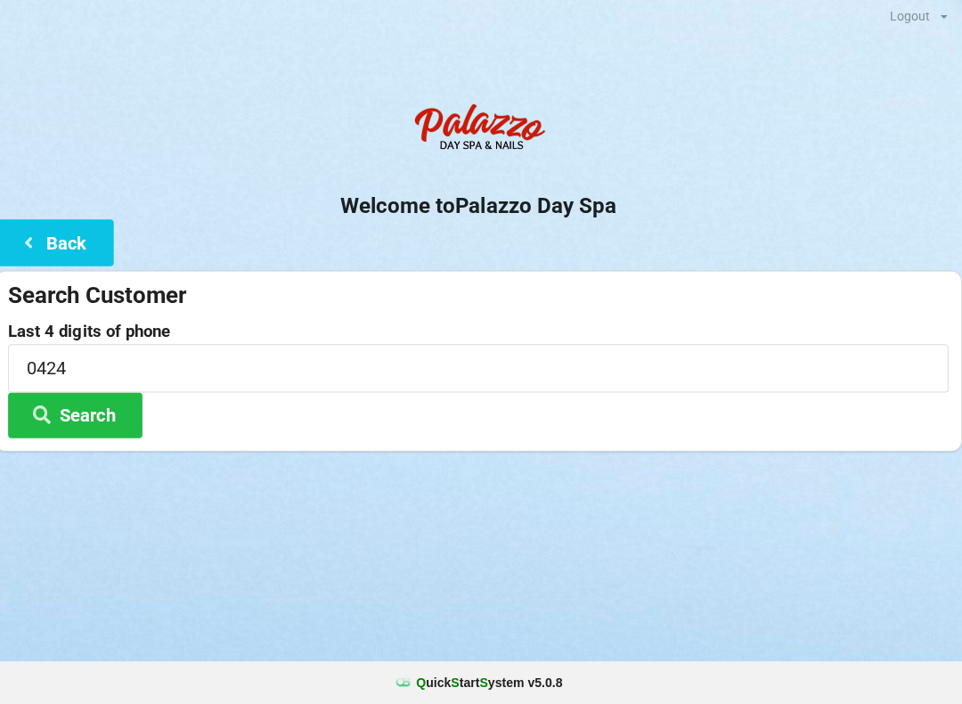
click at [51, 416] on icon at bounding box center [47, 414] width 21 height 15
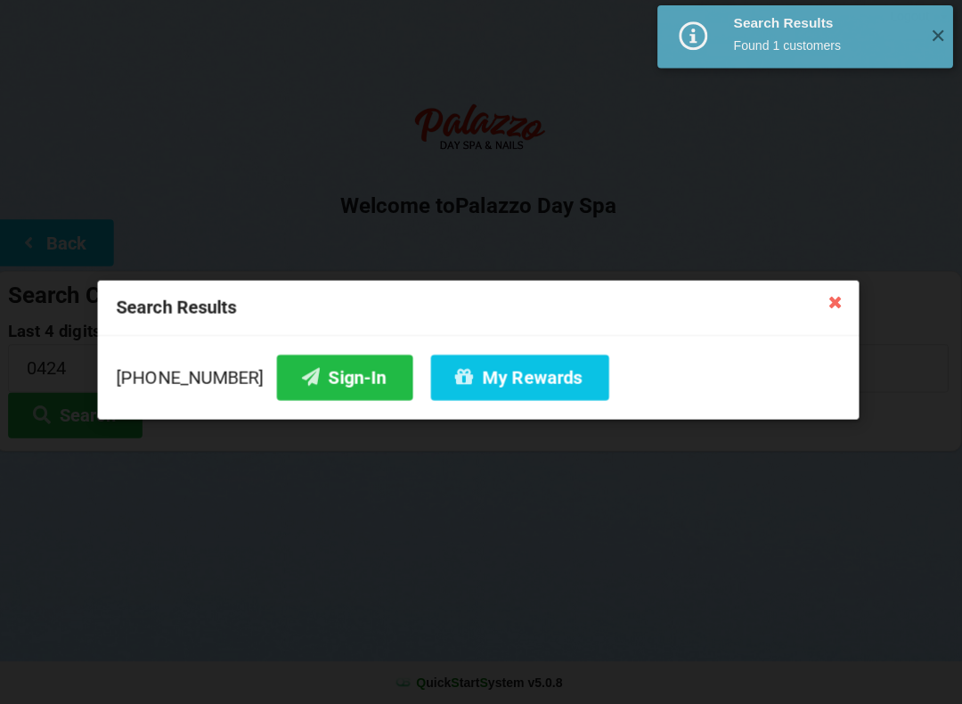
click at [491, 390] on button "My Rewards" at bounding box center [522, 378] width 177 height 45
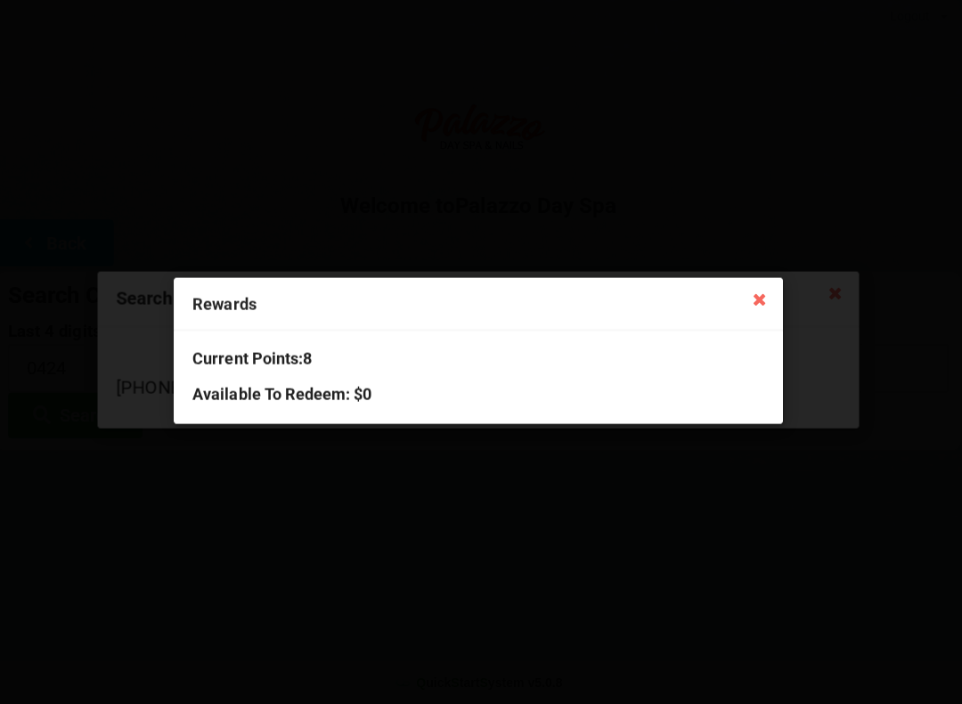
click at [747, 305] on icon at bounding box center [760, 300] width 28 height 28
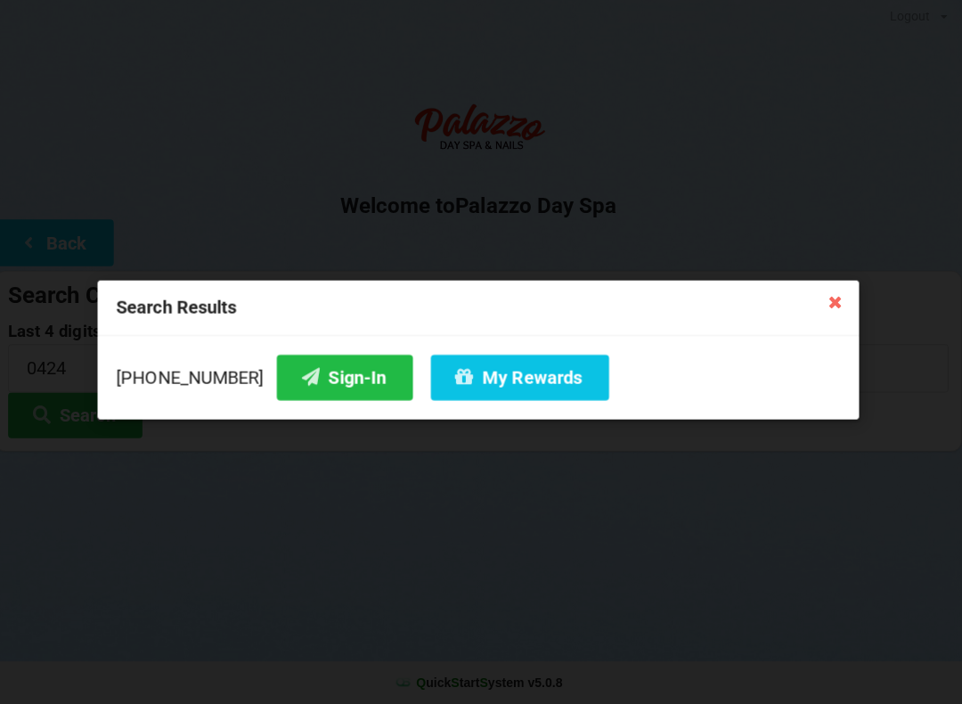
click at [822, 312] on icon at bounding box center [836, 303] width 28 height 28
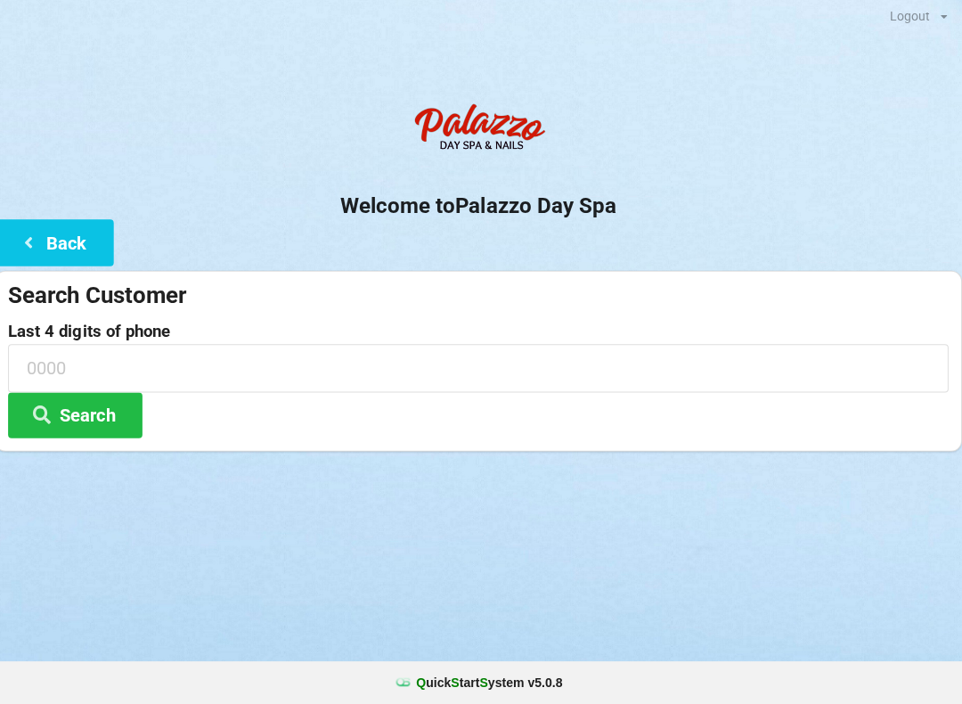
click at [13, 237] on button "Back" at bounding box center [59, 244] width 118 height 45
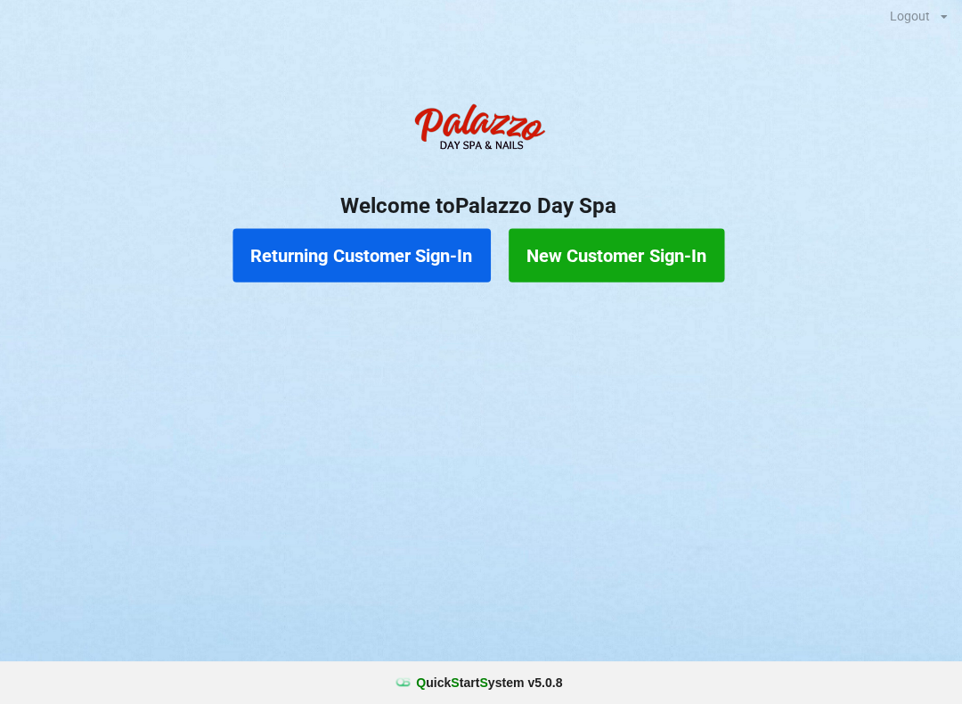
click at [363, 250] on button "Returning Customer Sign-In" at bounding box center [365, 257] width 256 height 53
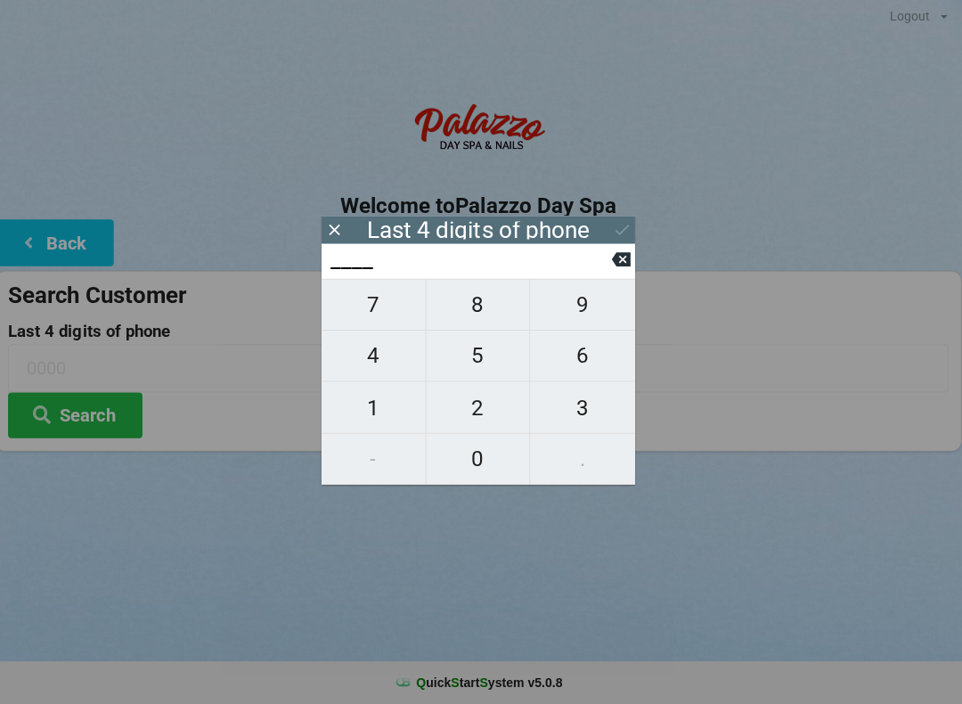
click at [383, 366] on span "4" at bounding box center [376, 356] width 103 height 37
type input "4___"
click at [590, 306] on span "9" at bounding box center [585, 306] width 104 height 37
type input "49__"
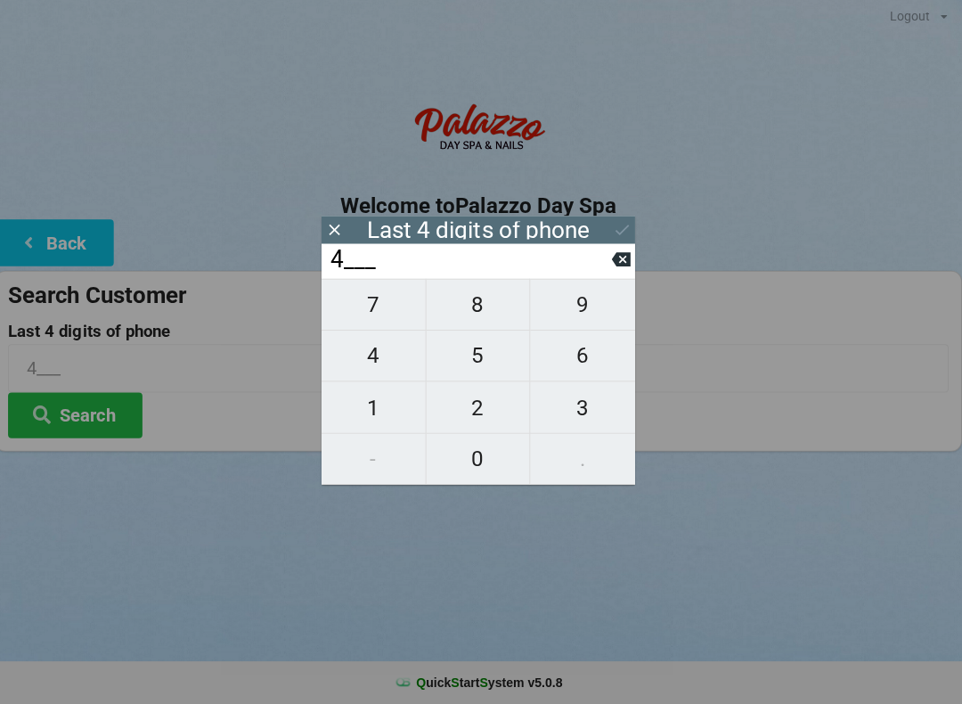
type input "49__"
click at [380, 321] on span "7" at bounding box center [376, 306] width 103 height 37
type input "497_"
click at [474, 452] on span "0" at bounding box center [480, 459] width 103 height 37
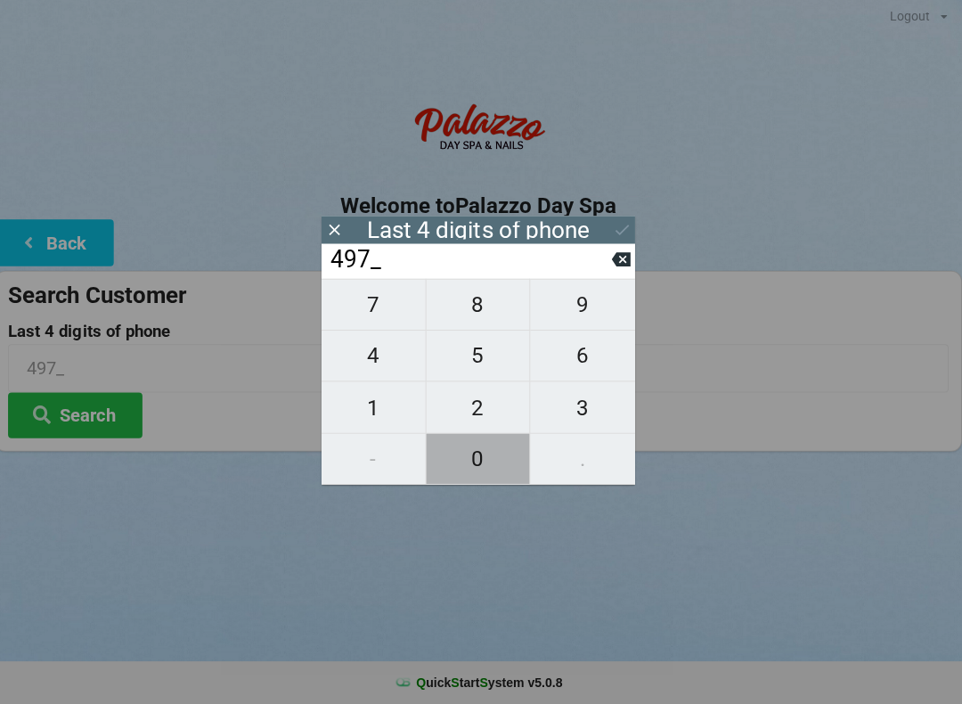
type input "4970"
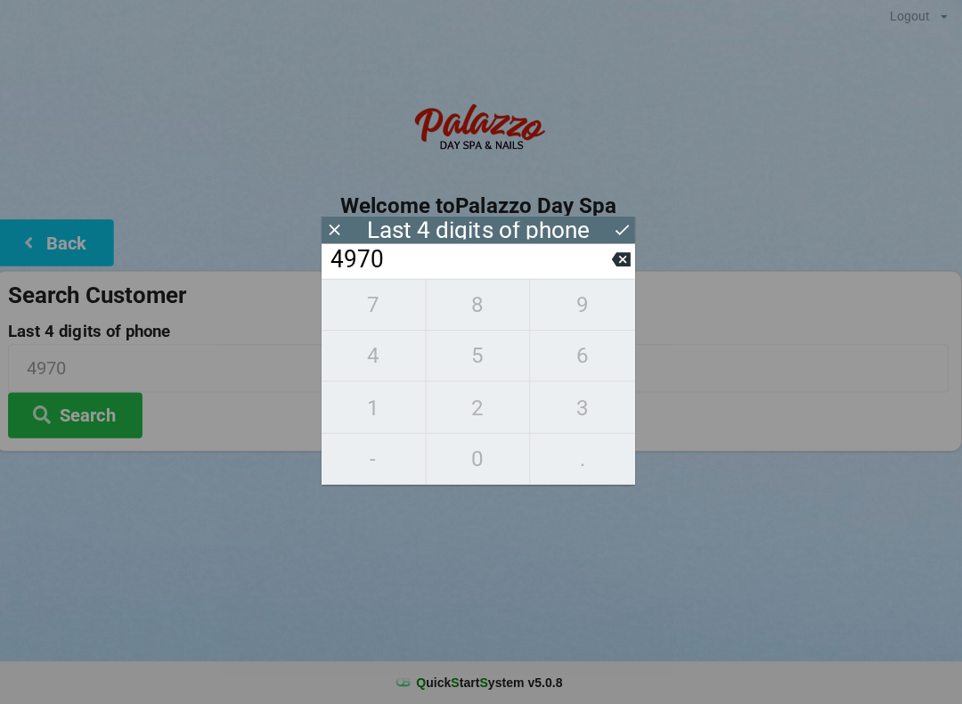
click at [95, 420] on button "Search" at bounding box center [80, 416] width 134 height 45
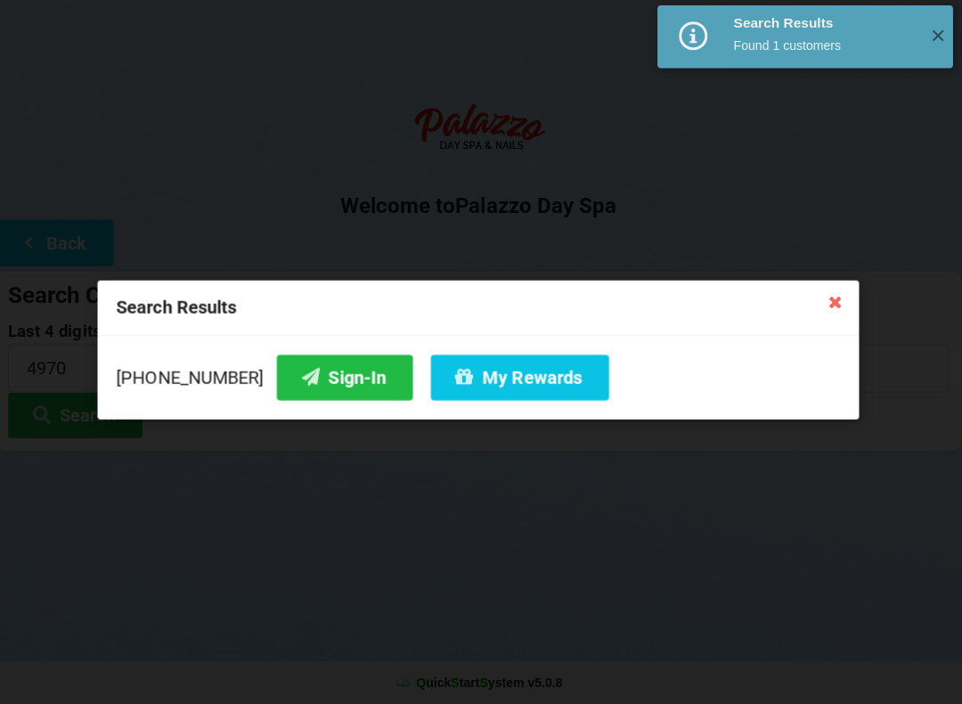
click at [313, 367] on button "Sign-In" at bounding box center [348, 378] width 135 height 45
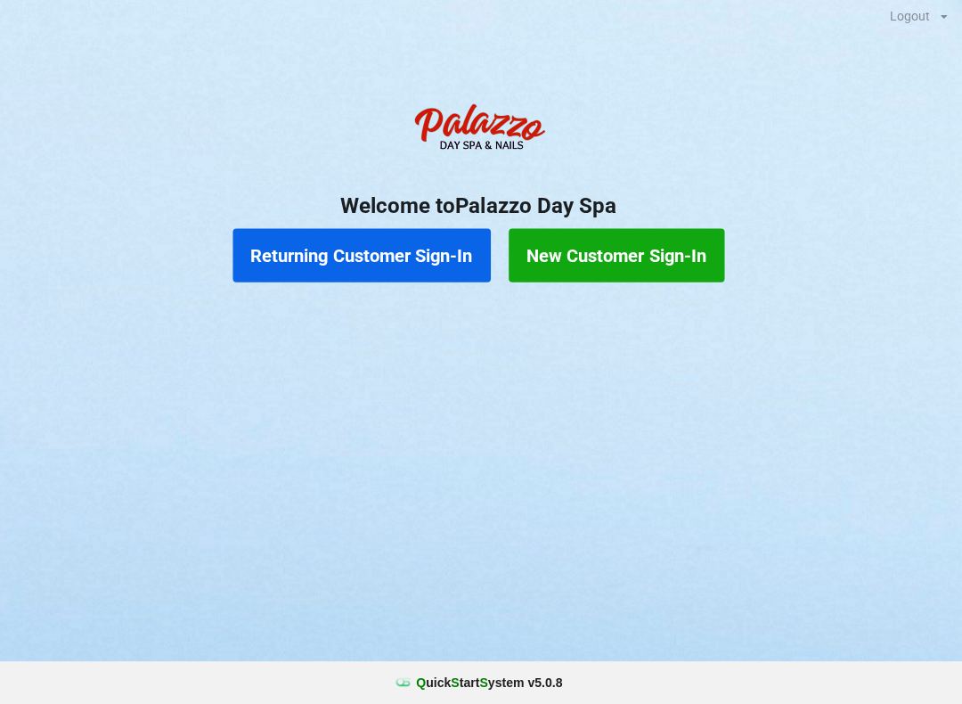
click at [394, 256] on button "Returning Customer Sign-In" at bounding box center [365, 257] width 256 height 53
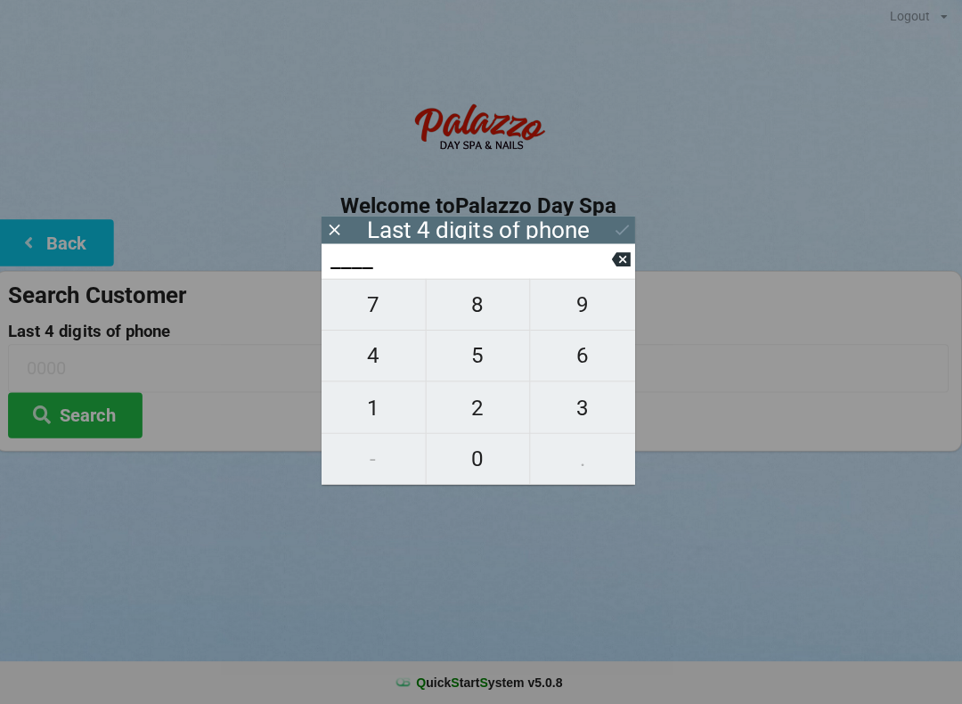
click at [485, 291] on button "8" at bounding box center [481, 307] width 104 height 52
type input "8___"
click at [595, 354] on span "6" at bounding box center [585, 356] width 104 height 37
type input "86__"
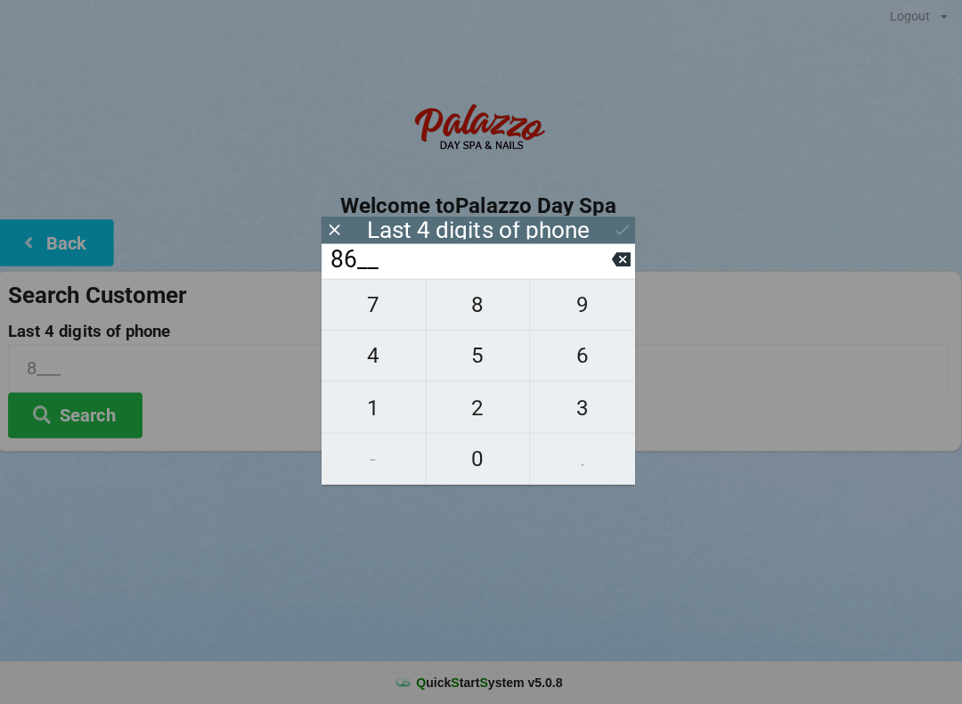
type input "86__"
click at [492, 411] on span "2" at bounding box center [480, 408] width 103 height 37
type input "862_"
click at [598, 305] on span "9" at bounding box center [585, 306] width 104 height 37
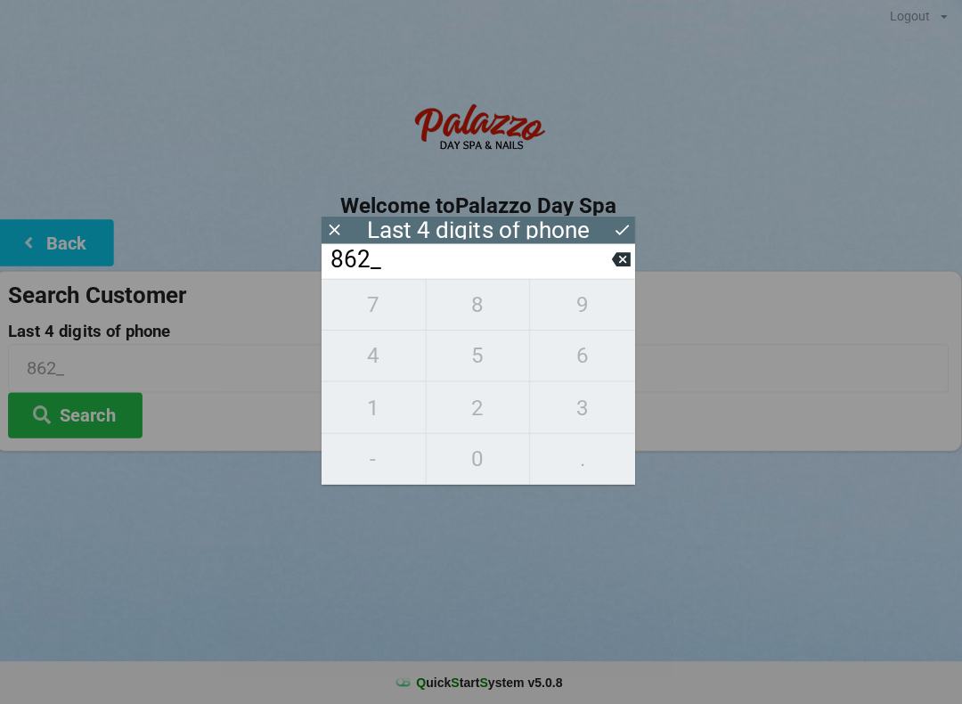
type input "8629"
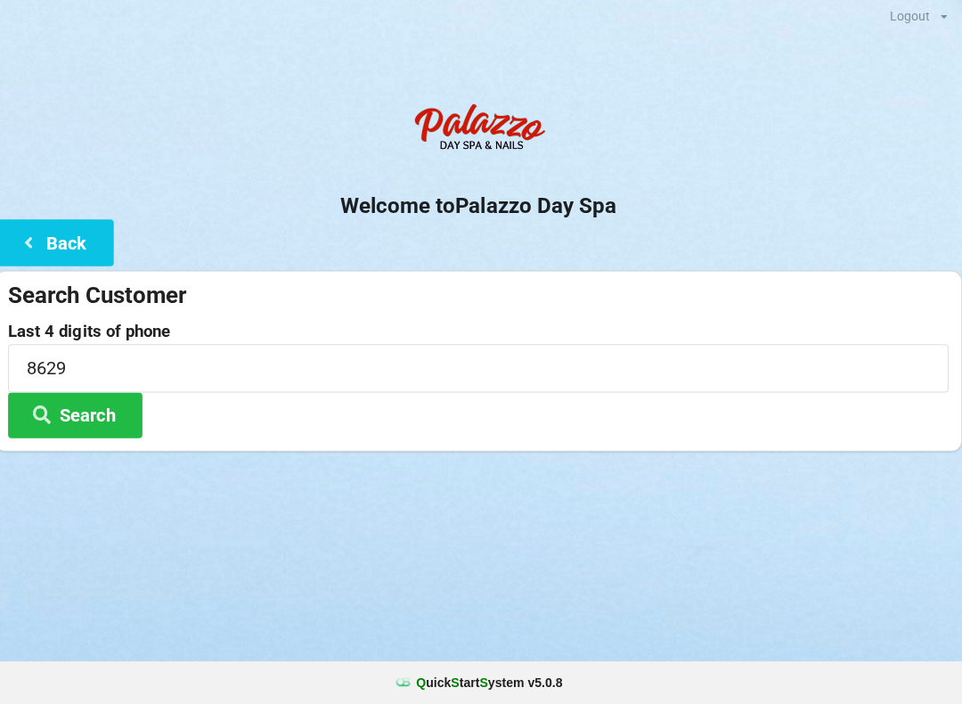
click at [46, 407] on icon at bounding box center [47, 414] width 21 height 15
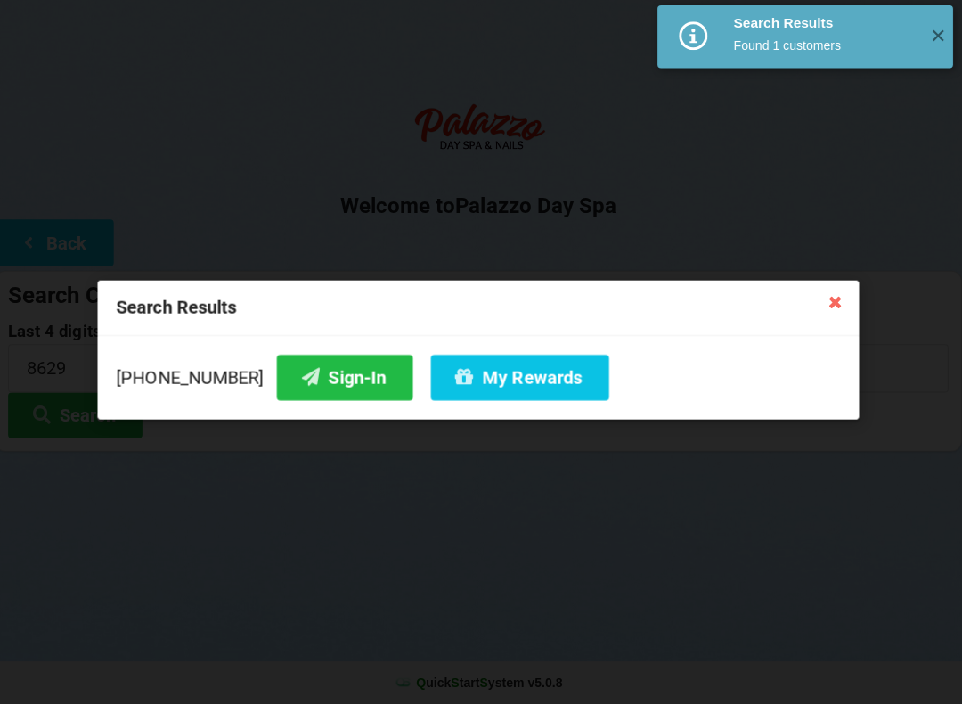
click at [476, 378] on button "My Rewards" at bounding box center [522, 378] width 177 height 45
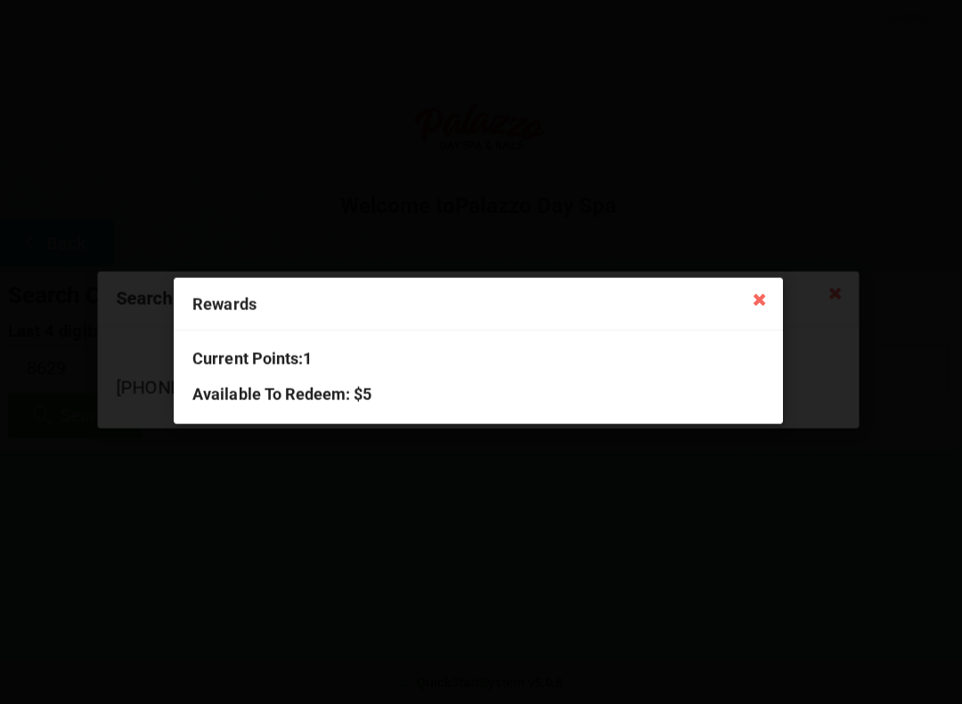
click at [759, 289] on icon at bounding box center [760, 300] width 28 height 28
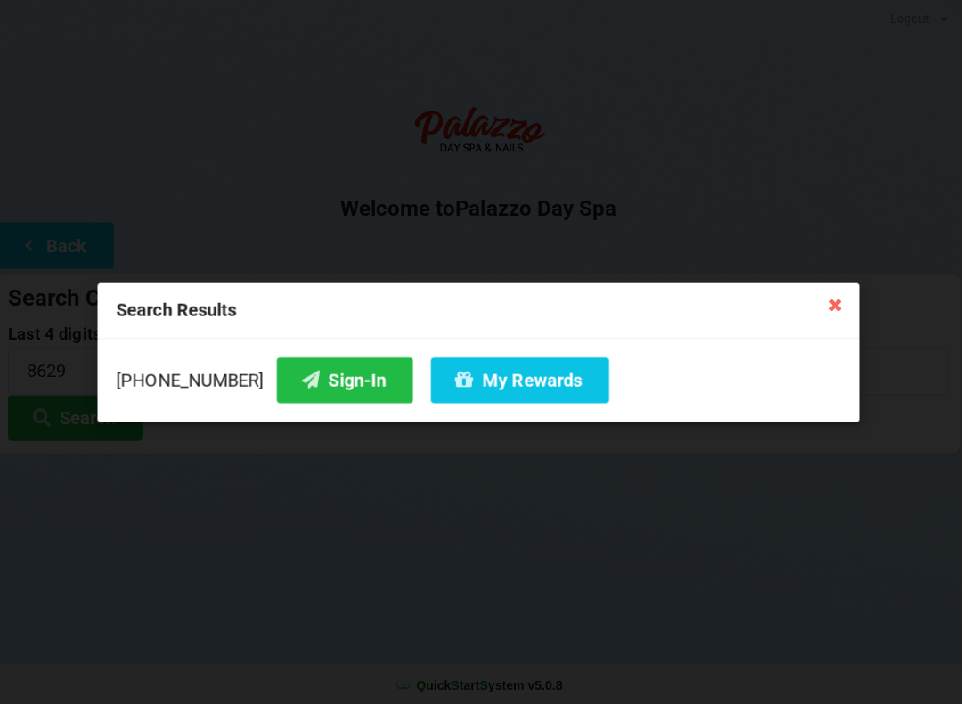
click at [830, 310] on icon at bounding box center [836, 303] width 28 height 28
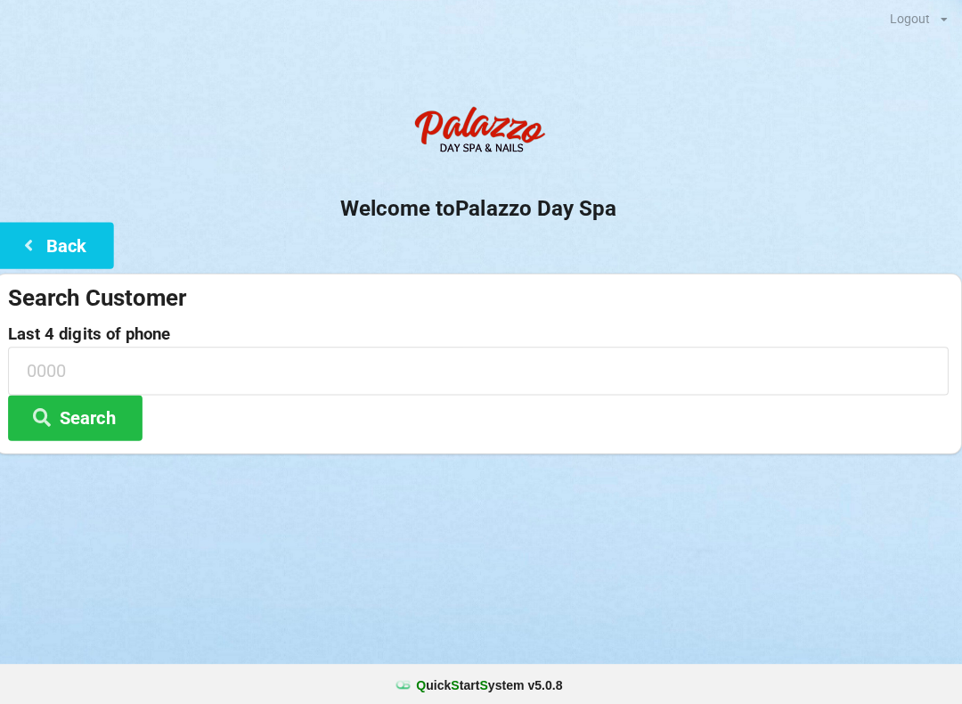
click at [49, 256] on button "Back" at bounding box center [59, 244] width 118 height 45
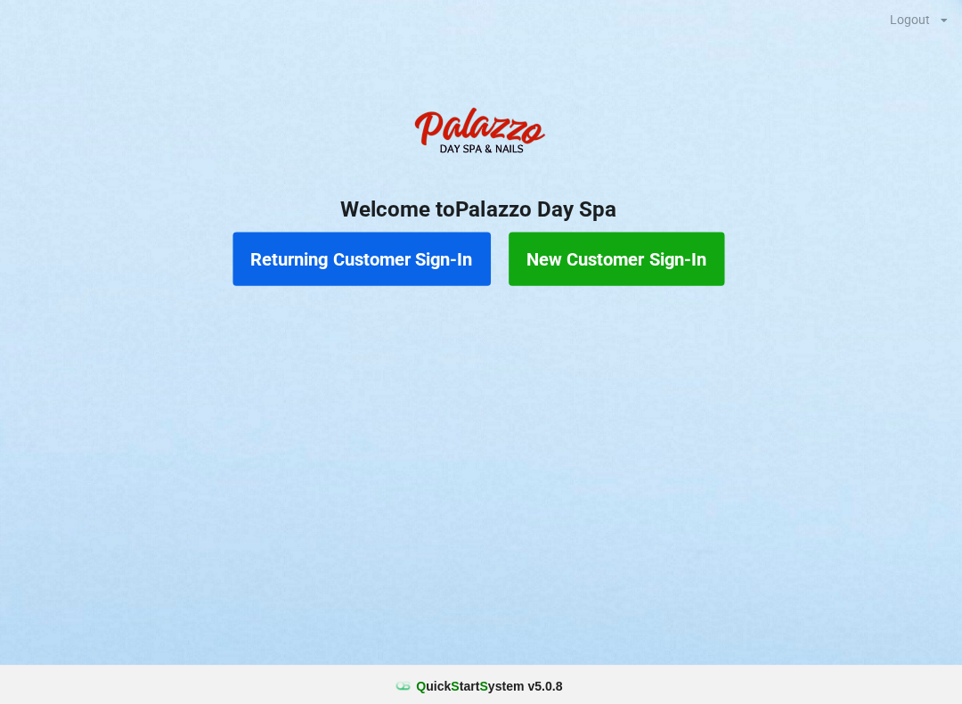
click at [409, 276] on button "Returning Customer Sign-In" at bounding box center [365, 257] width 256 height 53
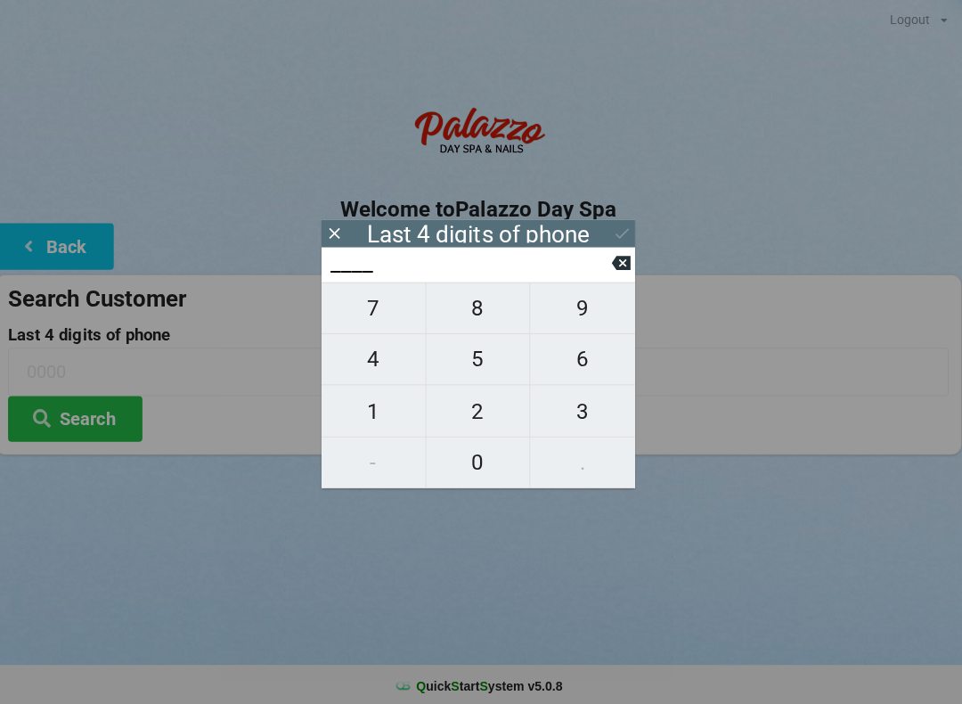
click at [390, 261] on input "____" at bounding box center [472, 262] width 281 height 28
click at [370, 372] on span "4" at bounding box center [376, 356] width 103 height 37
type input "4___"
click at [485, 457] on span "0" at bounding box center [480, 459] width 103 height 37
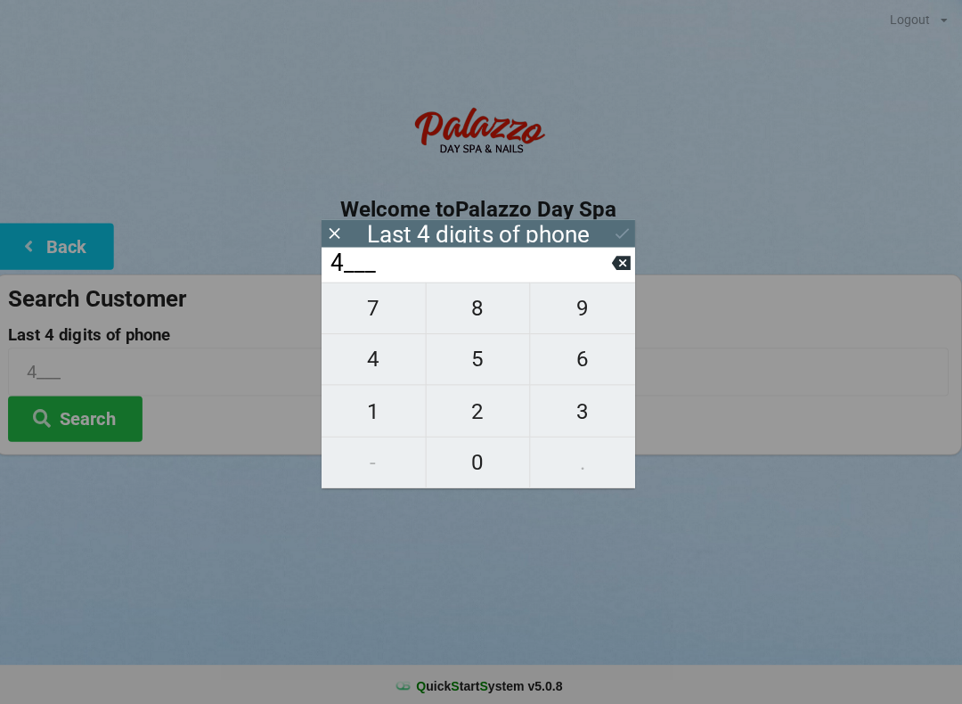
type input "40__"
click at [377, 315] on span "7" at bounding box center [376, 306] width 103 height 37
type input "407_"
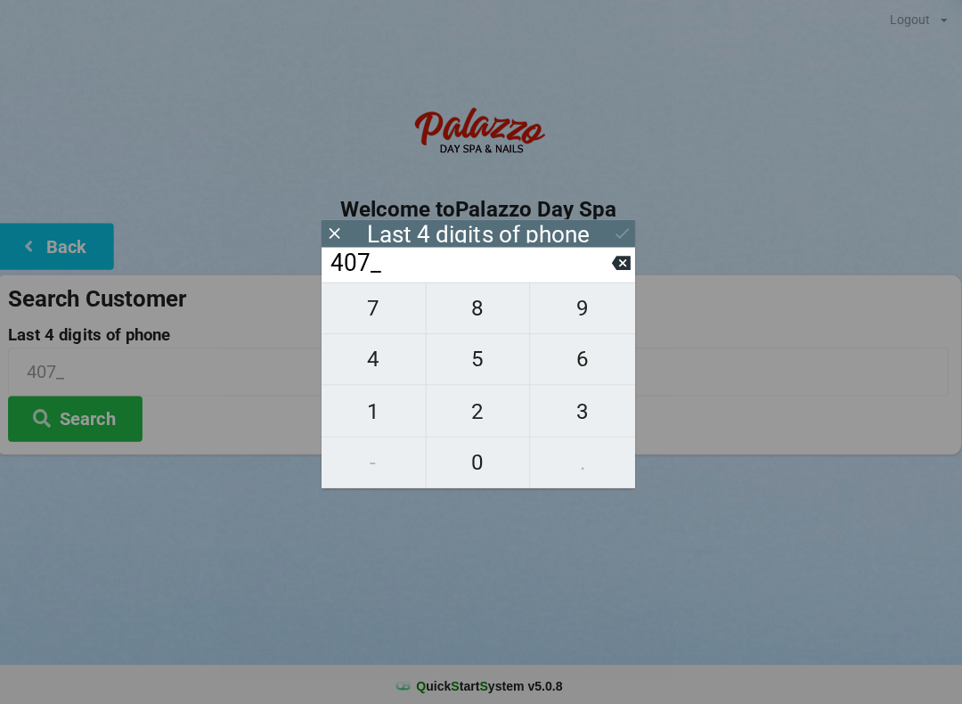
click at [568, 324] on span "9" at bounding box center [585, 306] width 104 height 37
type input "4079"
click at [614, 271] on icon at bounding box center [623, 261] width 19 height 19
click at [615, 271] on icon at bounding box center [623, 261] width 19 height 19
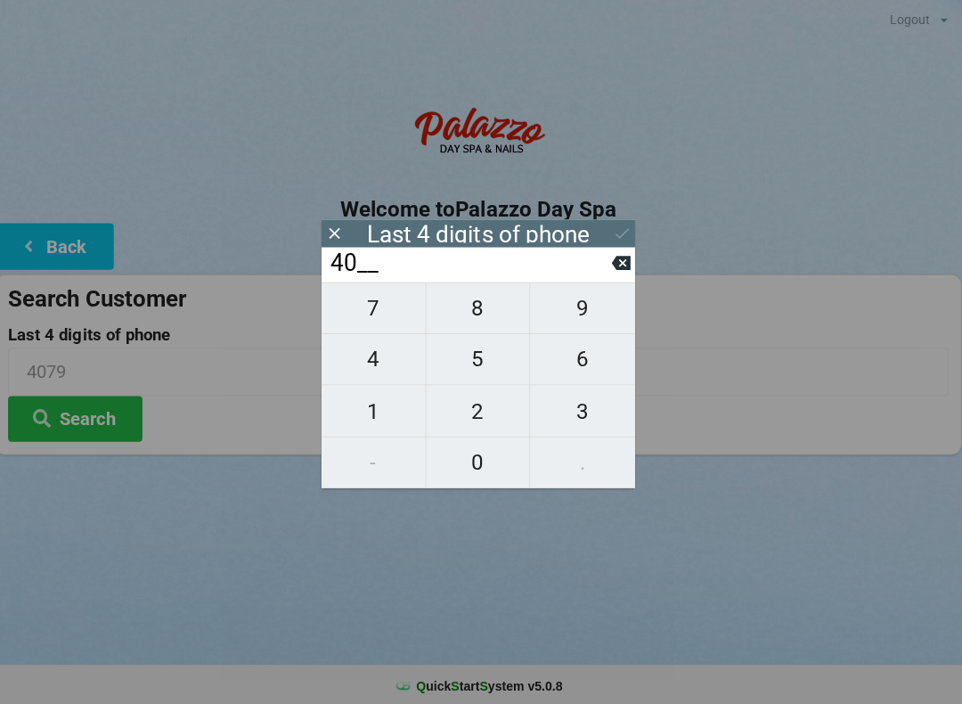
click at [597, 271] on input "40__" at bounding box center [472, 262] width 281 height 28
click at [595, 267] on input "40__" at bounding box center [472, 262] width 281 height 28
click at [604, 271] on input "40__" at bounding box center [472, 262] width 281 height 28
click at [595, 275] on input "40__" at bounding box center [472, 262] width 281 height 28
click at [614, 269] on icon at bounding box center [623, 262] width 19 height 14
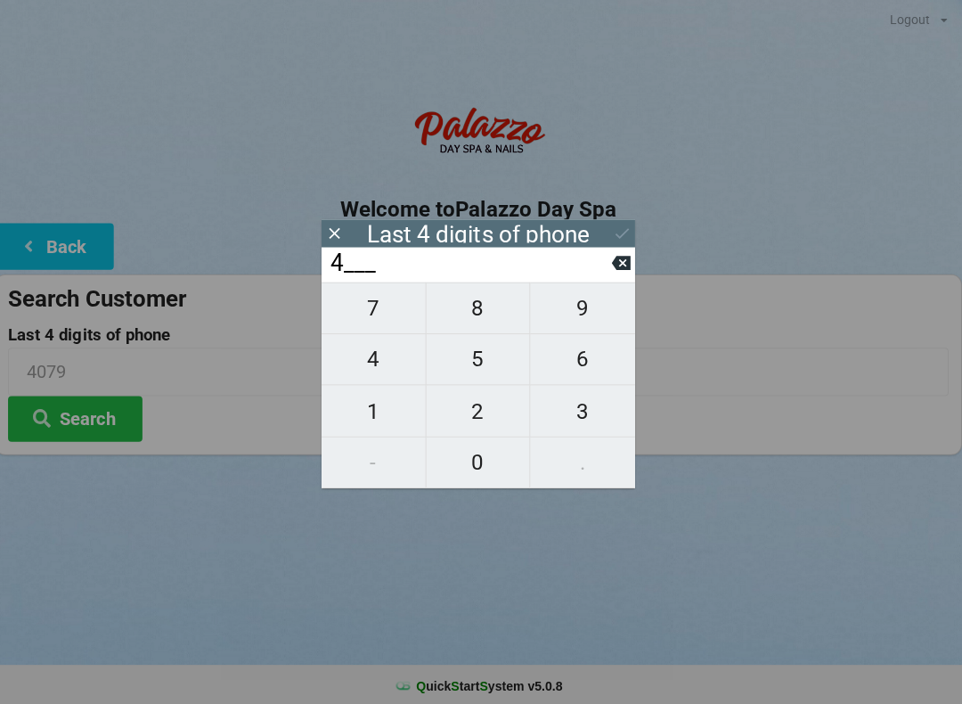
click at [614, 269] on icon at bounding box center [623, 262] width 19 height 14
click at [614, 268] on icon at bounding box center [623, 262] width 19 height 14
click at [581, 370] on span "6" at bounding box center [585, 356] width 104 height 37
type input "6___"
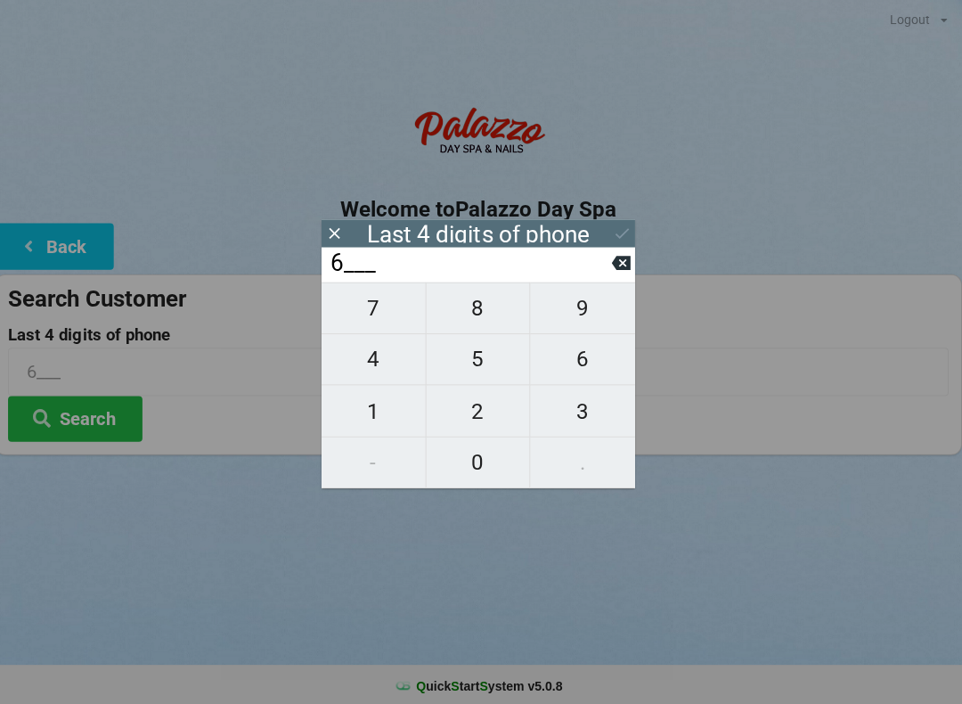
click at [477, 451] on span "0" at bounding box center [480, 459] width 103 height 37
type input "60__"
click at [462, 412] on span "2" at bounding box center [480, 408] width 103 height 37
type input "602_"
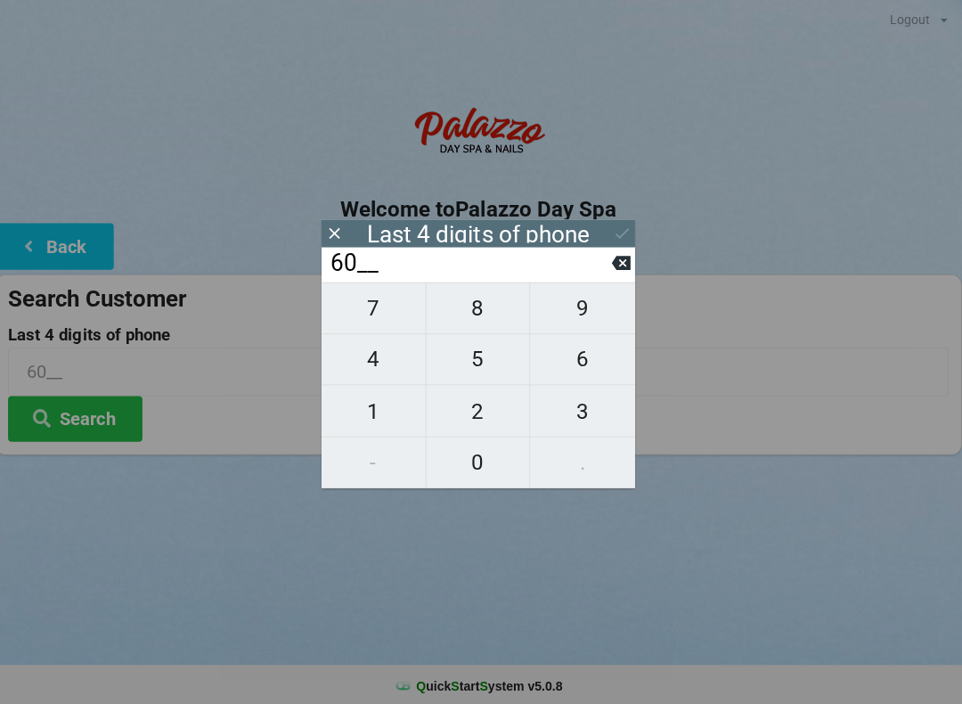
type input "602_"
click at [371, 365] on span "4" at bounding box center [376, 356] width 103 height 37
type input "6024"
click at [616, 269] on icon at bounding box center [623, 262] width 19 height 14
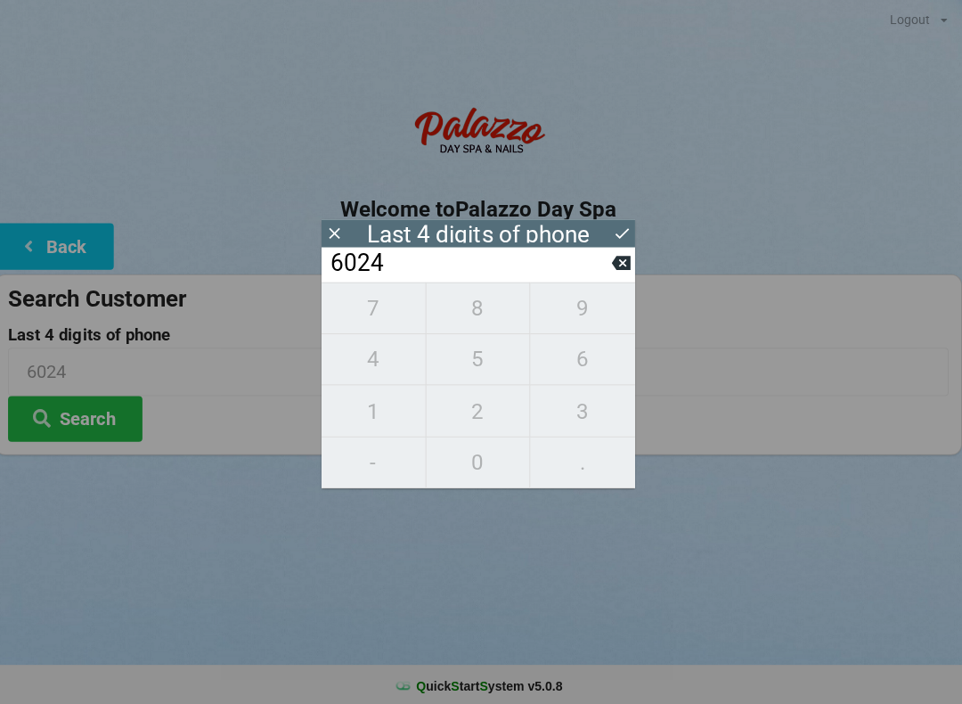
type input "602_"
click at [339, 228] on icon at bounding box center [338, 232] width 19 height 19
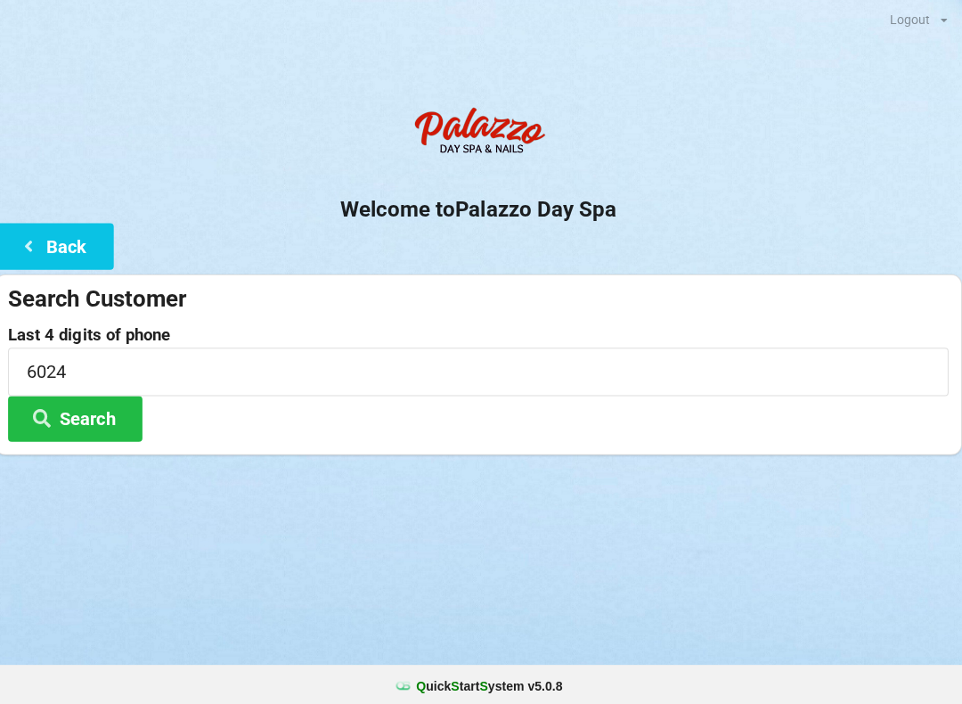
click at [67, 252] on button "Back" at bounding box center [59, 244] width 118 height 45
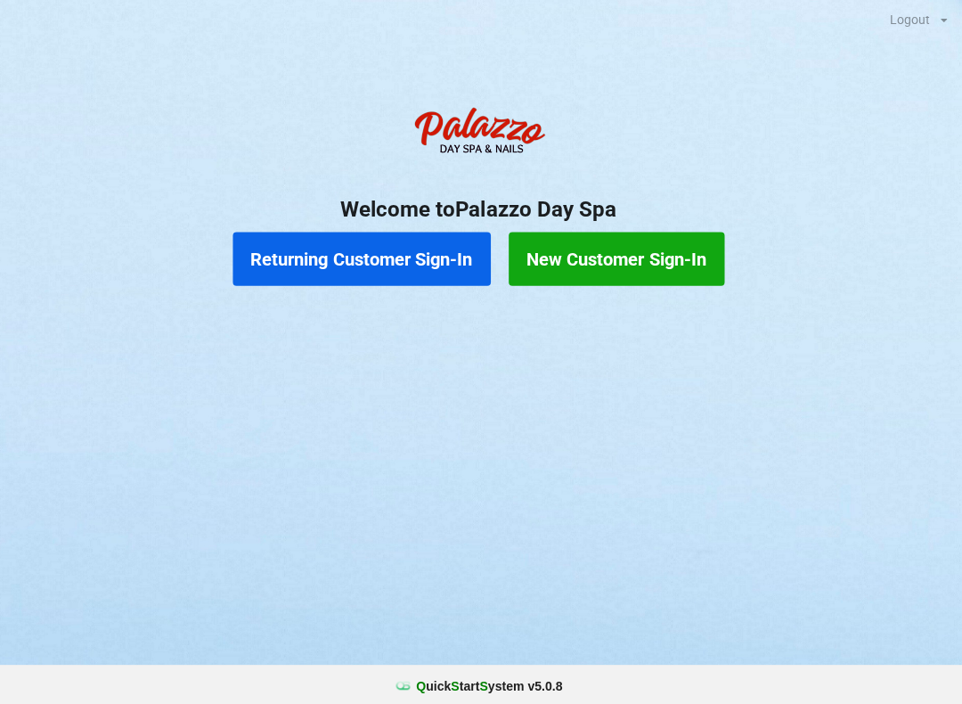
click at [354, 262] on button "Returning Customer Sign-In" at bounding box center [365, 257] width 256 height 53
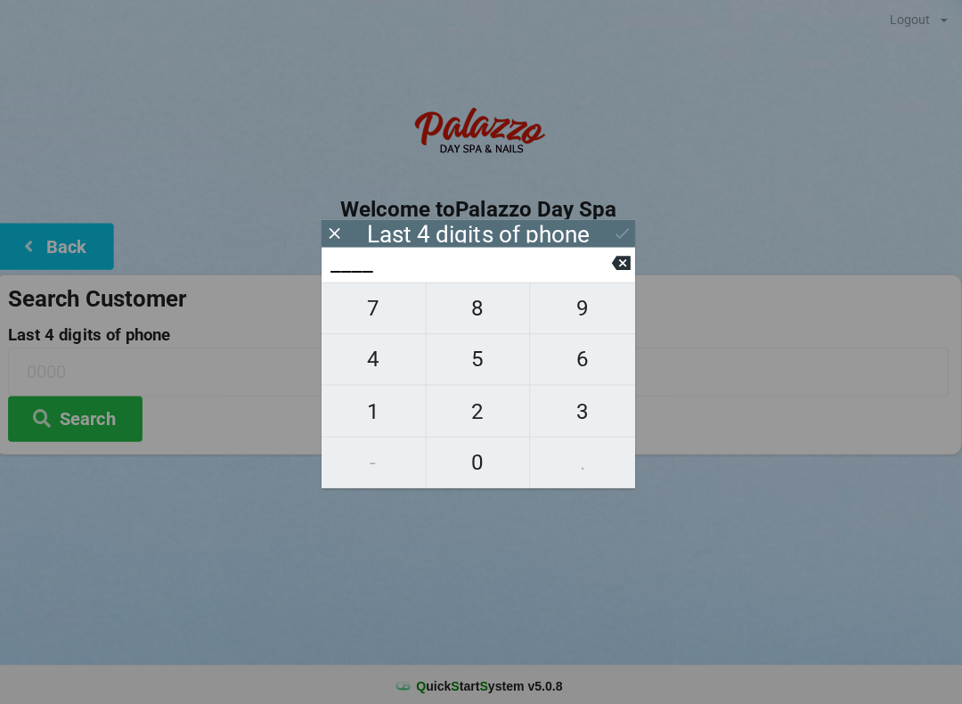
click at [378, 368] on span "4" at bounding box center [376, 356] width 103 height 37
type input "4___"
click at [586, 408] on span "3" at bounding box center [585, 408] width 104 height 37
type input "43__"
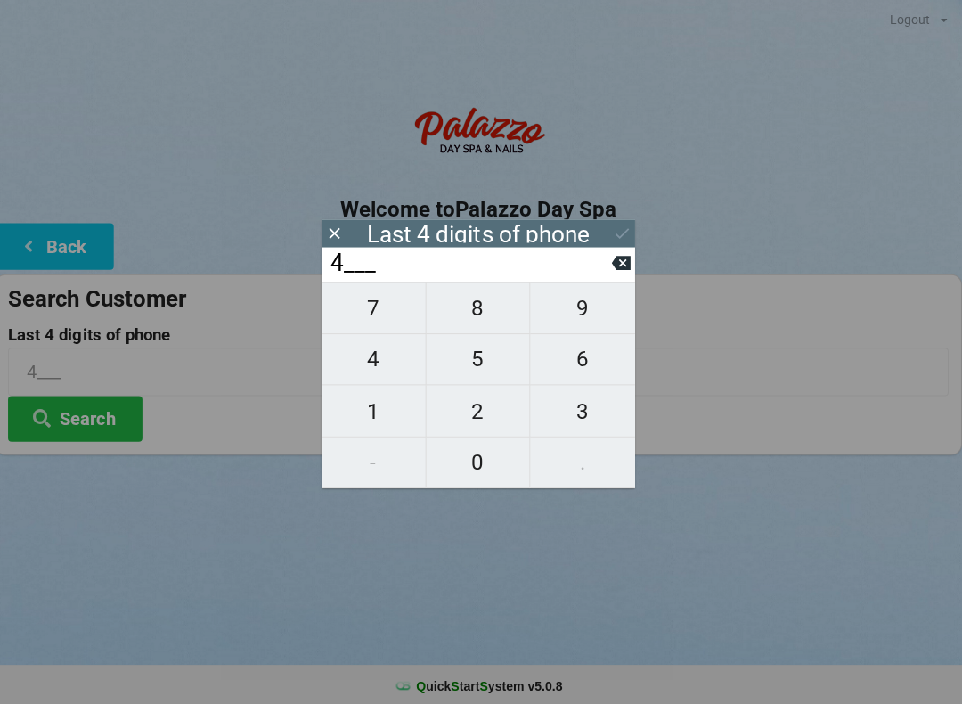
type input "43__"
click at [379, 362] on span "4" at bounding box center [376, 356] width 103 height 37
type input "434_"
click at [469, 462] on span "0" at bounding box center [480, 459] width 103 height 37
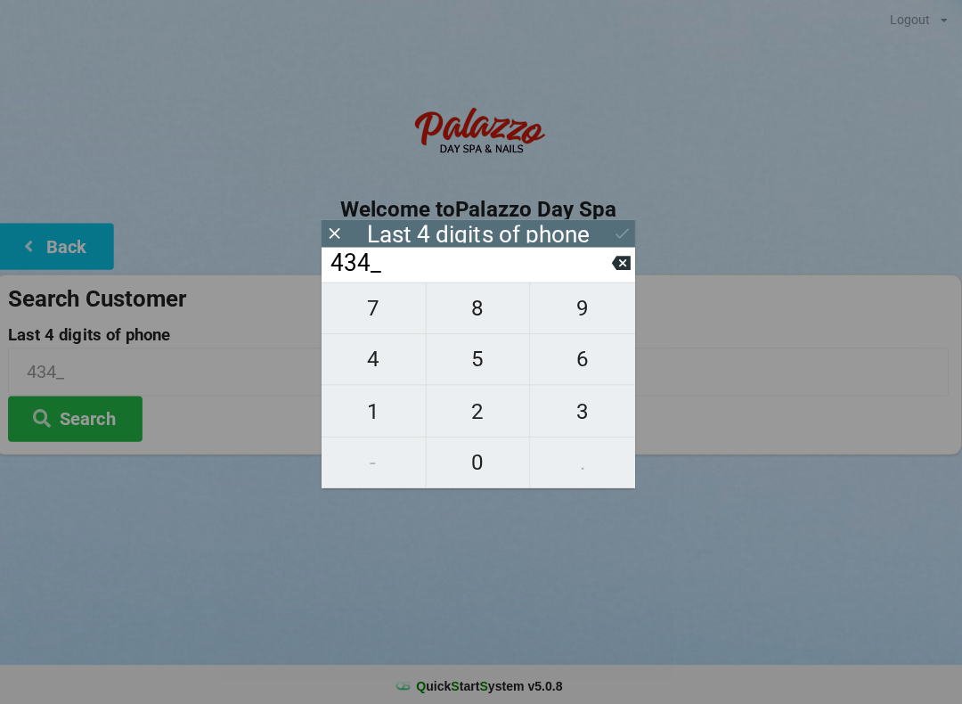
type input "4340"
click at [614, 236] on icon at bounding box center [623, 232] width 19 height 19
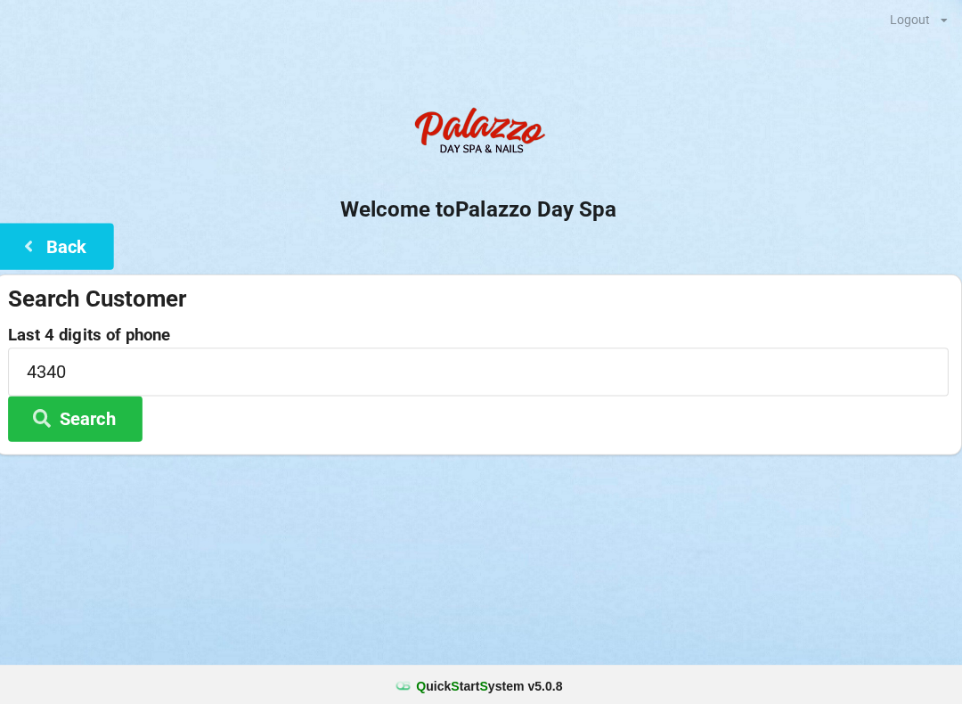
click at [94, 436] on button "Search" at bounding box center [80, 416] width 134 height 45
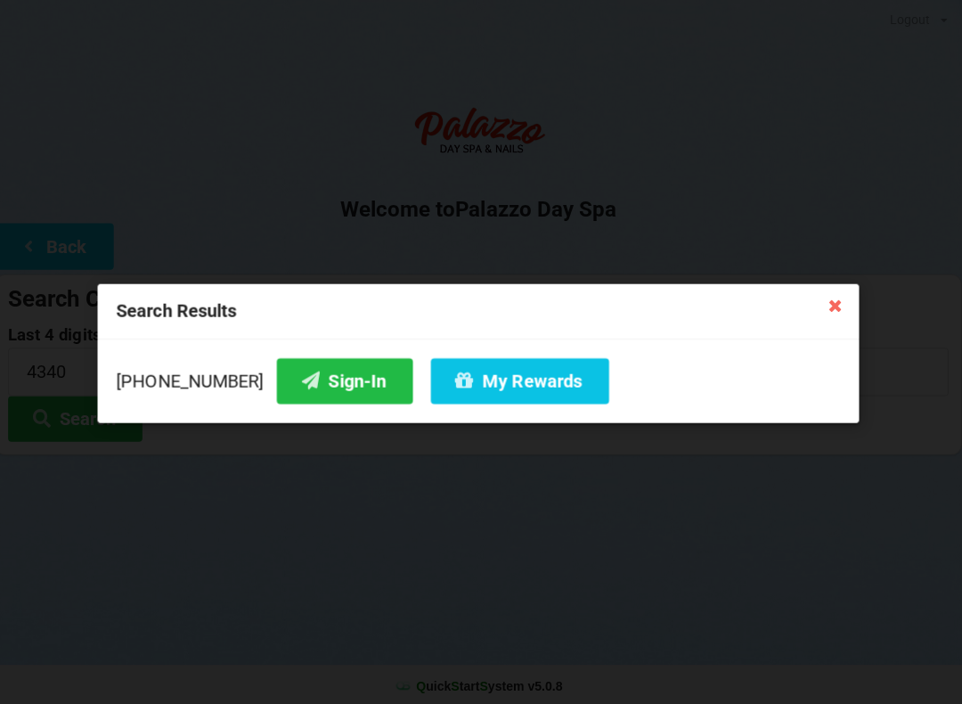
click at [490, 375] on button "My Rewards" at bounding box center [522, 378] width 177 height 45
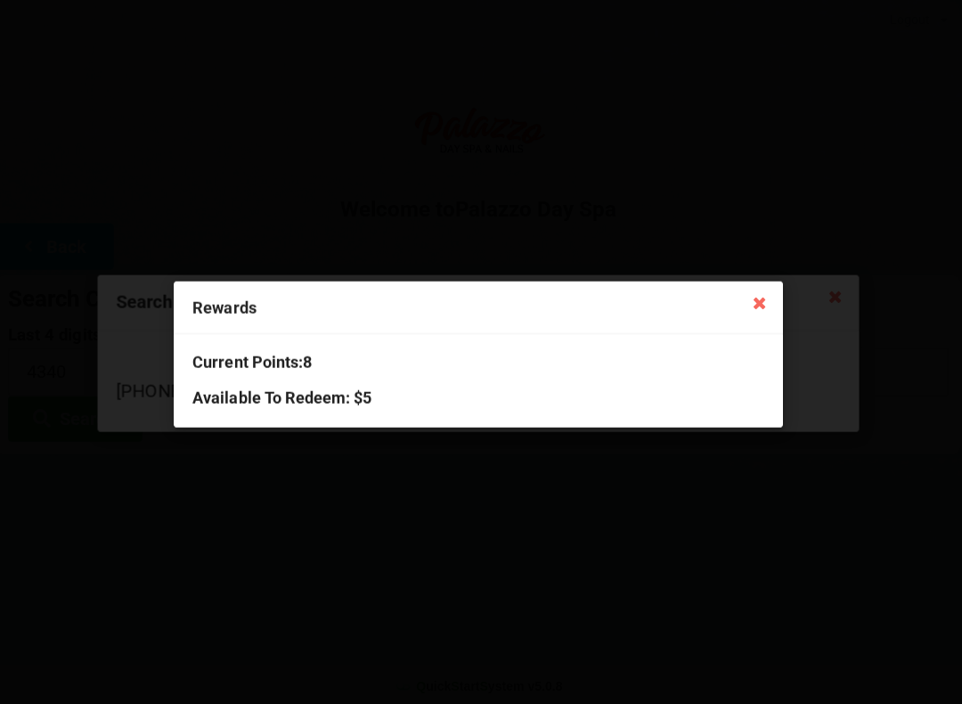
click at [751, 298] on icon at bounding box center [760, 300] width 28 height 28
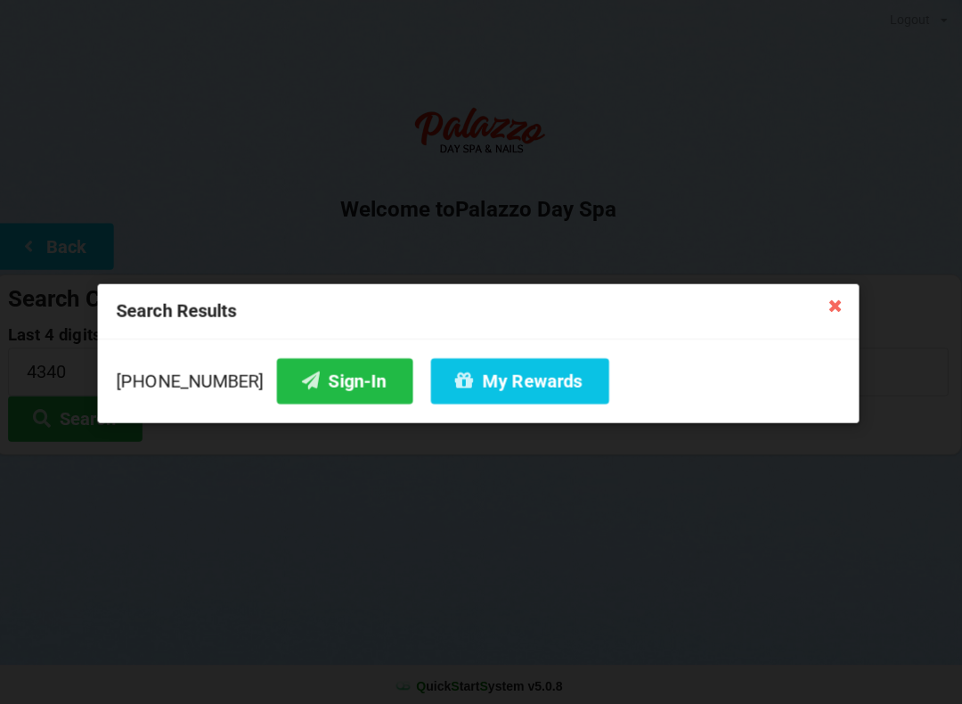
click at [825, 294] on icon at bounding box center [836, 303] width 28 height 28
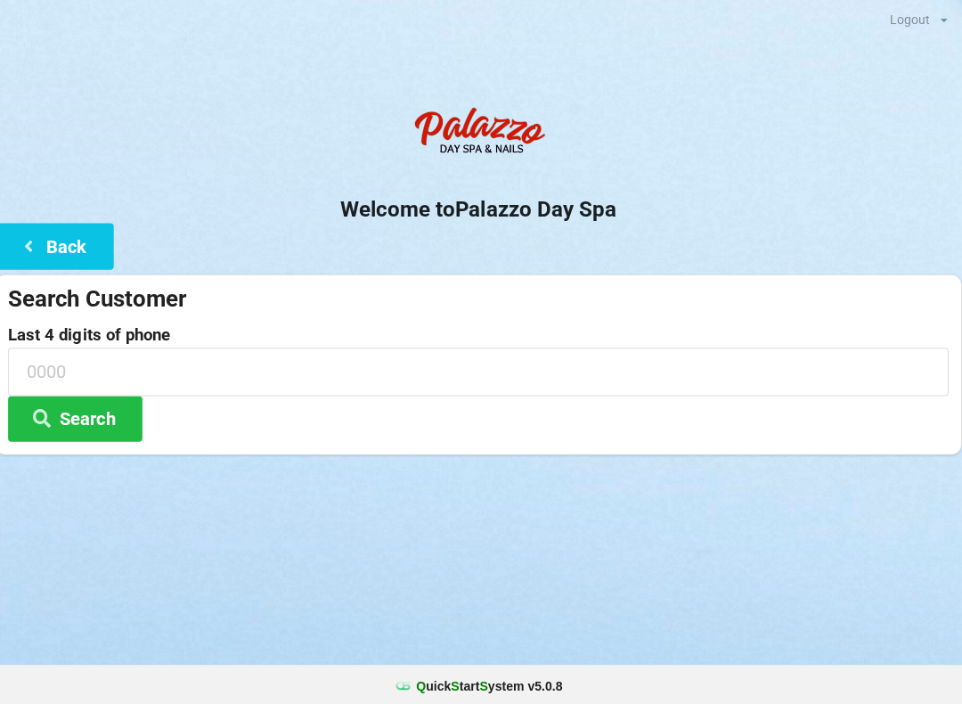
click at [68, 361] on input at bounding box center [480, 369] width 935 height 47
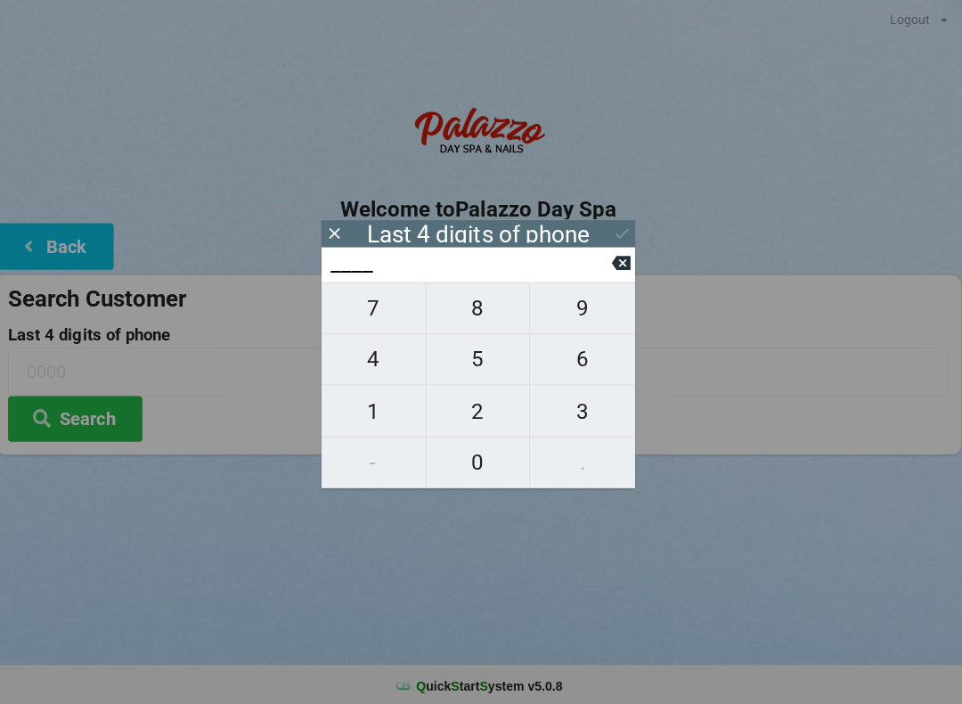
click at [473, 314] on span "8" at bounding box center [480, 306] width 103 height 37
type input "8___"
click at [482, 424] on span "2" at bounding box center [480, 408] width 103 height 37
type input "82__"
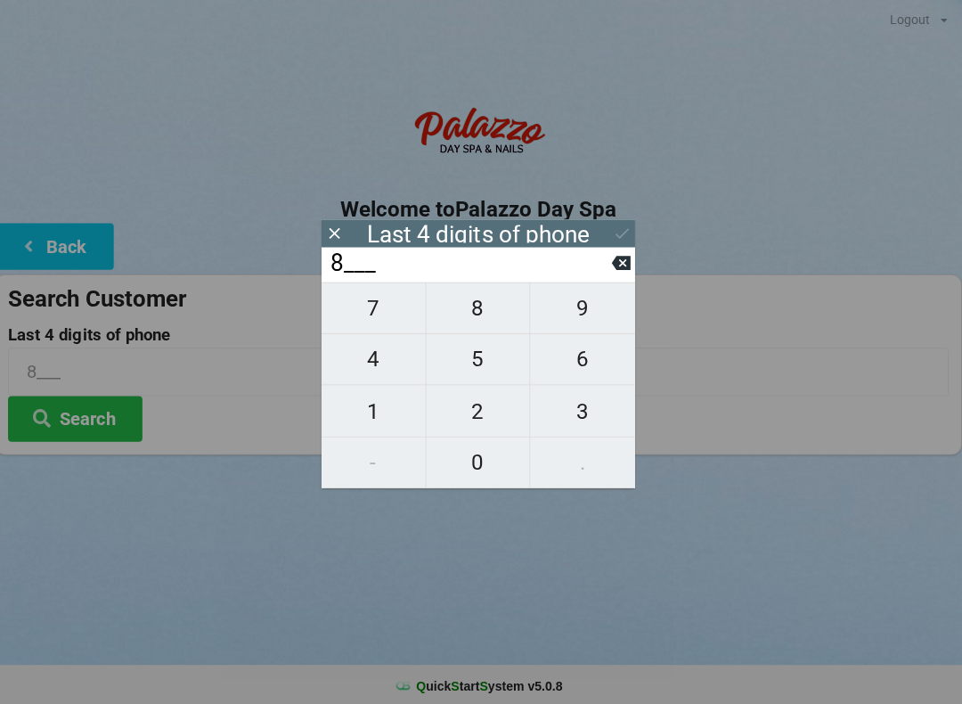
type input "82__"
click at [476, 303] on span "8" at bounding box center [480, 306] width 103 height 37
type input "828_"
click at [373, 312] on span "7" at bounding box center [376, 306] width 103 height 37
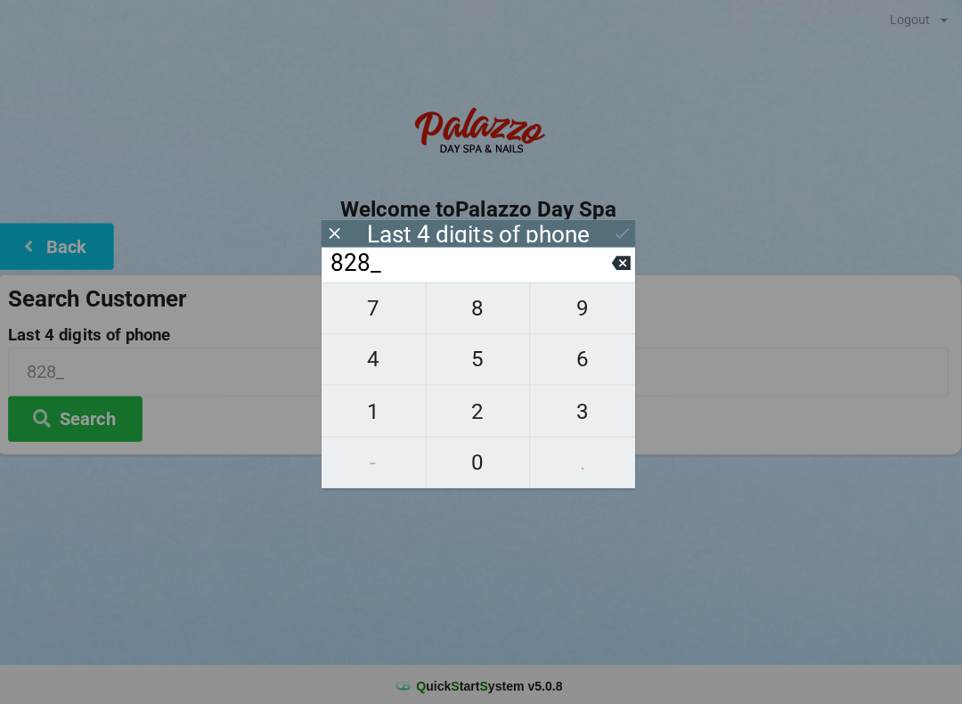
type input "8287"
click at [96, 409] on button "Search" at bounding box center [80, 416] width 134 height 45
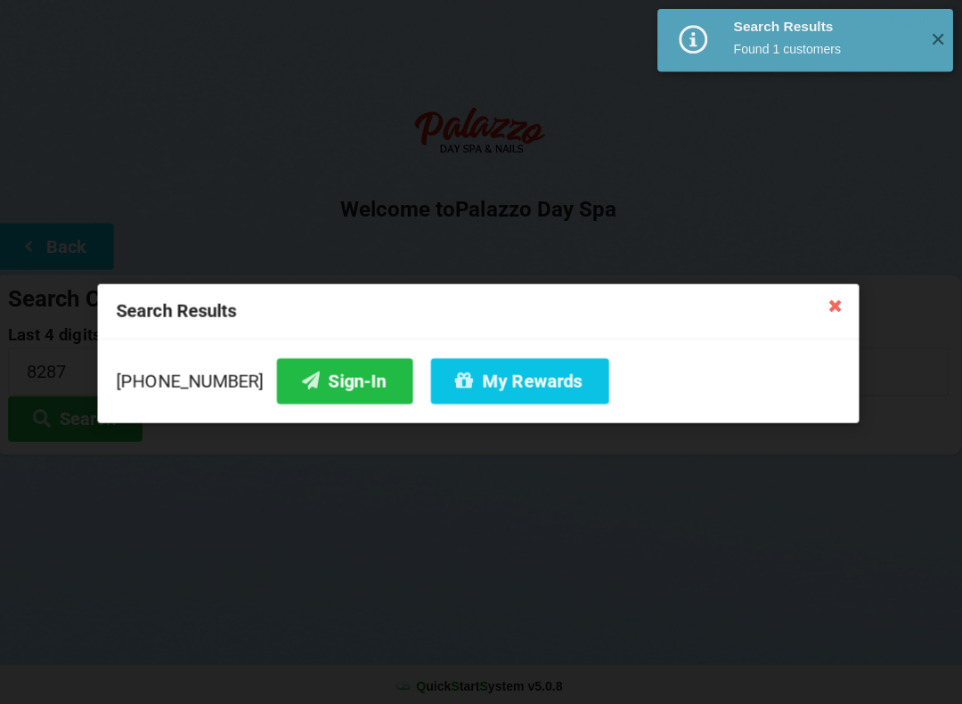
click at [312, 379] on button "Sign-In" at bounding box center [348, 378] width 135 height 45
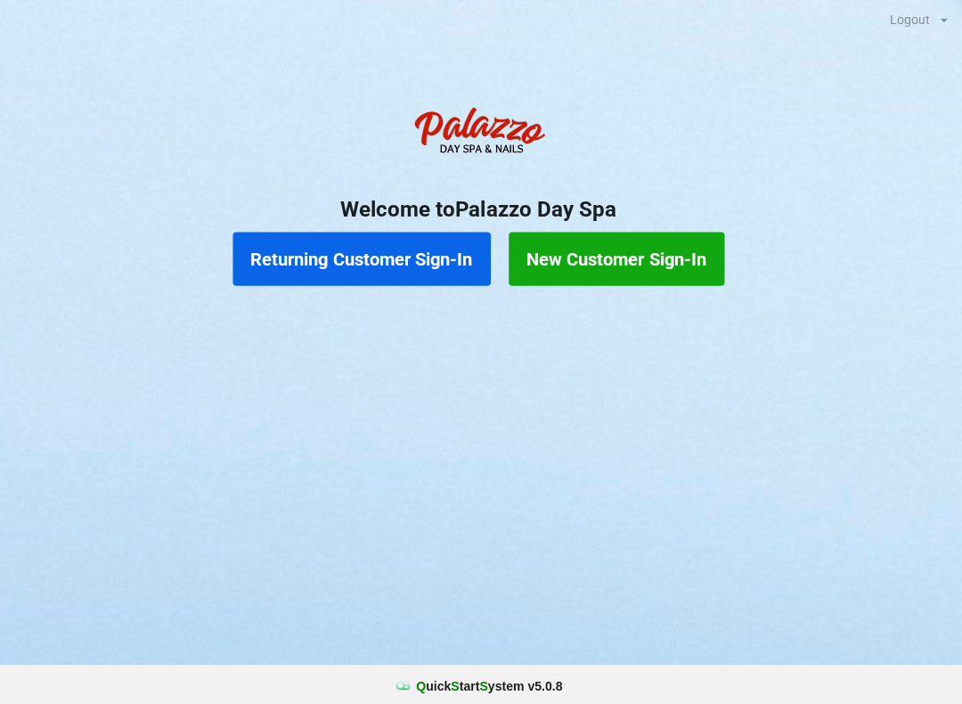
click at [407, 266] on button "Returning Customer Sign-In" at bounding box center [365, 257] width 256 height 53
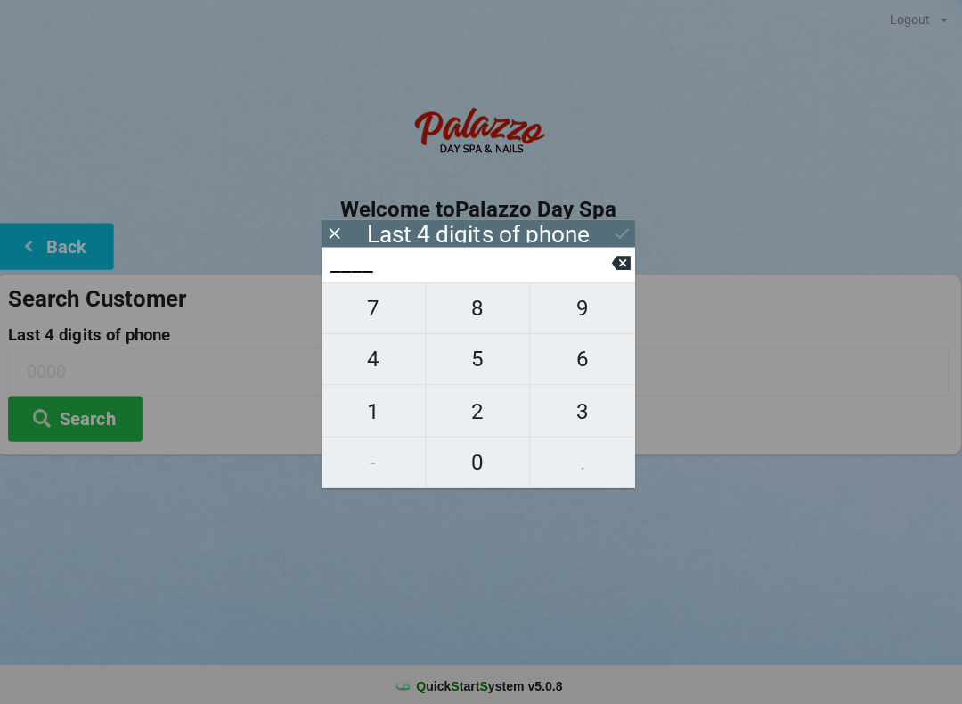
click at [477, 307] on span "8" at bounding box center [480, 306] width 103 height 37
type input "8___"
click at [377, 316] on span "7" at bounding box center [376, 306] width 103 height 37
type input "87__"
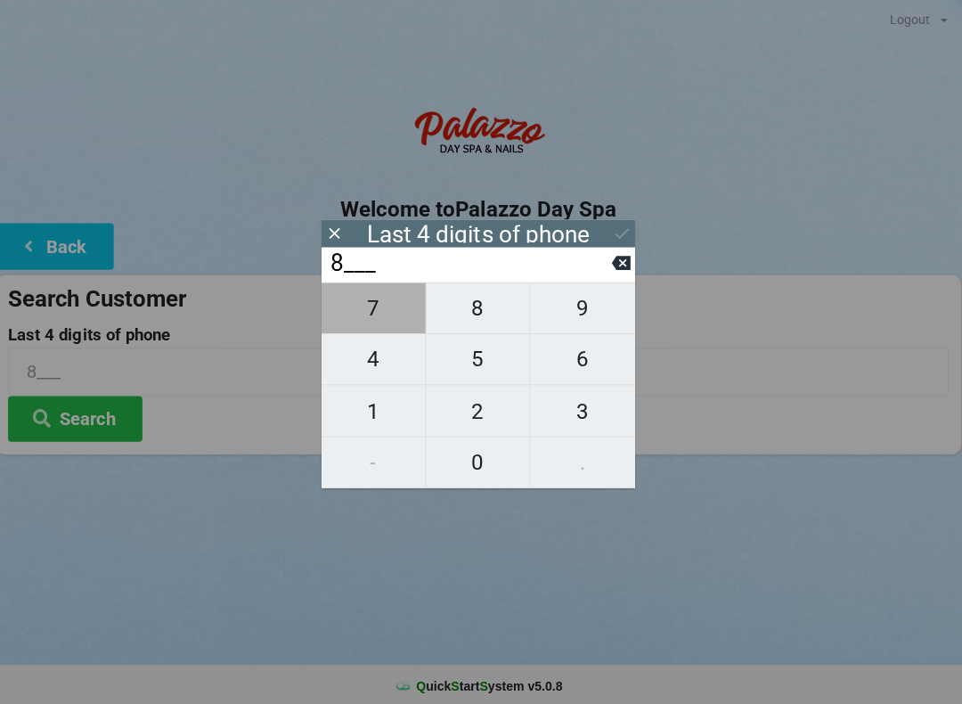
type input "87__"
click at [480, 317] on span "8" at bounding box center [480, 306] width 103 height 37
type input "878_"
click at [481, 373] on span "5" at bounding box center [480, 356] width 103 height 37
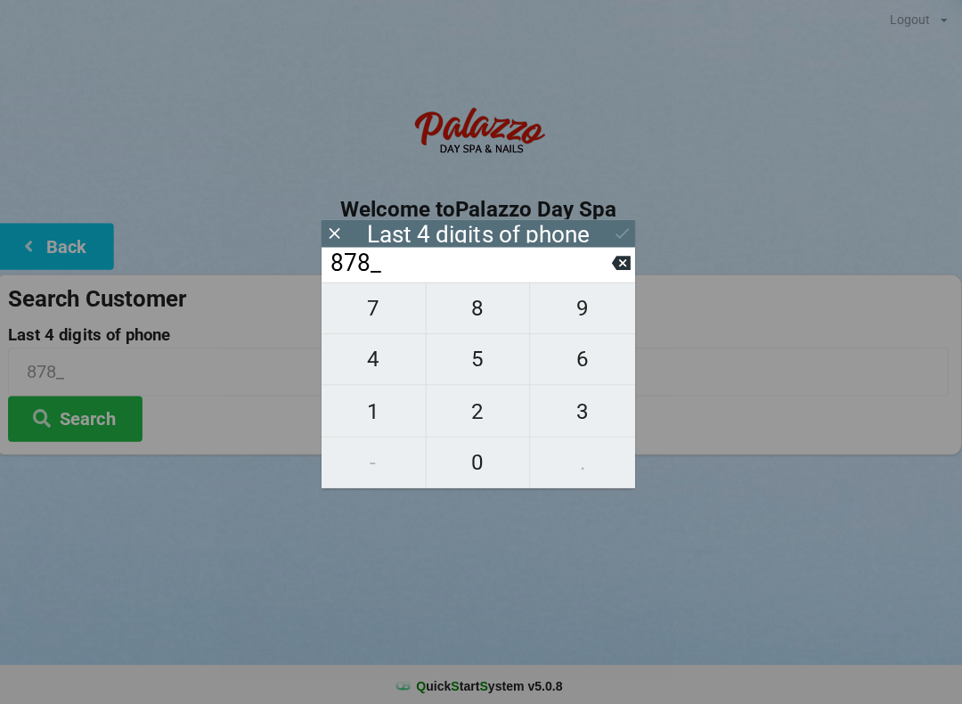
type input "8785"
click at [94, 410] on button "Search" at bounding box center [80, 416] width 134 height 45
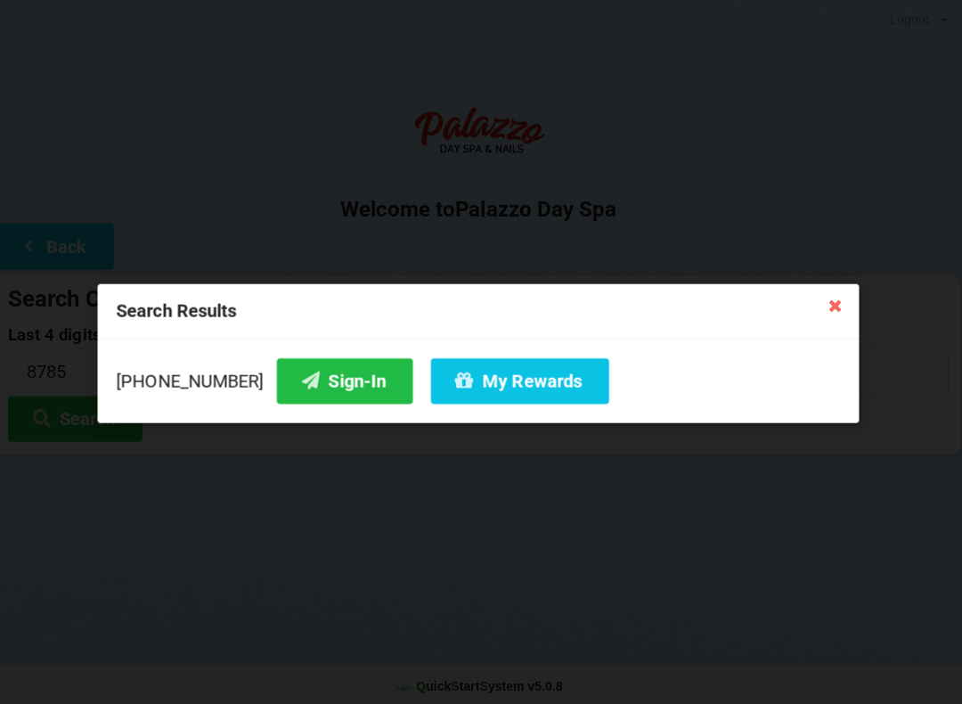
click at [301, 379] on button "Sign-In" at bounding box center [348, 378] width 135 height 45
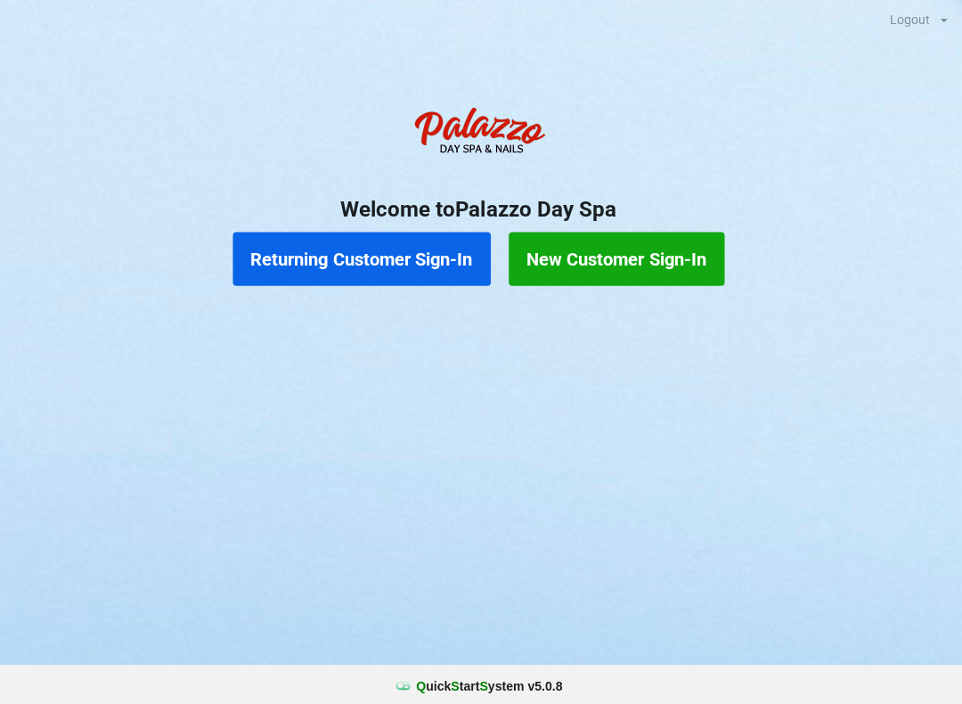
click at [616, 265] on button "New Customer Sign-In" at bounding box center [618, 257] width 215 height 53
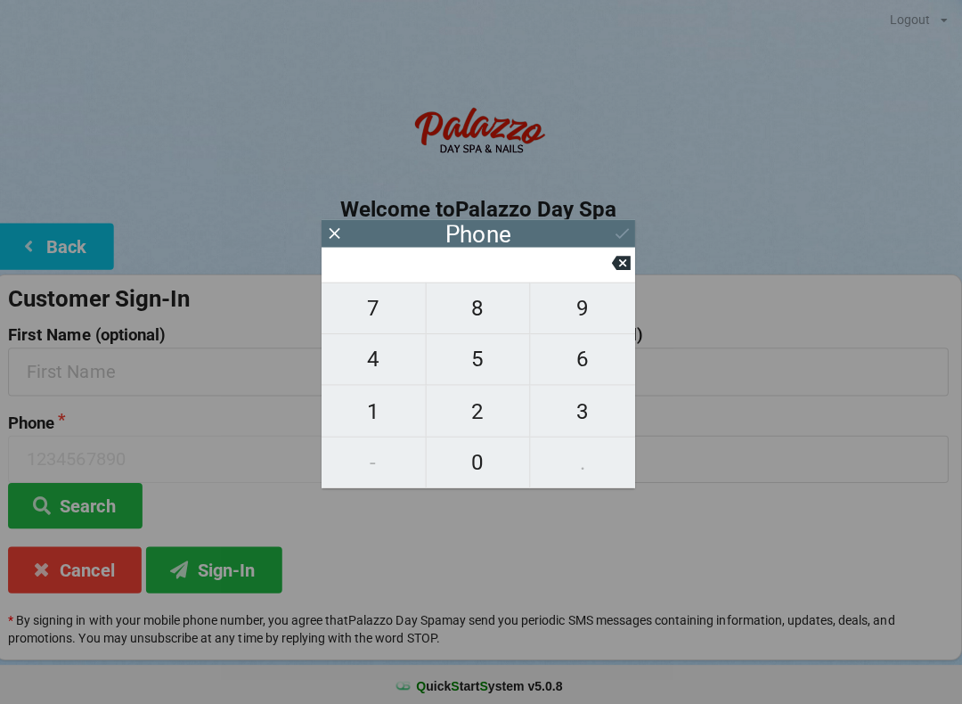
click at [614, 269] on icon at bounding box center [623, 262] width 19 height 14
click at [24, 236] on icon at bounding box center [33, 243] width 21 height 15
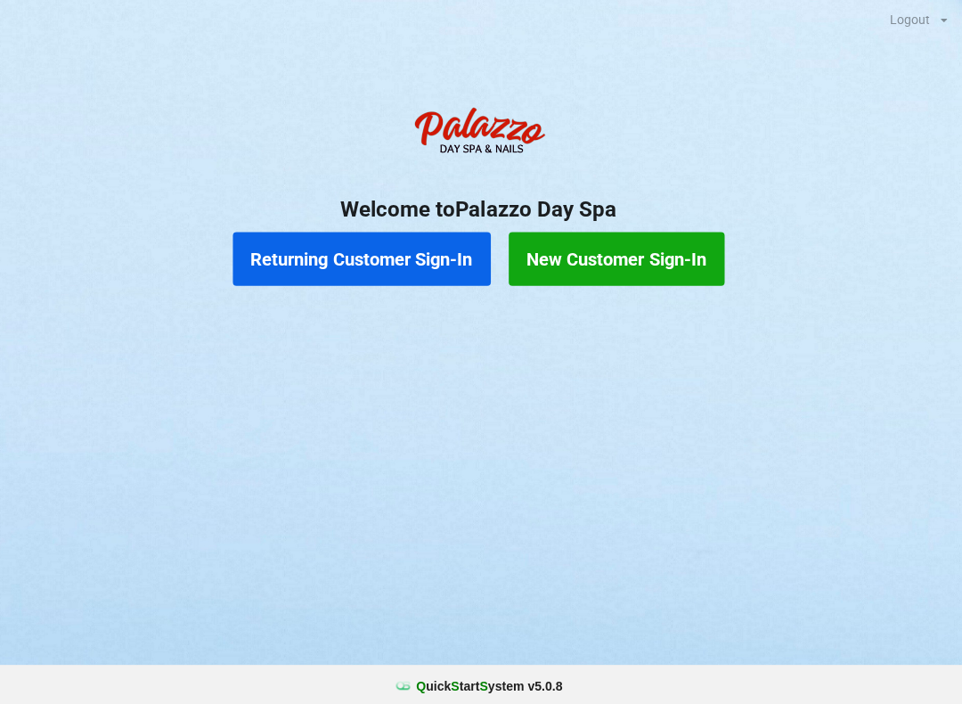
click at [375, 253] on button "Returning Customer Sign-In" at bounding box center [365, 257] width 256 height 53
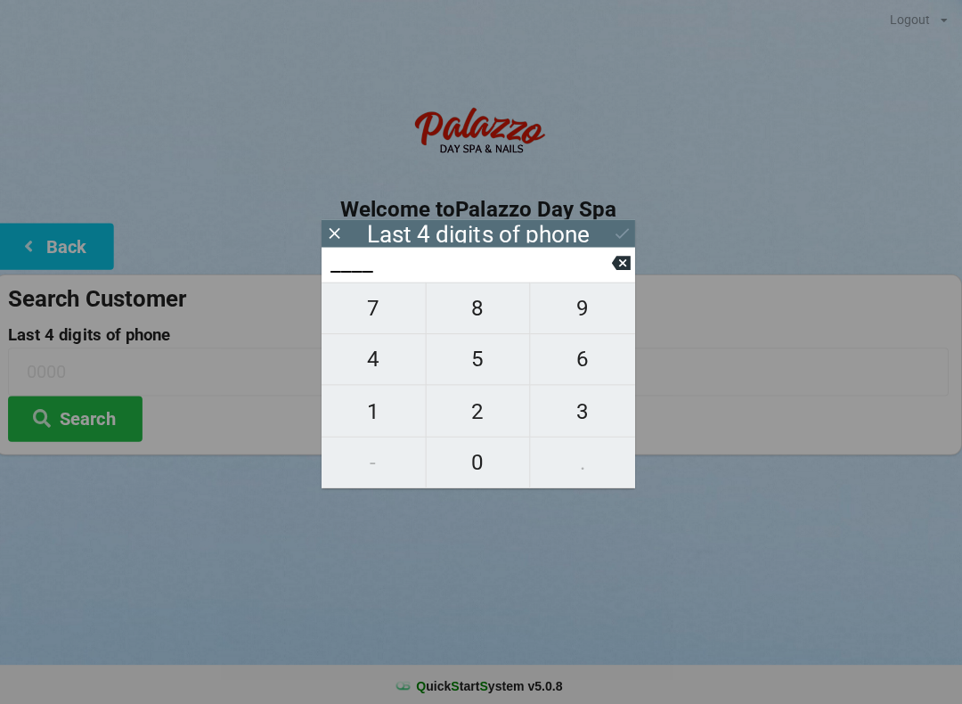
click at [386, 315] on span "7" at bounding box center [376, 306] width 103 height 37
type input "7___"
click at [597, 370] on span "6" at bounding box center [585, 356] width 104 height 37
type input "76__"
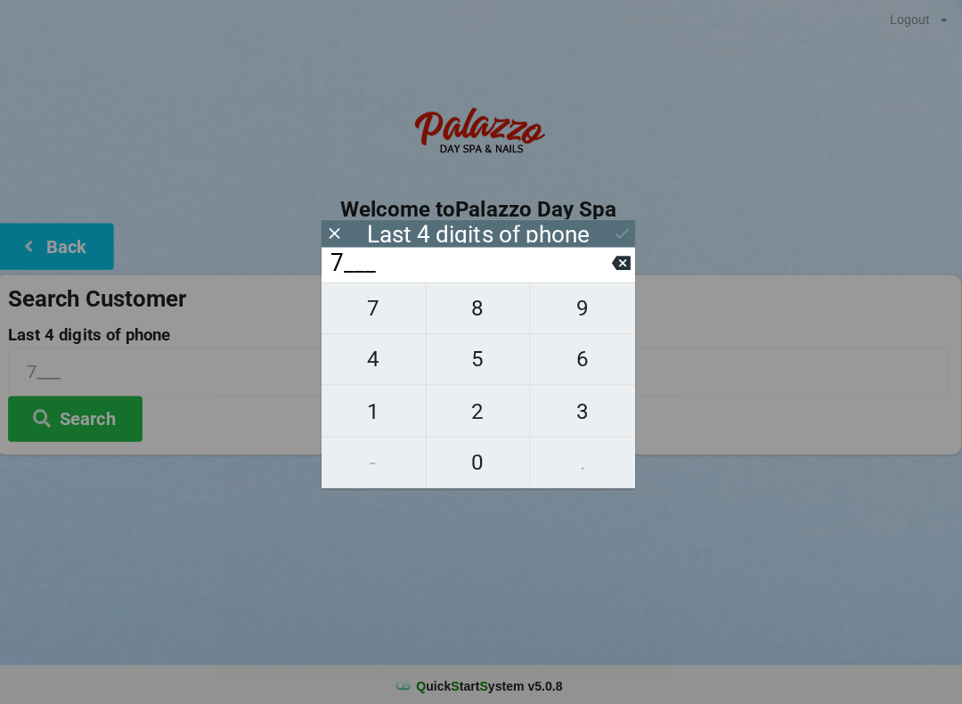
type input "76__"
click at [594, 371] on span "6" at bounding box center [585, 356] width 104 height 37
type input "766_"
click at [470, 466] on span "0" at bounding box center [480, 459] width 103 height 37
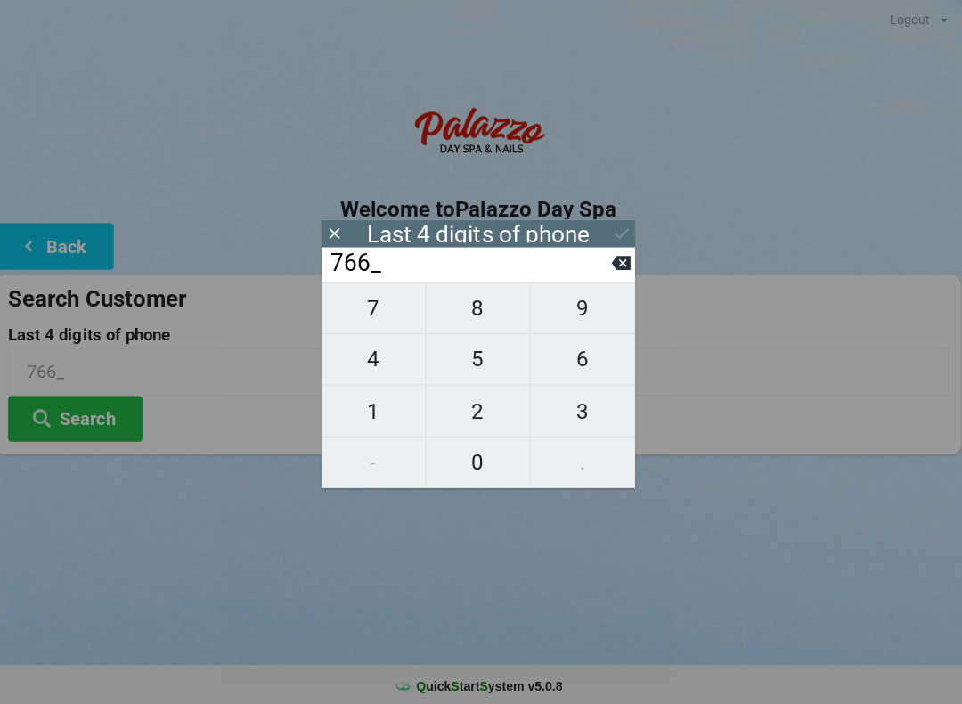
type input "7660"
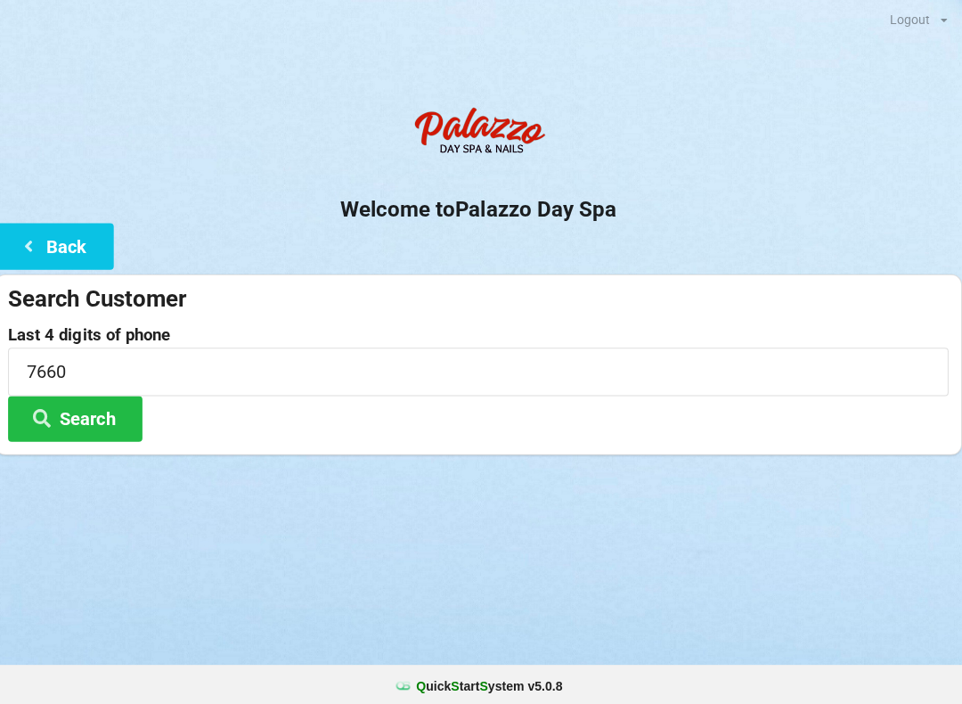
click at [712, 582] on div "Logout Logout Sign-In Welcome to Palazzo Day Spa Back Search Customer Last 4 di…" at bounding box center [481, 352] width 962 height 704
click at [81, 415] on button "Search" at bounding box center [80, 416] width 134 height 45
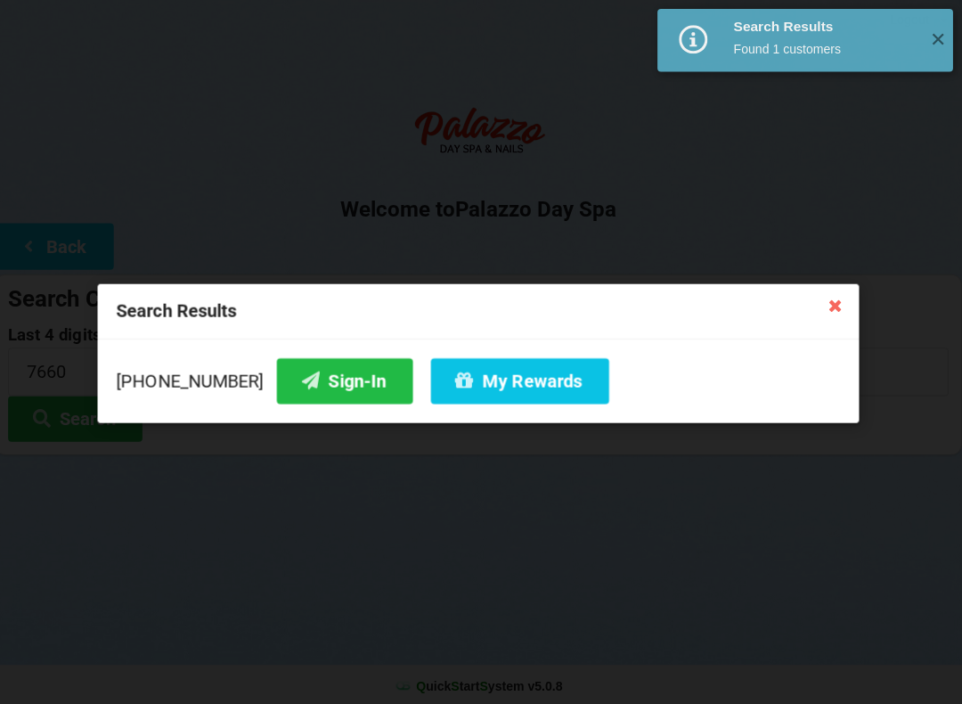
click at [508, 379] on button "My Rewards" at bounding box center [522, 378] width 177 height 45
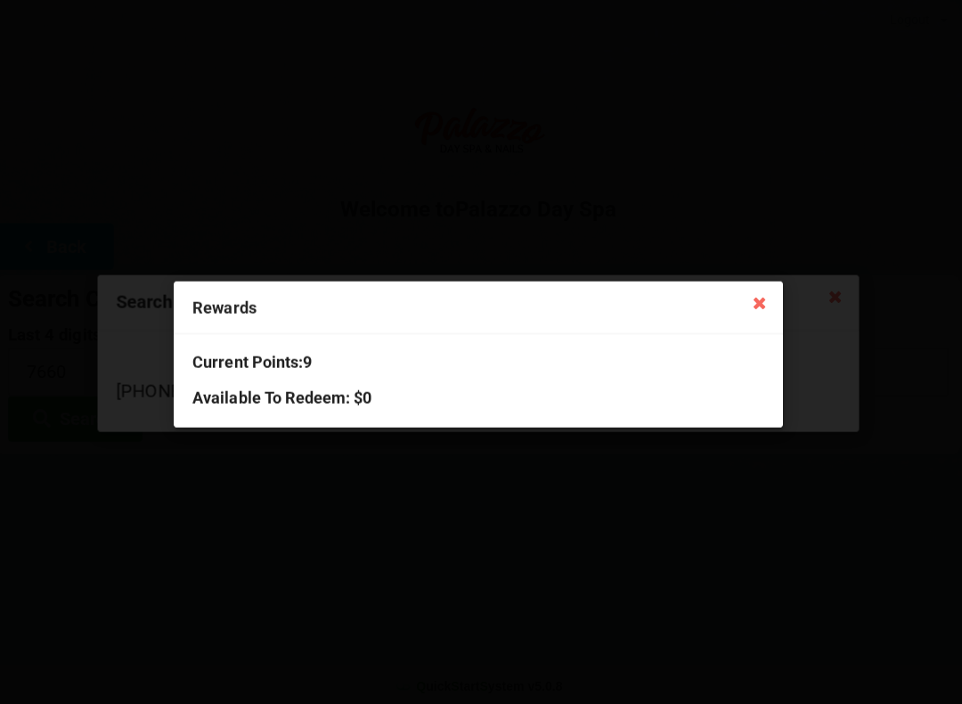
click at [671, 368] on h3 "Current Points: 9" at bounding box center [481, 359] width 568 height 20
click at [763, 302] on icon at bounding box center [760, 300] width 28 height 28
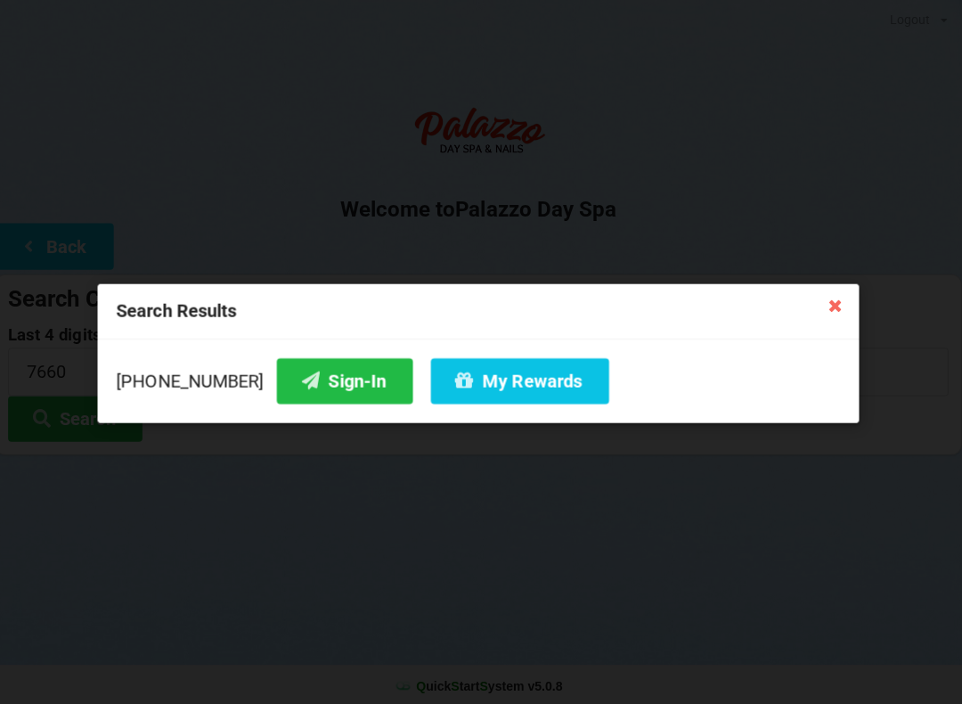
click at [319, 385] on button "Sign-In" at bounding box center [348, 378] width 135 height 45
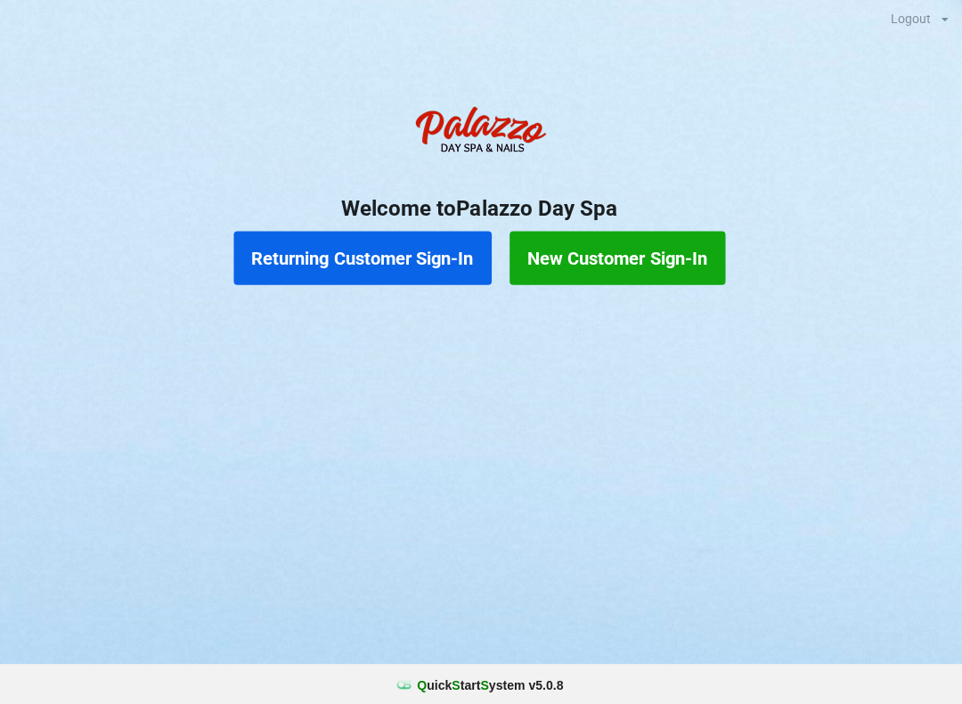
click at [388, 266] on button "Returning Customer Sign-In" at bounding box center [365, 257] width 256 height 53
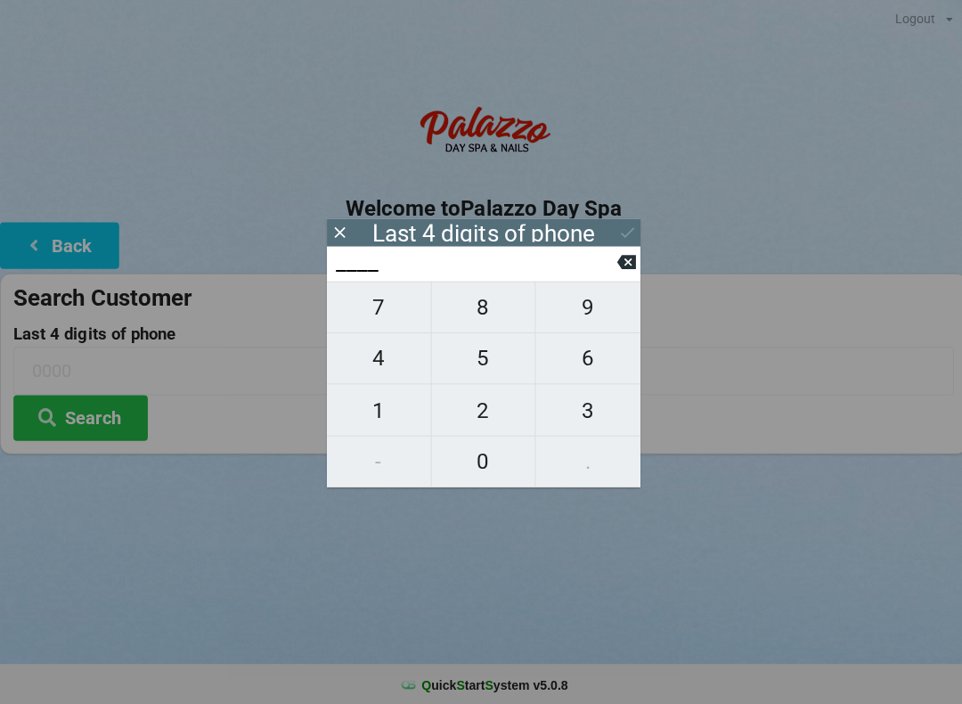
click at [489, 352] on span "5" at bounding box center [480, 356] width 103 height 37
type input "5___"
click at [469, 415] on span "2" at bounding box center [480, 408] width 103 height 37
type input "52__"
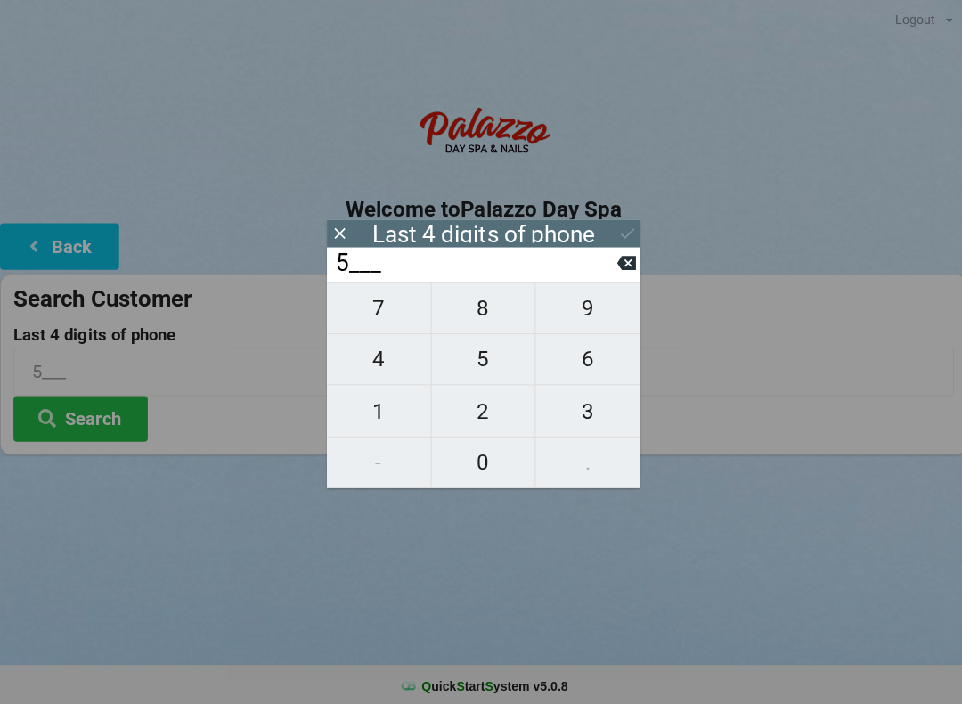
type input "52__"
click at [377, 365] on span "4" at bounding box center [376, 356] width 103 height 37
type input "524_"
click at [366, 416] on span "1" at bounding box center [376, 408] width 103 height 37
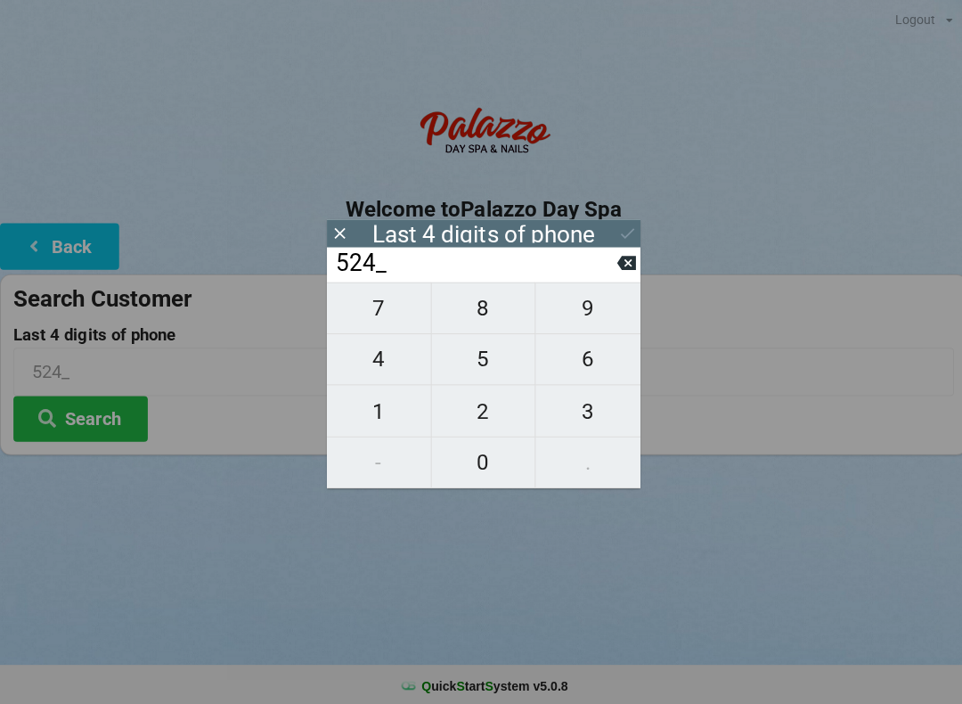
type input "5241"
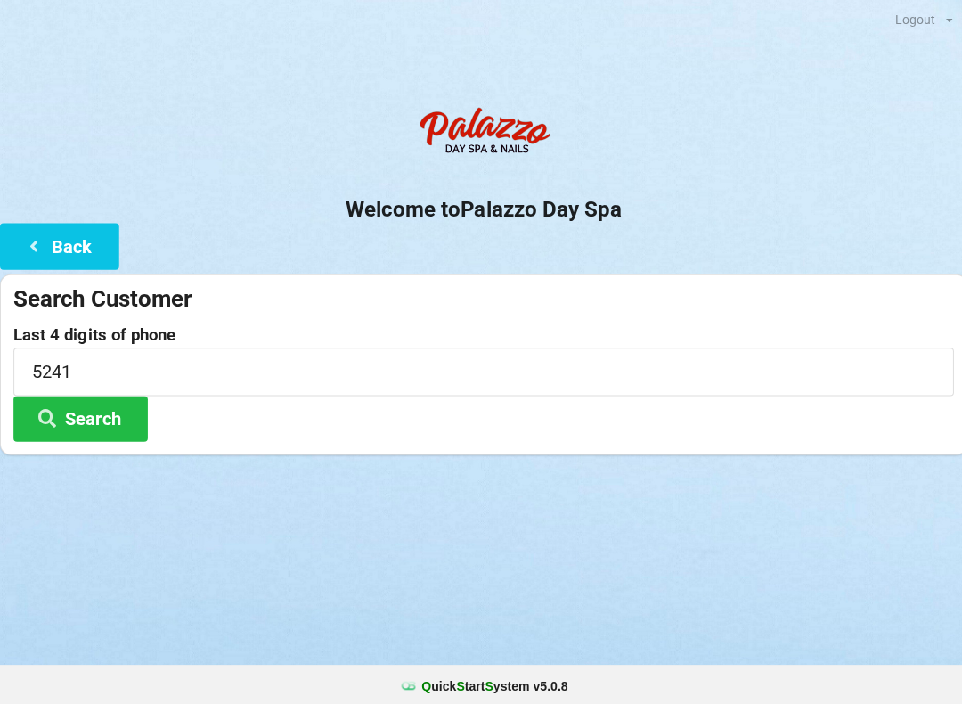
click at [77, 423] on button "Search" at bounding box center [80, 416] width 134 height 45
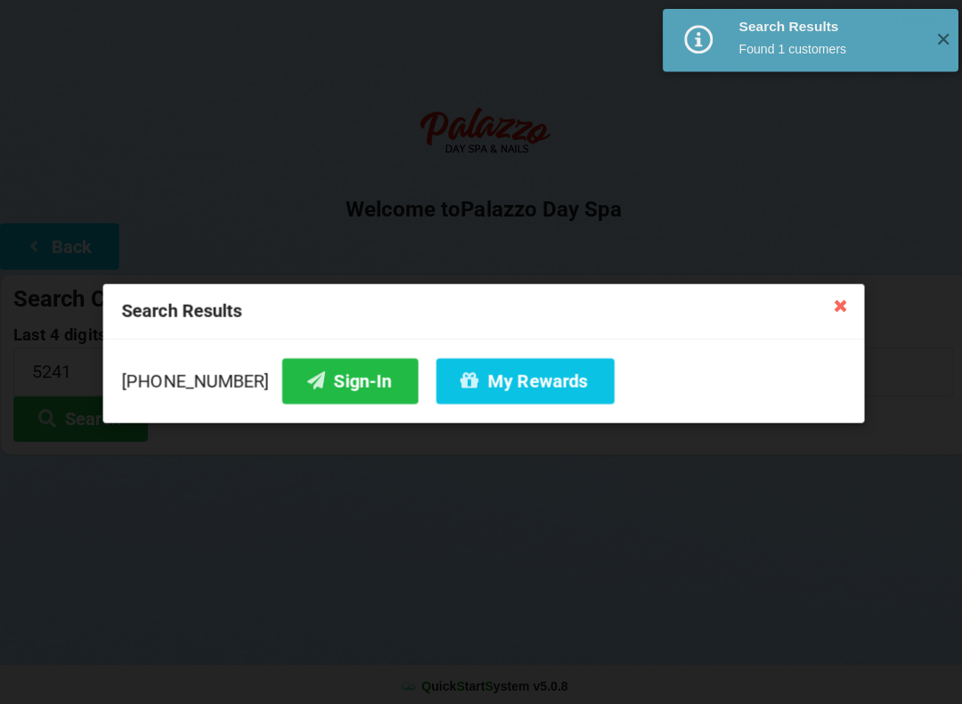
click at [320, 387] on button "Sign-In" at bounding box center [348, 378] width 135 height 45
